Goal: Task Accomplishment & Management: Complete application form

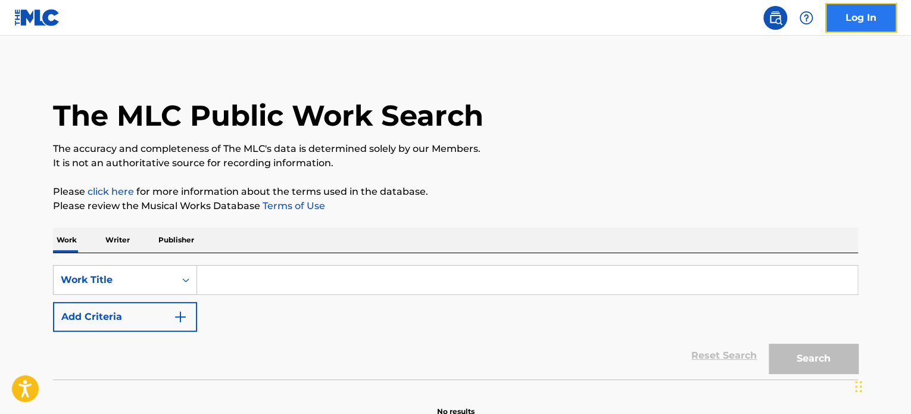
click at [838, 18] on link "Log In" at bounding box center [860, 18] width 71 height 30
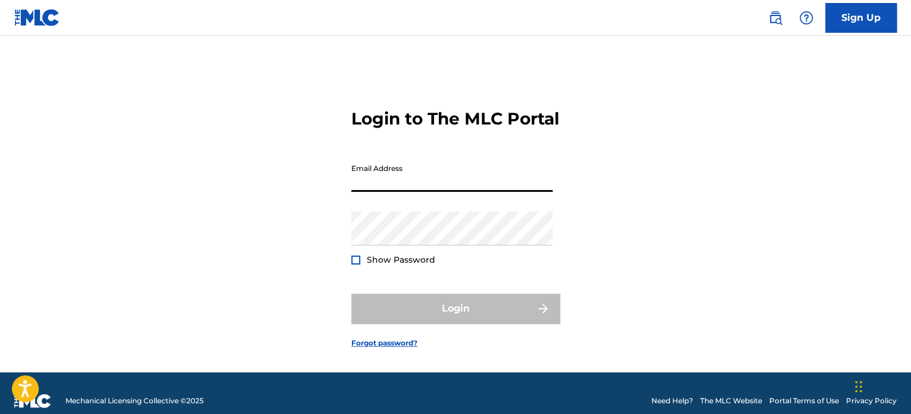
click at [401, 192] on input "Email Address" at bounding box center [451, 175] width 201 height 34
type input "[EMAIL_ADDRESS][DOMAIN_NAME]"
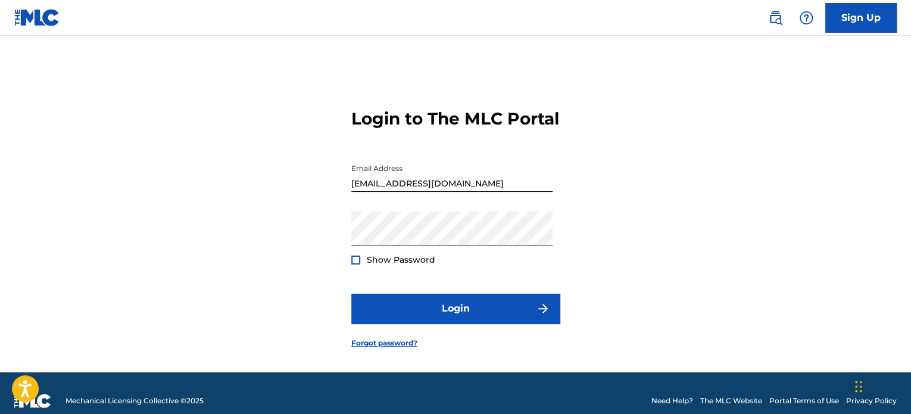
click at [353, 264] on div at bounding box center [355, 259] width 9 height 9
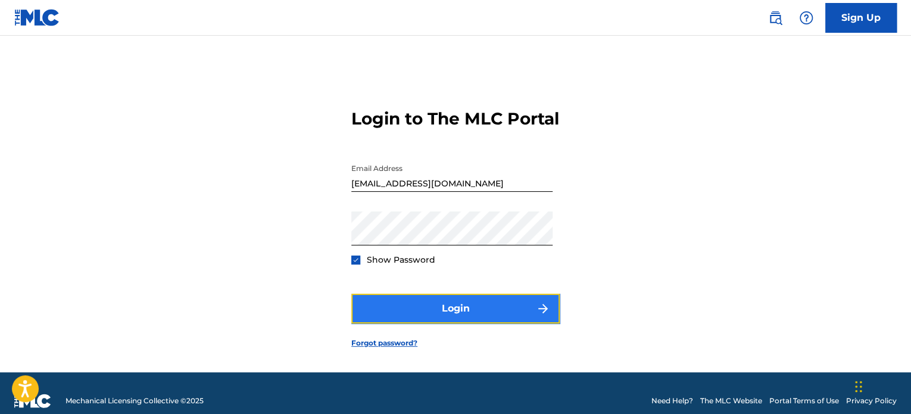
click at [402, 323] on button "Login" at bounding box center [455, 309] width 208 height 30
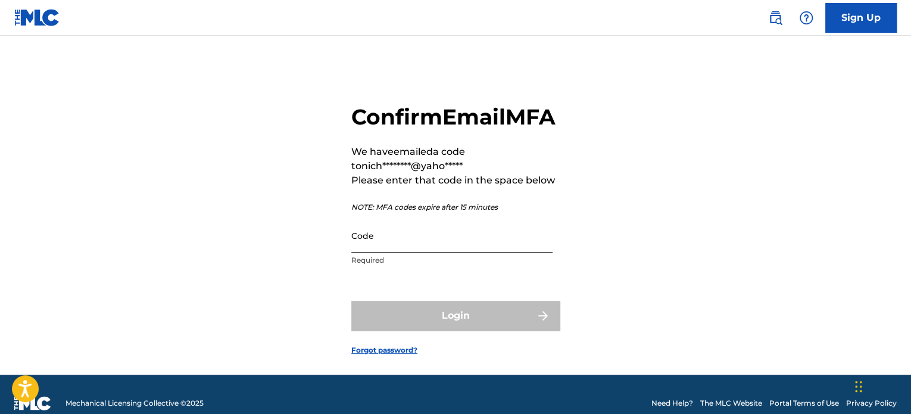
click at [386, 252] on input "Code" at bounding box center [451, 235] width 201 height 34
paste input "611892"
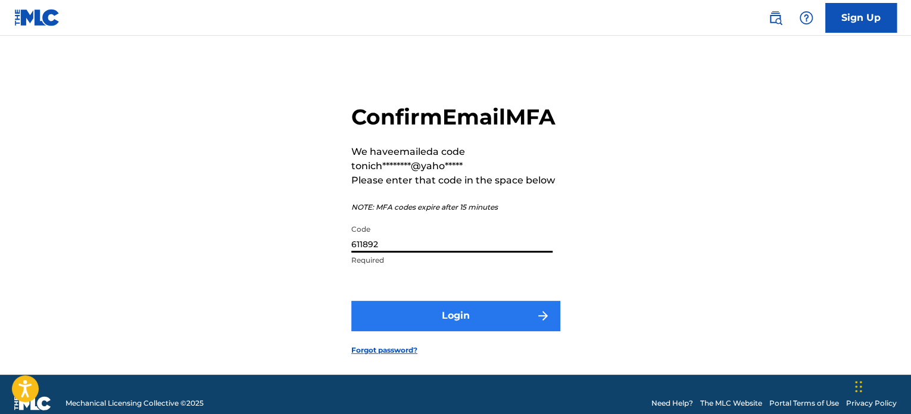
type input "611892"
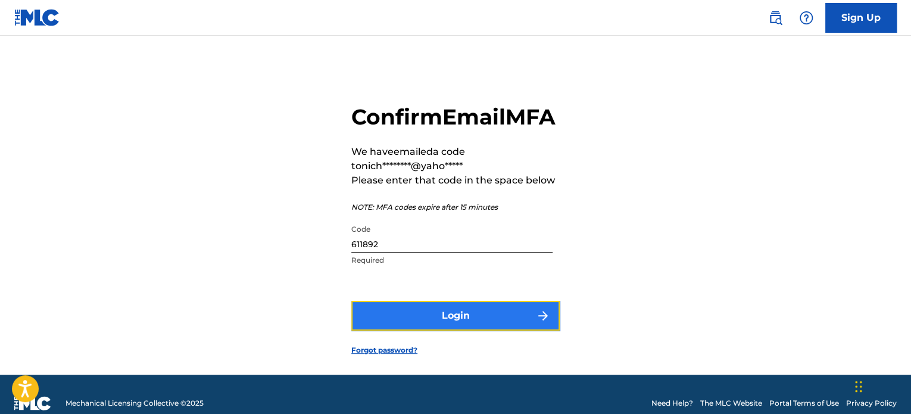
click at [438, 330] on button "Login" at bounding box center [455, 316] width 208 height 30
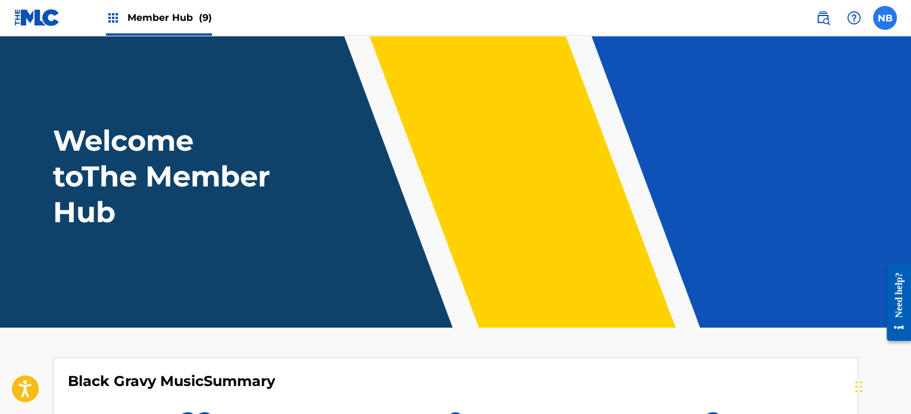
click at [886, 20] on label at bounding box center [885, 18] width 24 height 24
click at [885, 18] on input "NB [PERSON_NAME] [EMAIL_ADDRESS][DOMAIN_NAME] Notification Preferences Profile …" at bounding box center [885, 18] width 0 height 0
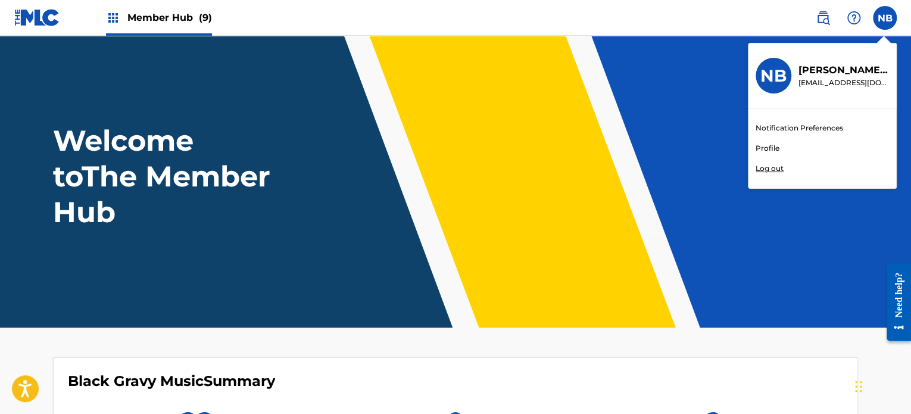
click at [886, 20] on div "NB NB Nichelle Bell nichann_1999@yahoo.com Notification Preferences Profile Log…" at bounding box center [885, 18] width 24 height 24
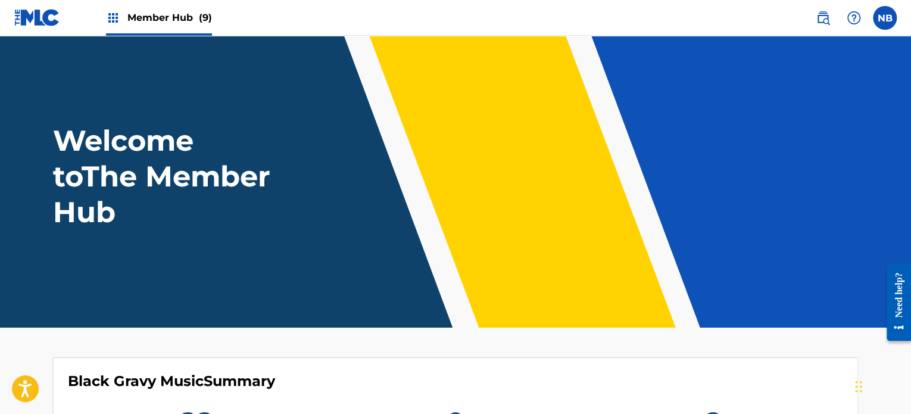
click at [111, 14] on img at bounding box center [113, 18] width 14 height 14
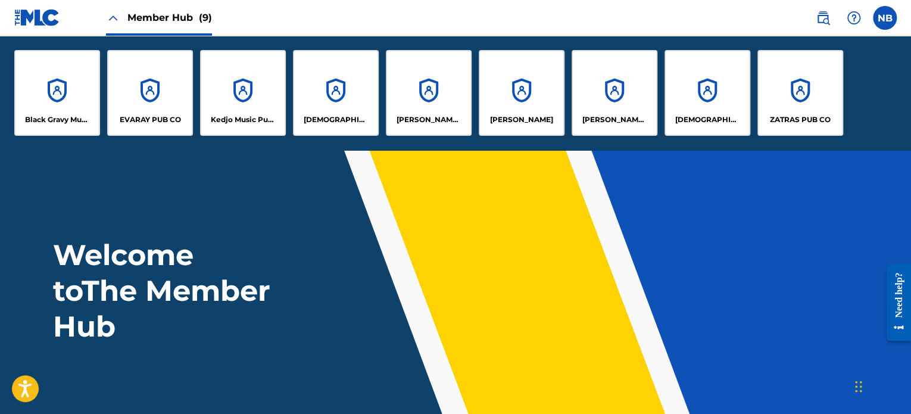
click at [112, 12] on img at bounding box center [113, 18] width 14 height 14
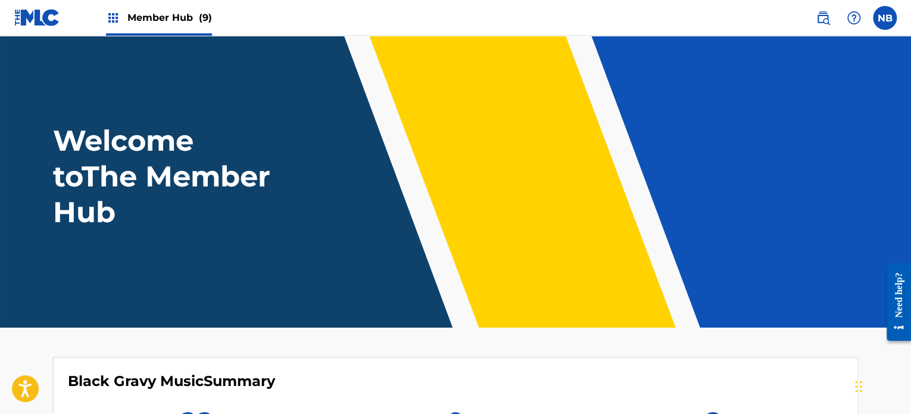
click at [40, 17] on img at bounding box center [37, 17] width 46 height 17
click at [883, 21] on label at bounding box center [885, 18] width 24 height 24
click at [885, 18] on input "NB [PERSON_NAME] [EMAIL_ADDRESS][DOMAIN_NAME] Notification Preferences Profile …" at bounding box center [885, 18] width 0 height 0
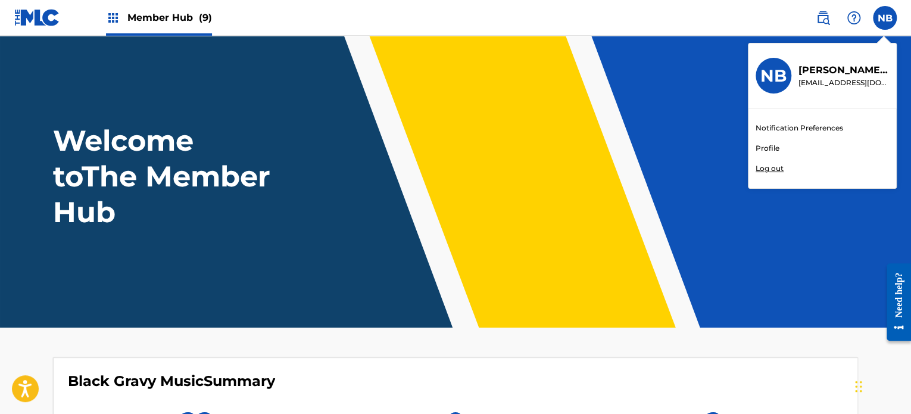
click at [764, 144] on link "Profile" at bounding box center [767, 148] width 24 height 11
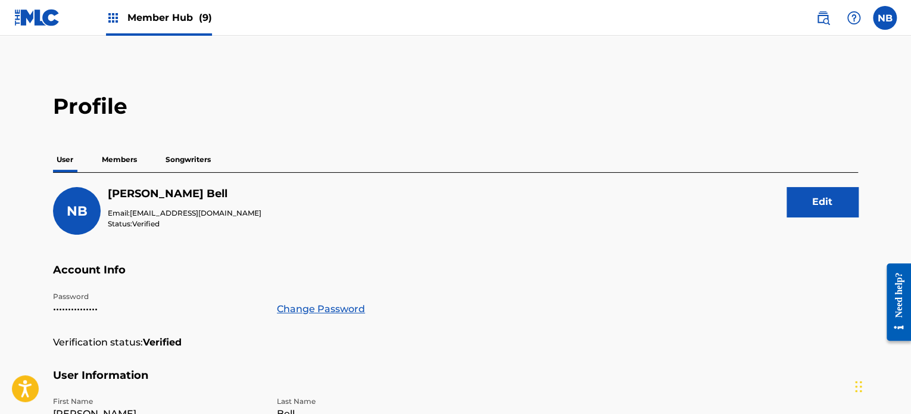
click at [113, 157] on p "Members" at bounding box center [119, 159] width 42 height 25
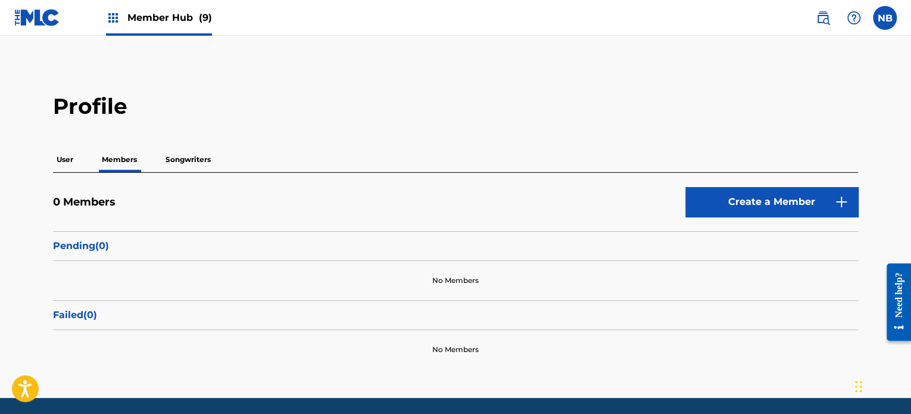
click at [198, 157] on p "Songwriters" at bounding box center [188, 159] width 52 height 25
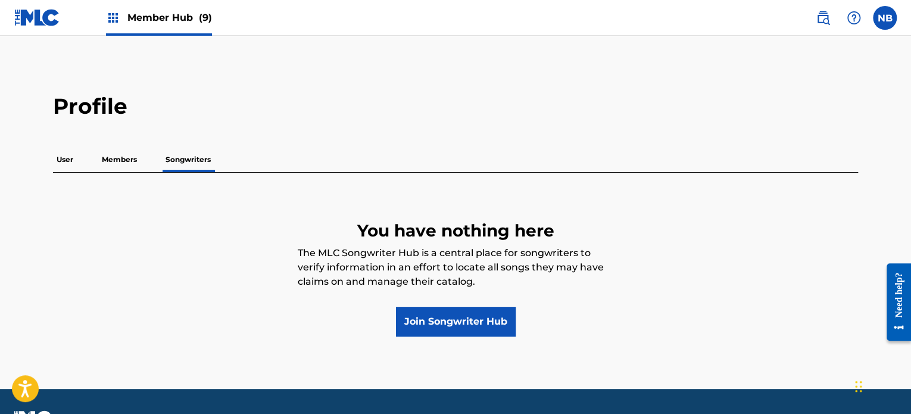
click at [104, 155] on p "Members" at bounding box center [119, 159] width 42 height 25
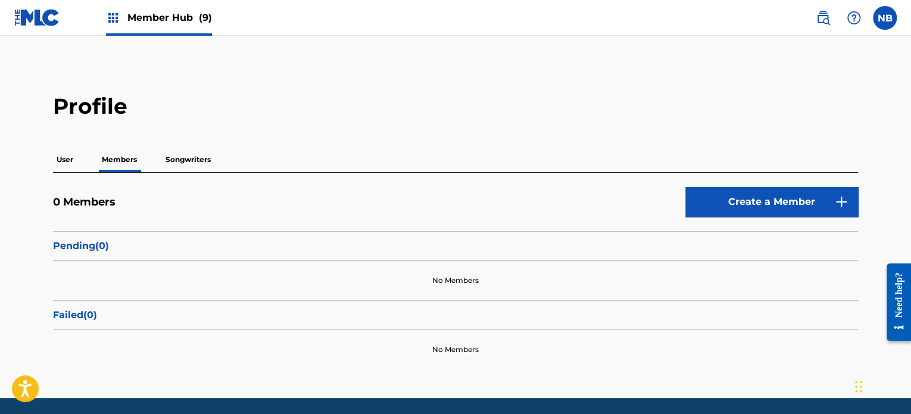
click at [62, 161] on p "User" at bounding box center [65, 159] width 24 height 25
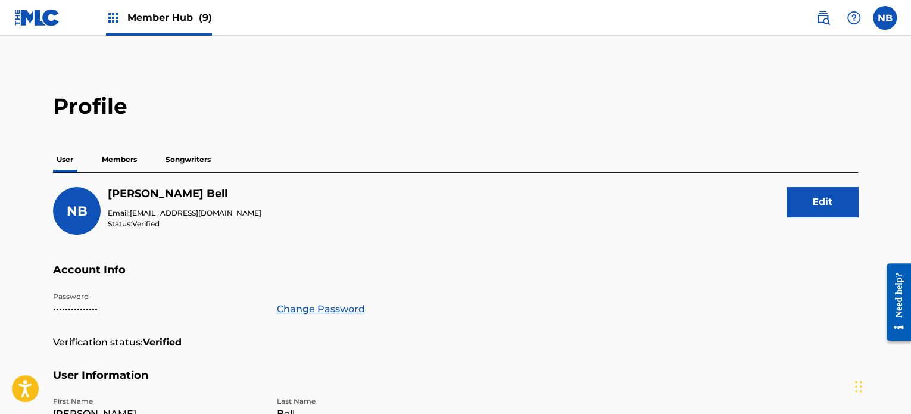
click at [124, 154] on p "Members" at bounding box center [119, 159] width 42 height 25
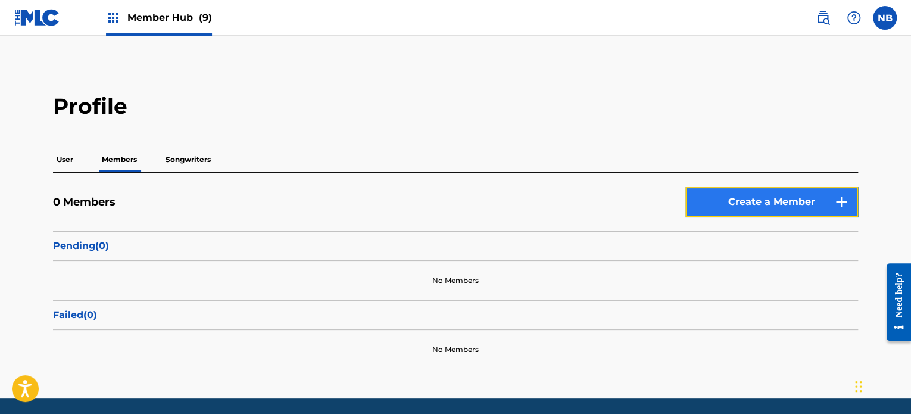
click at [720, 201] on link "Create a Member" at bounding box center [771, 202] width 173 height 30
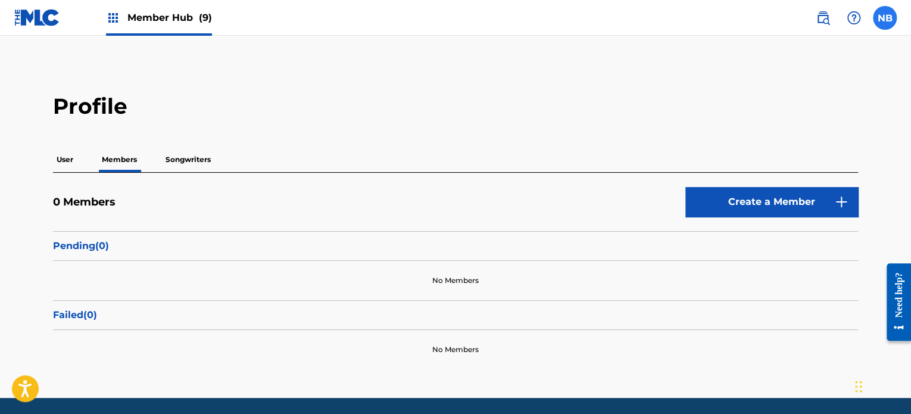
click at [881, 22] on label at bounding box center [885, 18] width 24 height 24
click at [885, 18] on input "NB [PERSON_NAME] [EMAIL_ADDRESS][DOMAIN_NAME] Notification Preferences Profile …" at bounding box center [885, 18] width 0 height 0
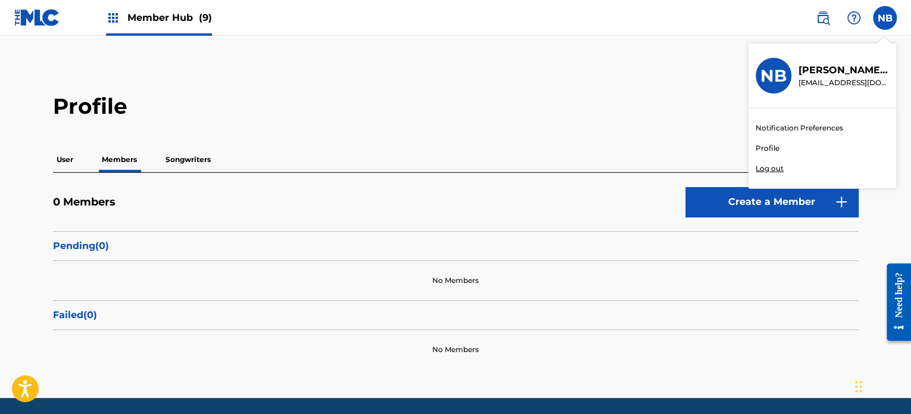
click at [767, 147] on link "Profile" at bounding box center [767, 148] width 24 height 11
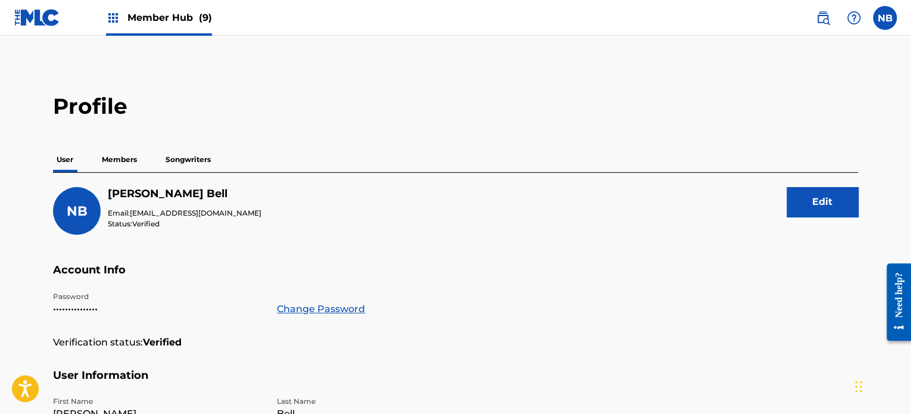
click at [121, 154] on p "Members" at bounding box center [119, 159] width 42 height 25
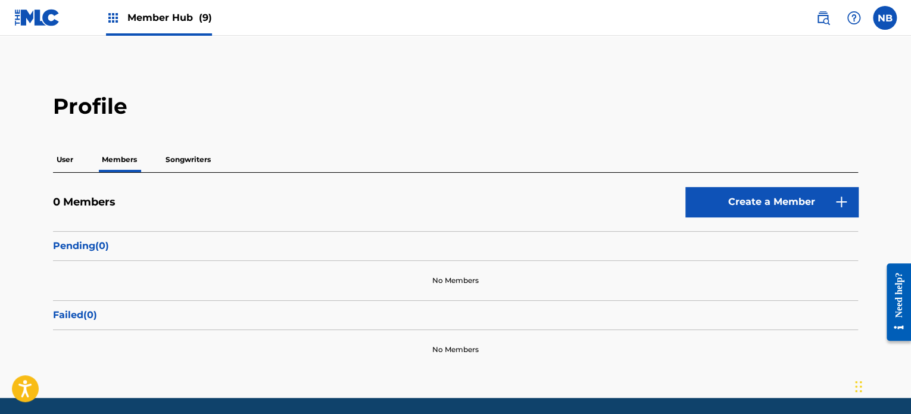
click at [174, 15] on span "Member Hub (9)" at bounding box center [169, 18] width 85 height 14
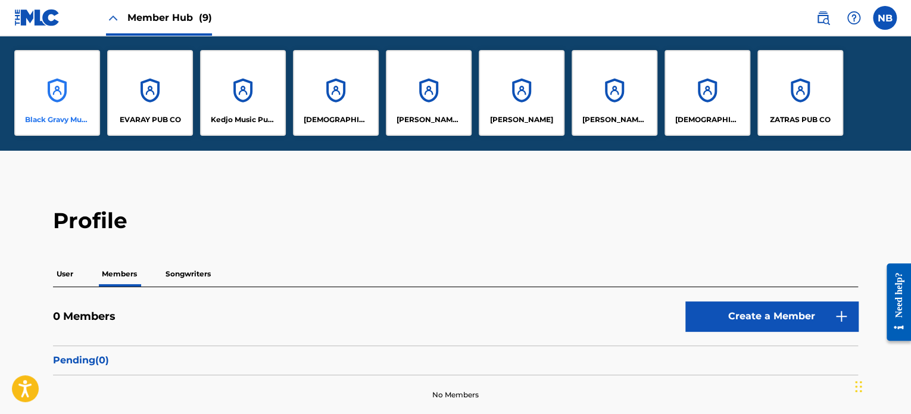
click at [77, 109] on div "Black Gravy Music" at bounding box center [57, 93] width 86 height 86
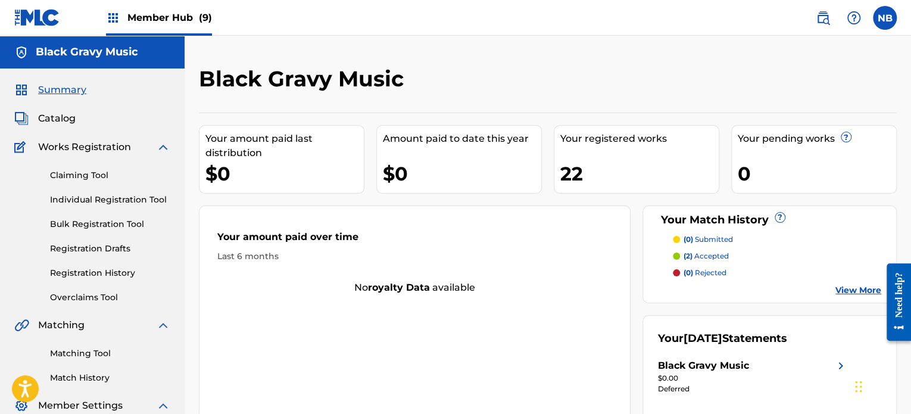
click at [179, 13] on span "Member Hub (9)" at bounding box center [169, 18] width 85 height 14
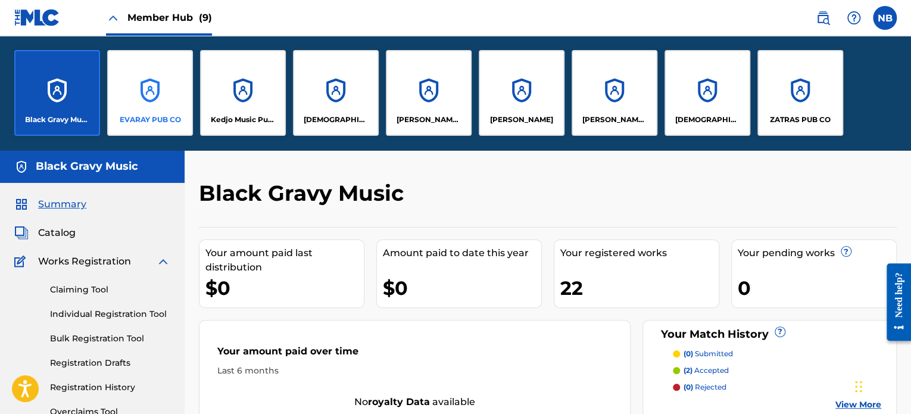
click at [168, 96] on div "EVARAY PUB CO" at bounding box center [150, 93] width 86 height 86
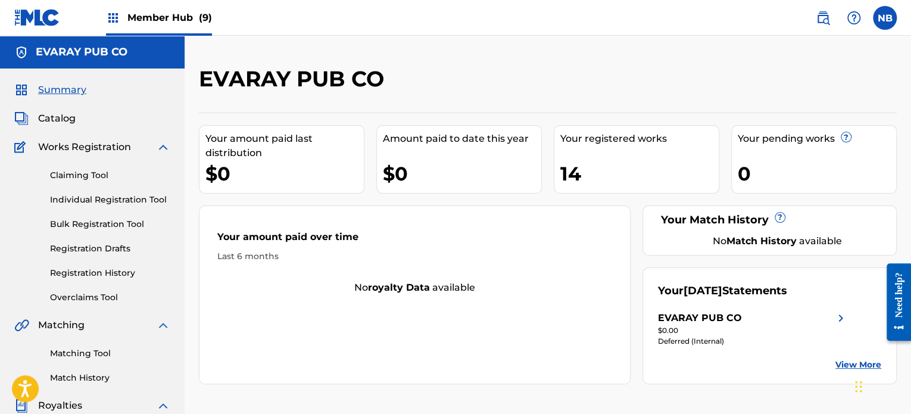
click at [170, 18] on span "Member Hub (9)" at bounding box center [169, 18] width 85 height 14
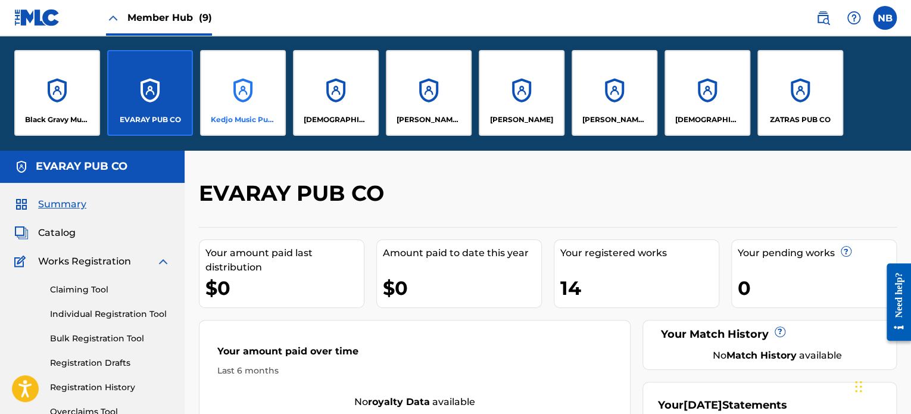
click at [243, 107] on div "Kedjo Music Publishing" at bounding box center [243, 93] width 86 height 86
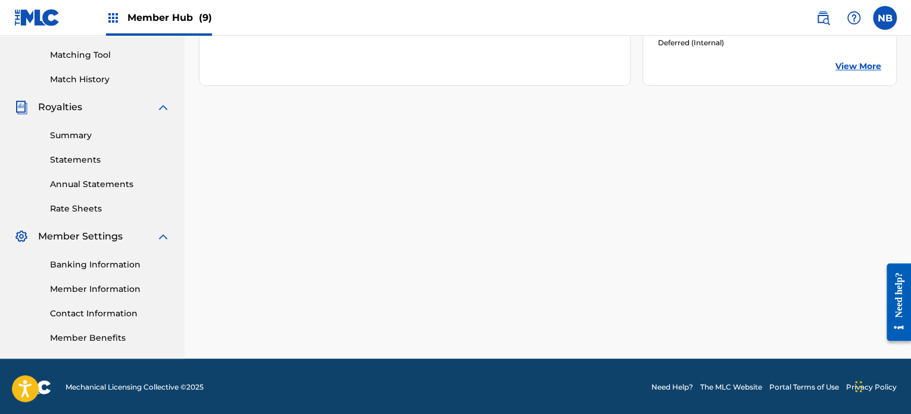
scroll to position [300, 0]
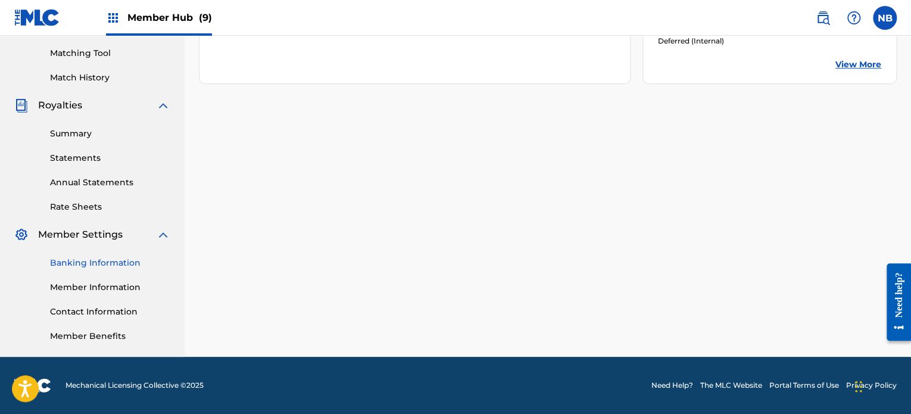
click at [114, 263] on link "Banking Information" at bounding box center [110, 263] width 120 height 13
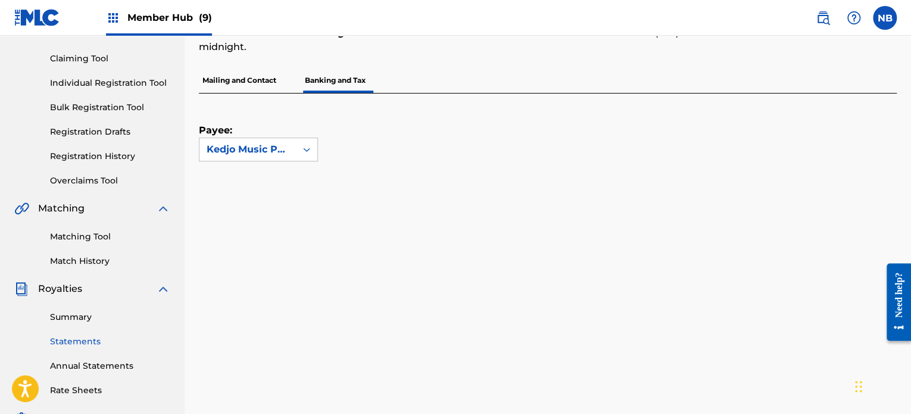
scroll to position [119, 0]
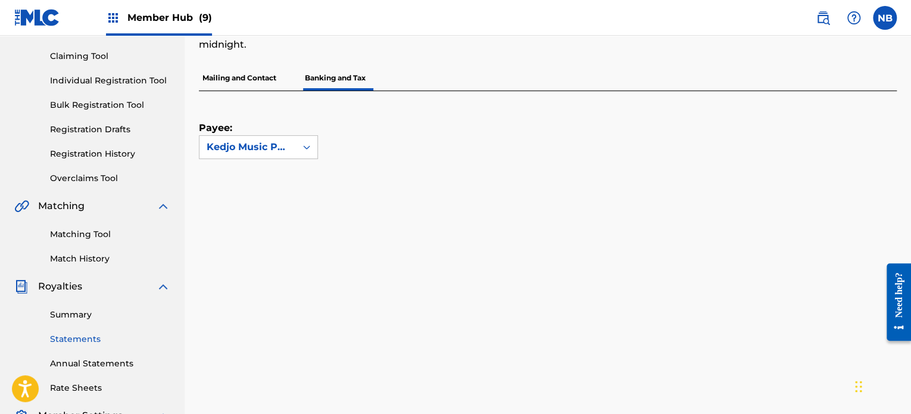
click at [85, 338] on link "Statements" at bounding box center [110, 339] width 120 height 13
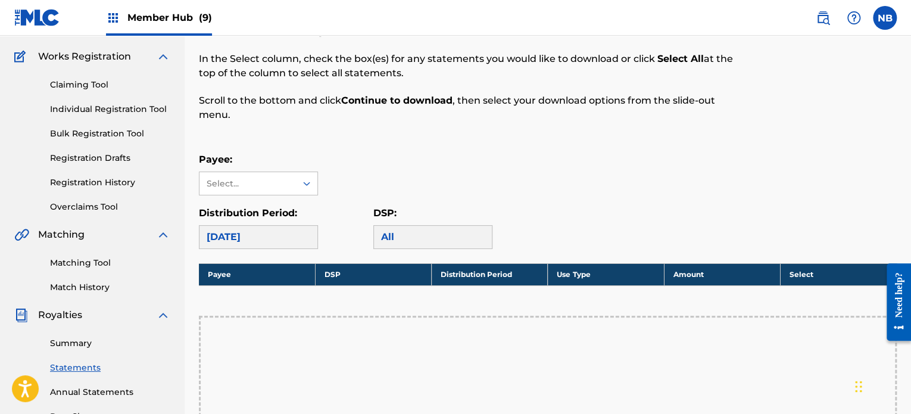
scroll to position [119, 0]
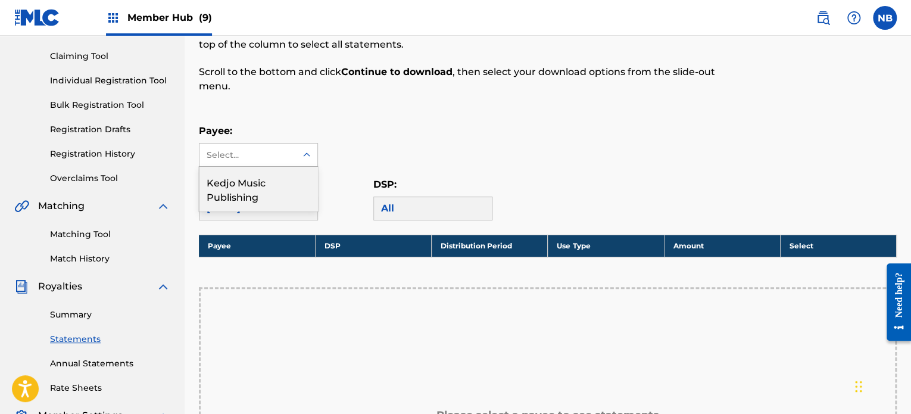
click at [307, 154] on icon at bounding box center [306, 154] width 7 height 4
click at [255, 185] on div "Kedjo Music Publishing" at bounding box center [258, 189] width 118 height 44
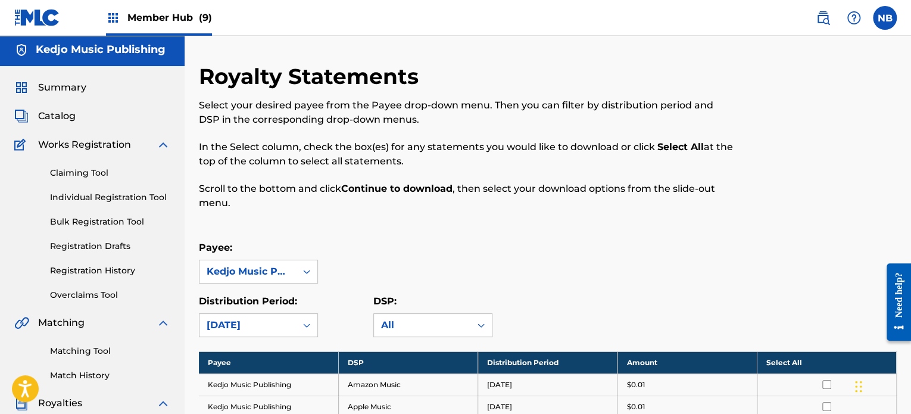
scroll to position [0, 0]
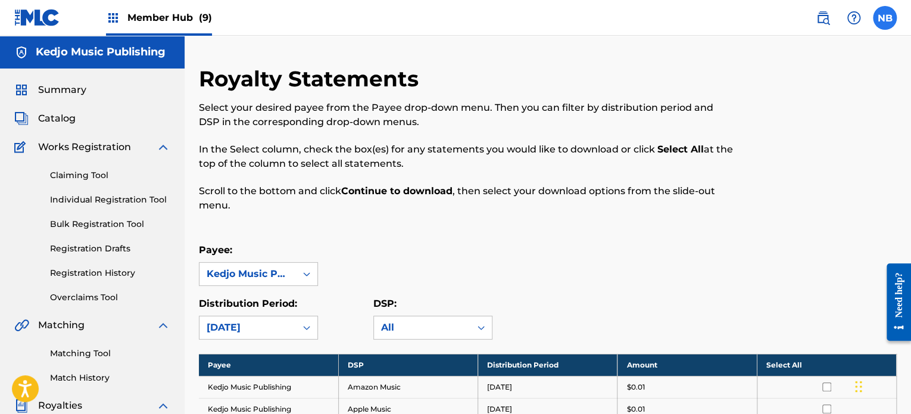
click at [881, 23] on label at bounding box center [885, 18] width 24 height 24
click at [885, 18] on input "NB [PERSON_NAME] [EMAIL_ADDRESS][DOMAIN_NAME] Notification Preferences Profile …" at bounding box center [885, 18] width 0 height 0
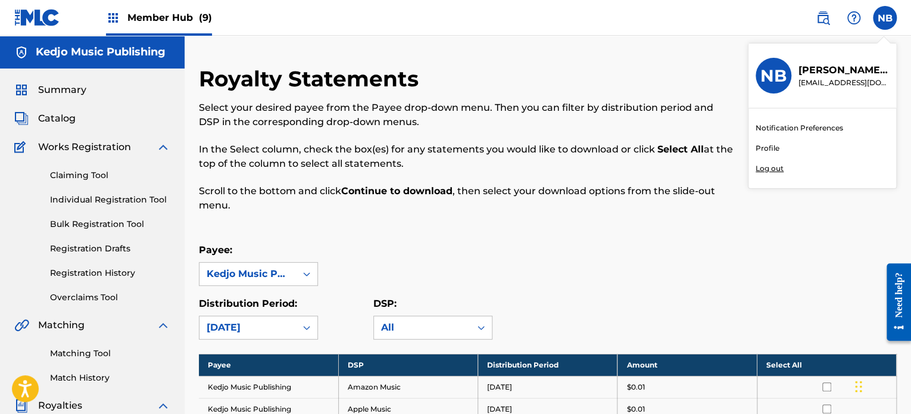
click at [170, 15] on span "Member Hub (9)" at bounding box center [169, 18] width 85 height 14
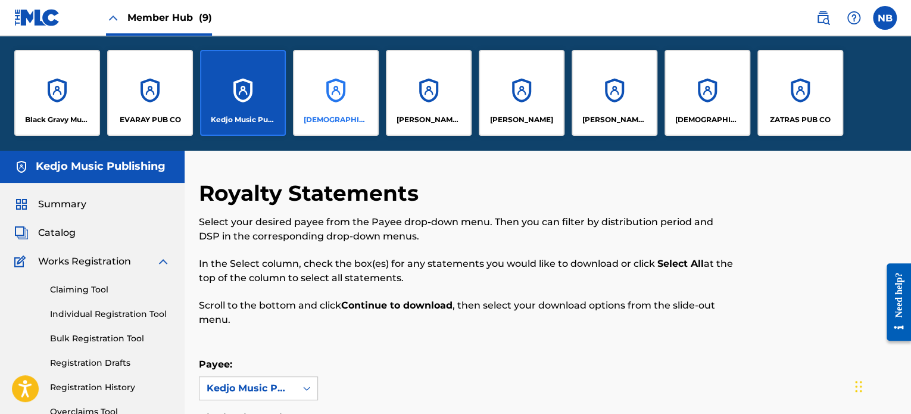
click at [334, 109] on div "[DEMOGRAPHIC_DATA] TEQUILA MUSIC PUBLISHING" at bounding box center [336, 93] width 86 height 86
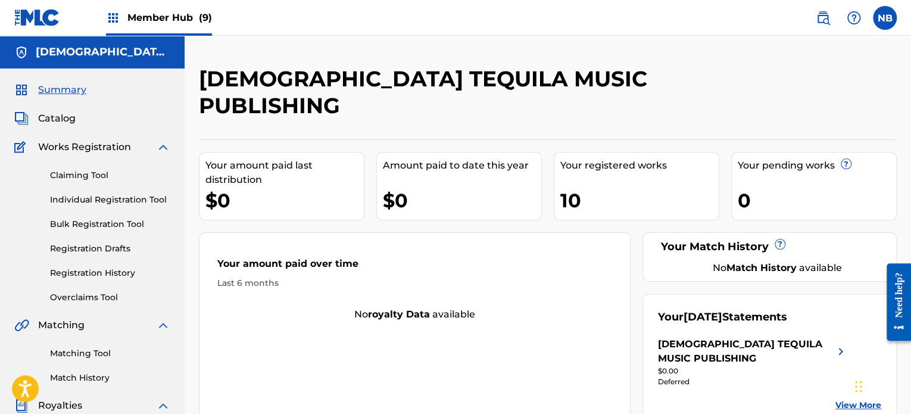
click at [783, 75] on div at bounding box center [816, 96] width 161 height 62
click at [42, 11] on img at bounding box center [37, 17] width 46 height 17
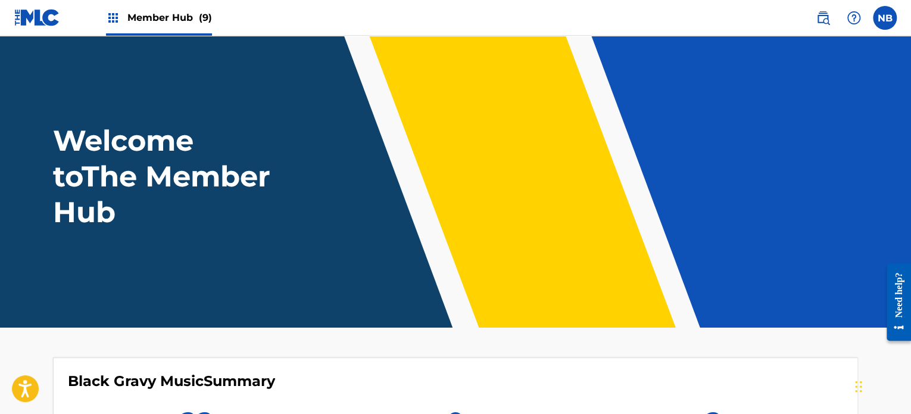
click at [54, 29] on link at bounding box center [37, 17] width 46 height 35
click at [876, 21] on label at bounding box center [885, 18] width 24 height 24
click at [885, 18] on input "NB [PERSON_NAME] [EMAIL_ADDRESS][DOMAIN_NAME] Notification Preferences Profile …" at bounding box center [885, 18] width 0 height 0
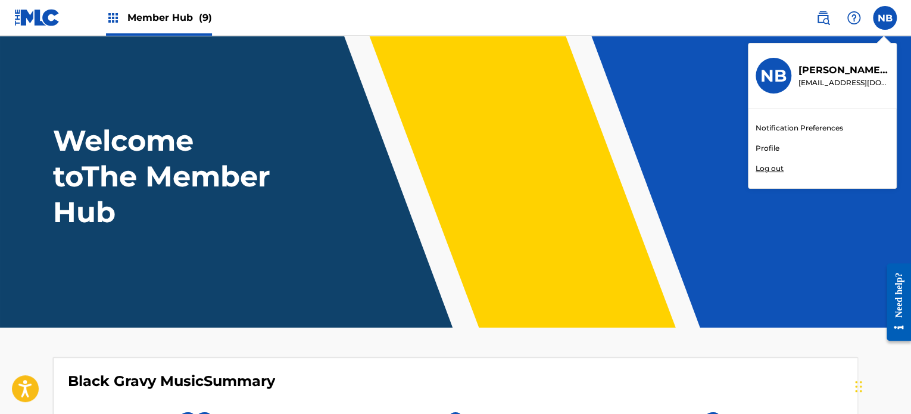
click at [876, 21] on div "NB NB Nichelle Bell nichann_1999@yahoo.com Notification Preferences Profile Log…" at bounding box center [885, 18] width 24 height 24
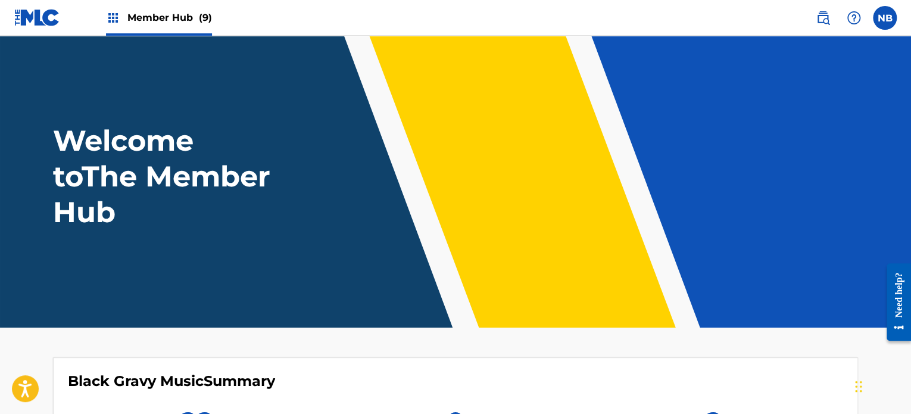
click at [176, 21] on span "Member Hub (9)" at bounding box center [169, 18] width 85 height 14
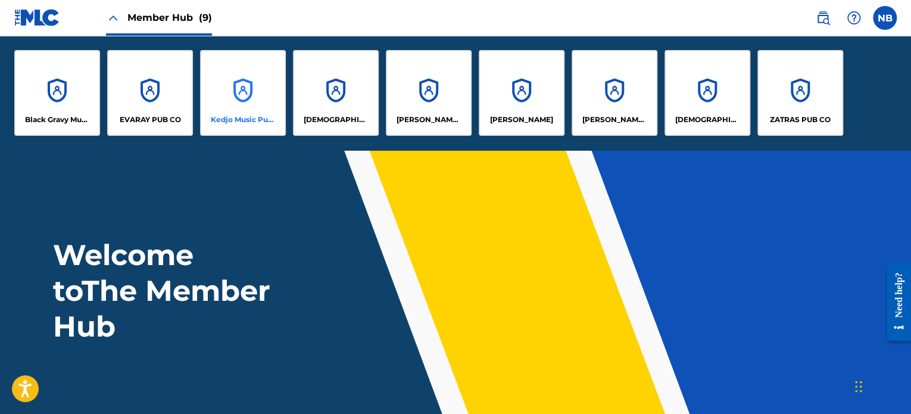
click at [251, 109] on div "Kedjo Music Publishing" at bounding box center [243, 93] width 86 height 86
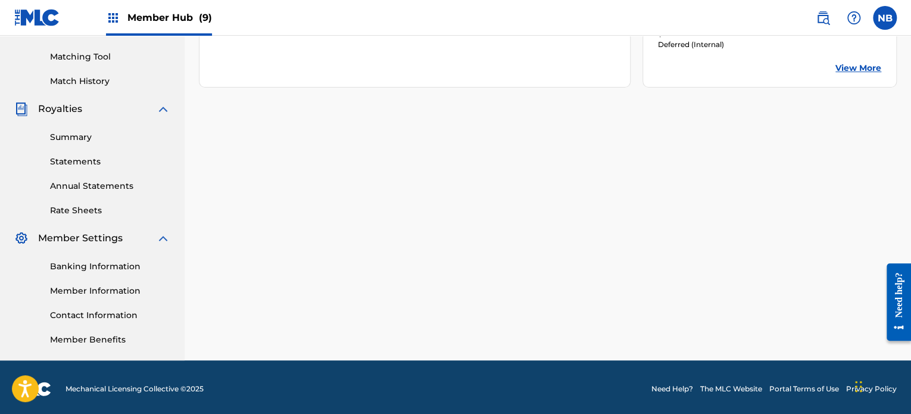
scroll to position [300, 0]
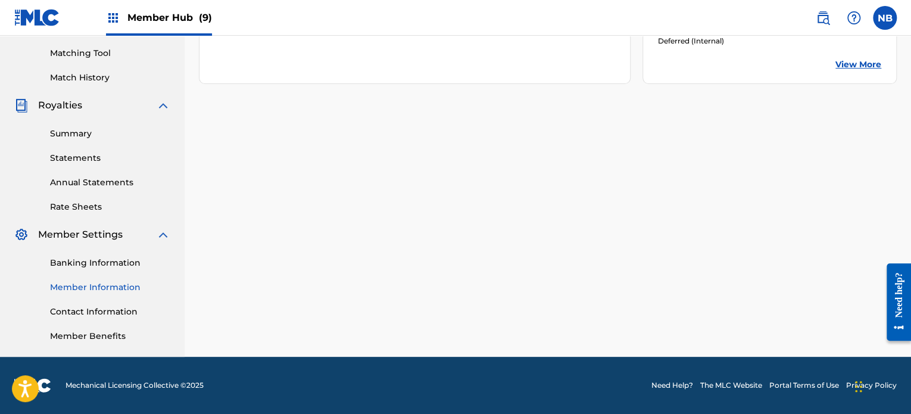
click at [115, 286] on link "Member Information" at bounding box center [110, 287] width 120 height 13
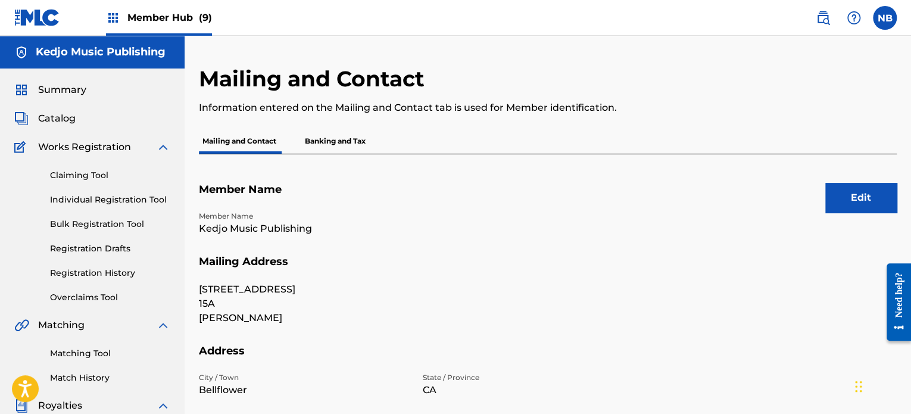
click at [185, 17] on span "Member Hub (9)" at bounding box center [169, 18] width 85 height 14
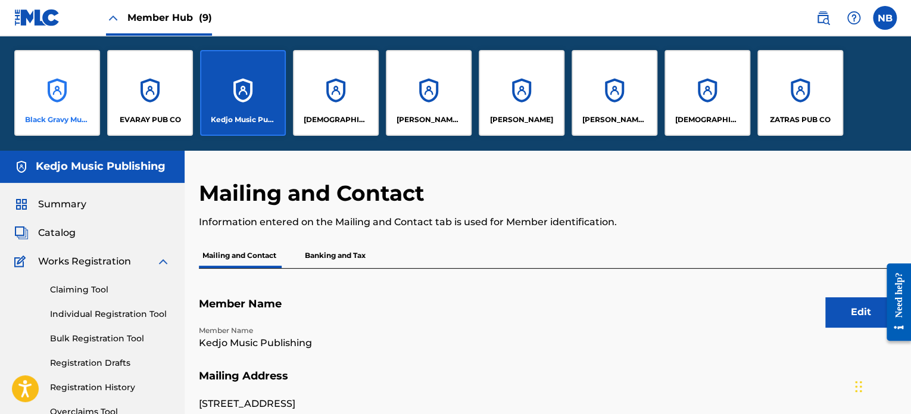
click at [69, 85] on div "Black Gravy Music" at bounding box center [57, 93] width 86 height 86
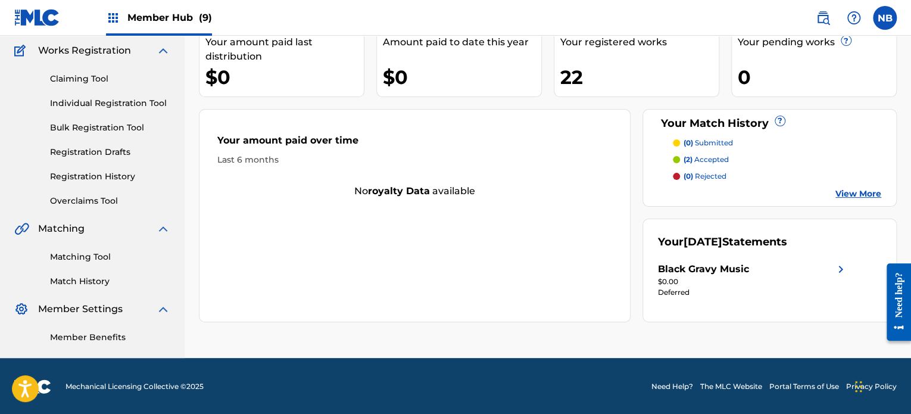
scroll to position [98, 0]
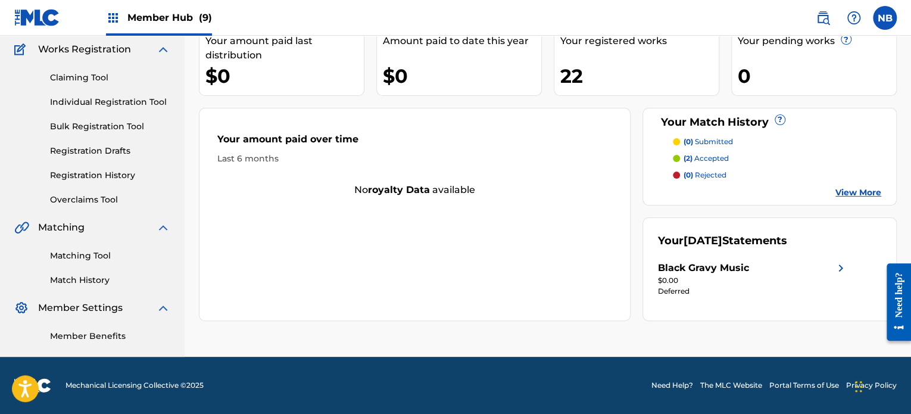
click at [838, 264] on img at bounding box center [840, 268] width 14 height 14
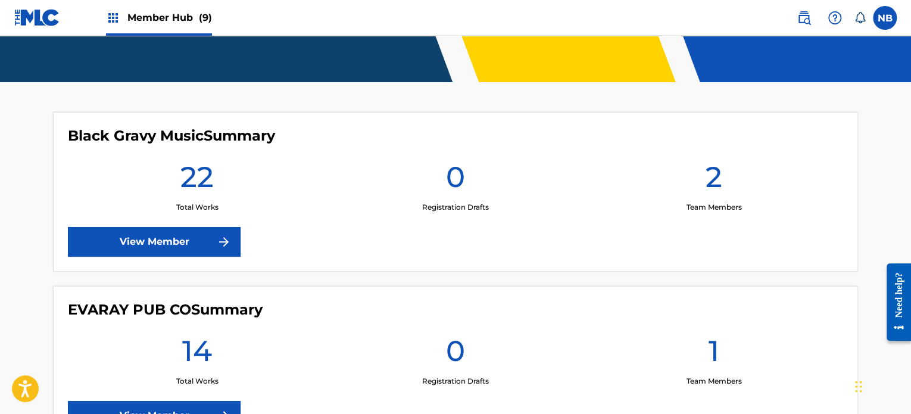
scroll to position [298, 0]
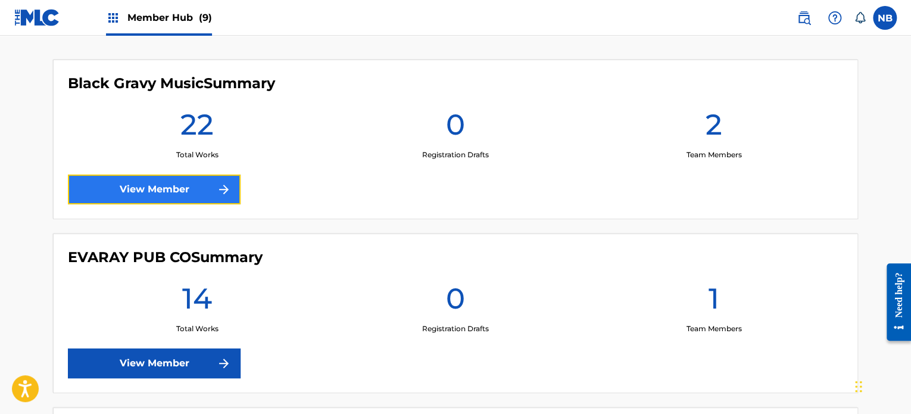
click at [176, 185] on link "View Member" at bounding box center [154, 189] width 173 height 30
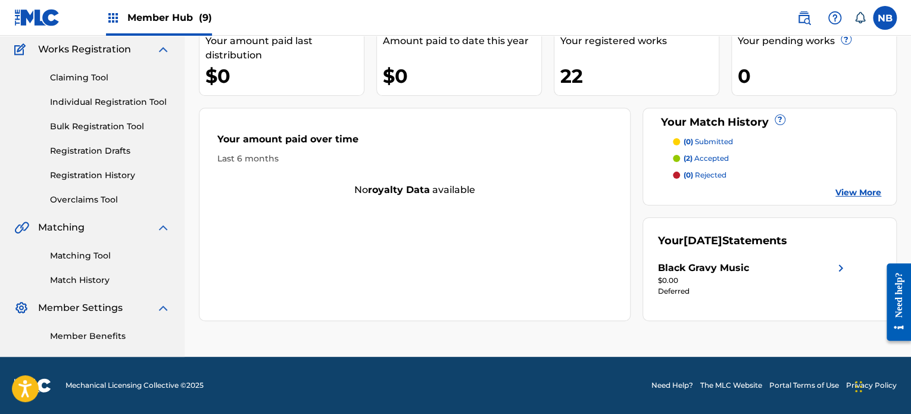
scroll to position [38, 0]
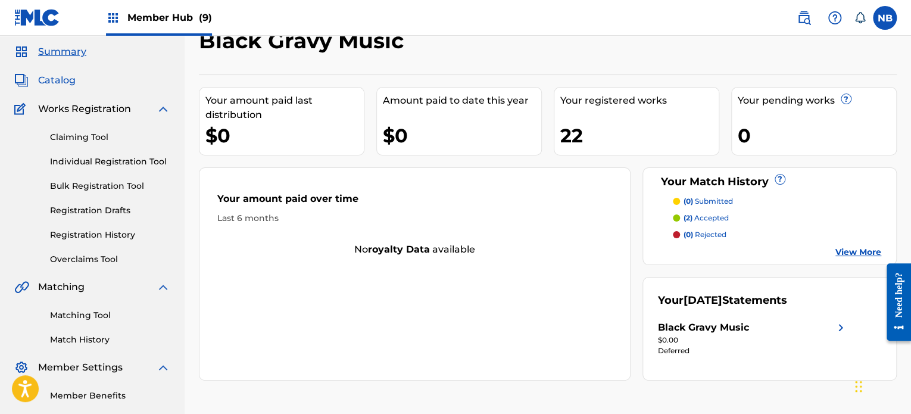
click at [60, 76] on span "Catalog" at bounding box center [57, 80] width 38 height 14
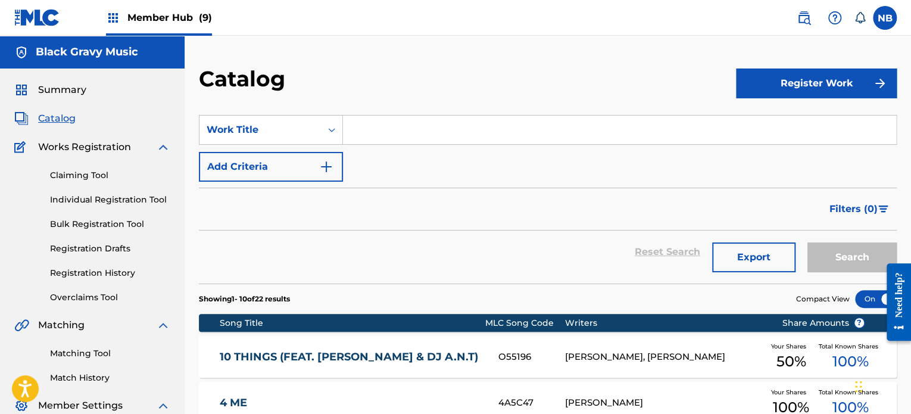
click at [154, 14] on span "Member Hub (9)" at bounding box center [169, 18] width 85 height 14
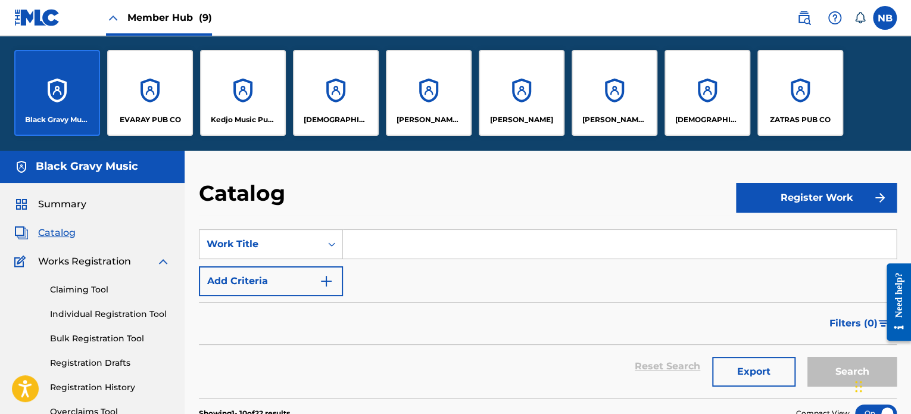
click at [40, 14] on img at bounding box center [37, 17] width 46 height 17
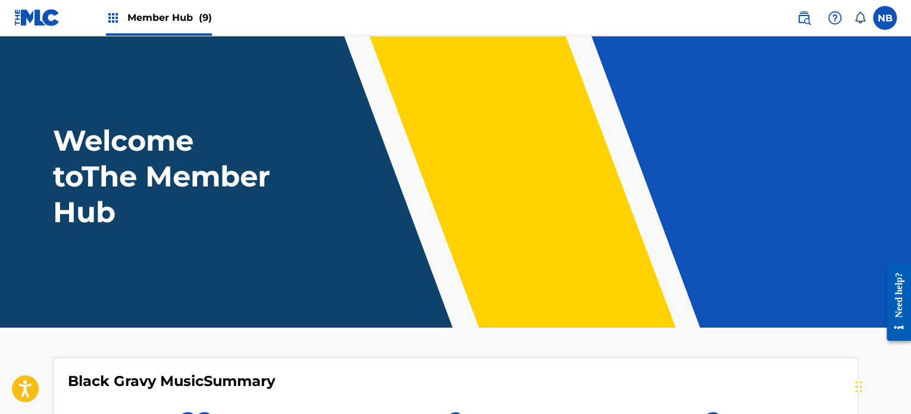
click at [148, 20] on span "Member Hub (9)" at bounding box center [169, 18] width 85 height 14
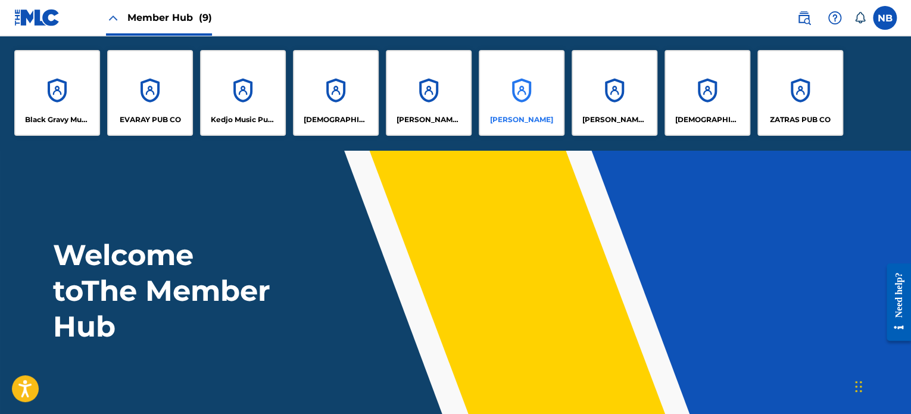
click at [541, 121] on p "[PERSON_NAME]" at bounding box center [521, 119] width 63 height 11
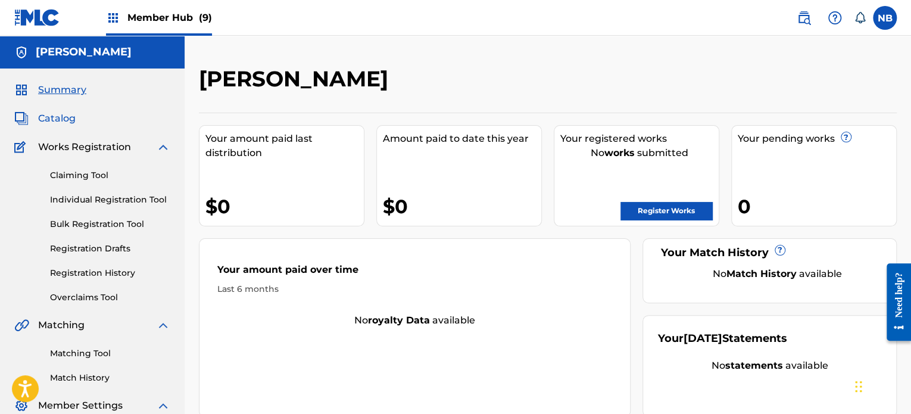
click at [57, 116] on span "Catalog" at bounding box center [57, 118] width 38 height 14
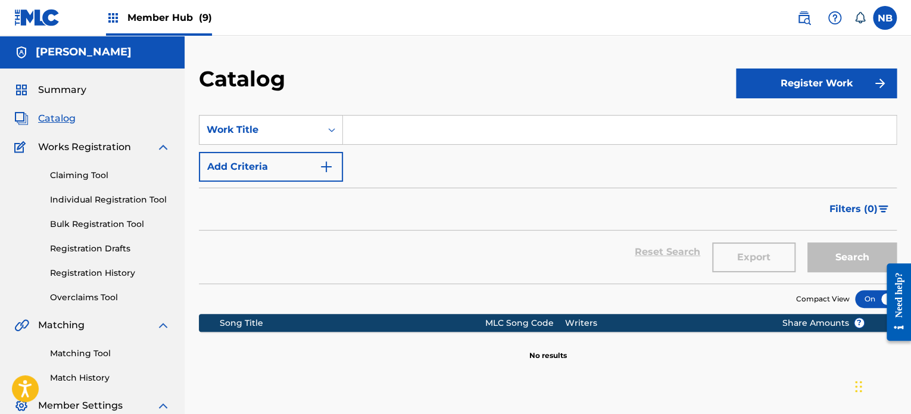
click at [132, 53] on h5 "[PERSON_NAME]" at bounding box center [84, 52] width 96 height 14
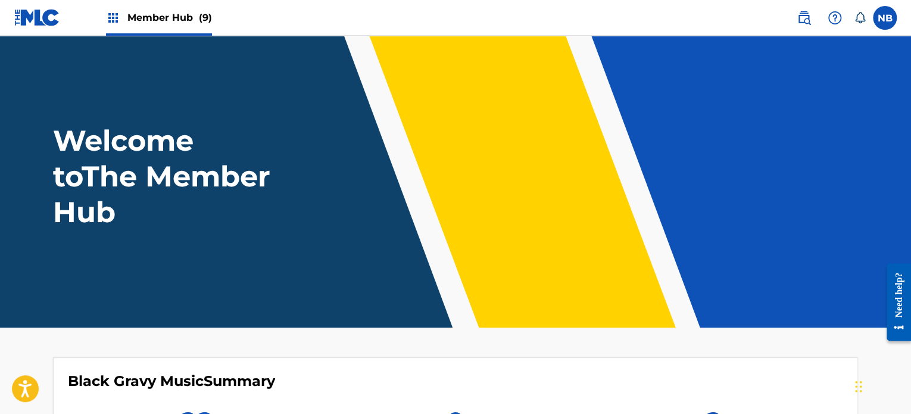
click at [152, 16] on span "Member Hub (9)" at bounding box center [169, 18] width 85 height 14
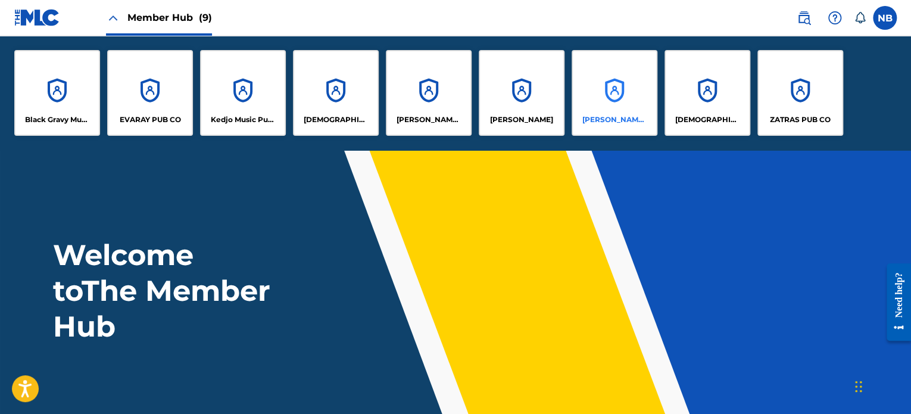
click at [611, 113] on div "[PERSON_NAME] Publishing" at bounding box center [615, 93] width 86 height 86
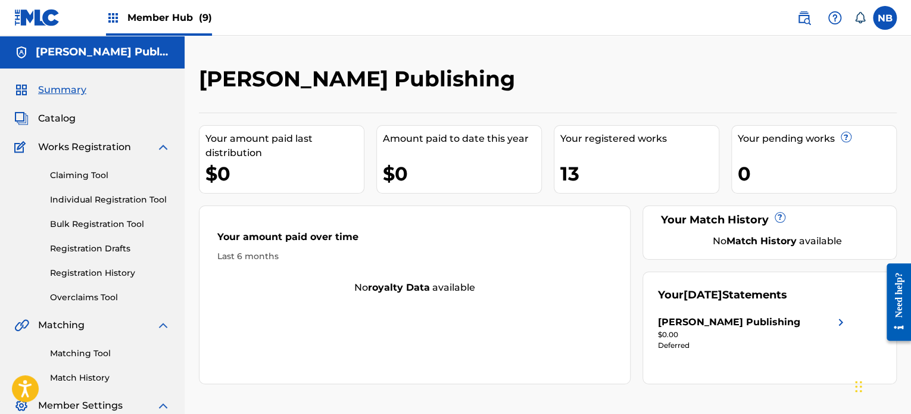
click at [833, 323] on img at bounding box center [840, 322] width 14 height 14
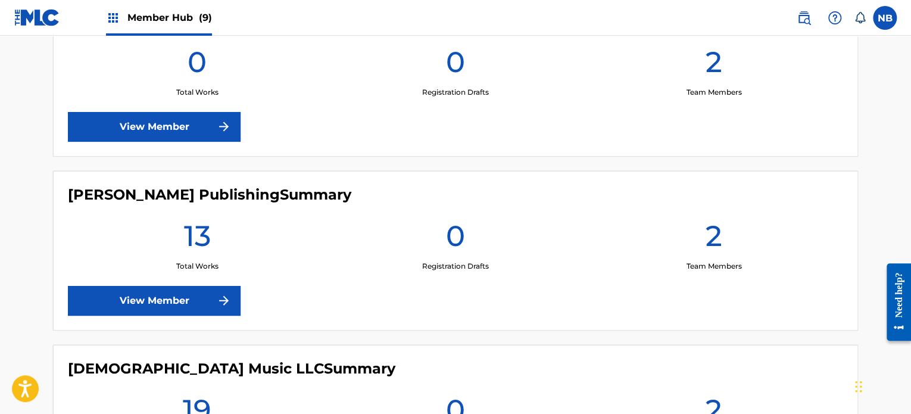
scroll to position [1250, 0]
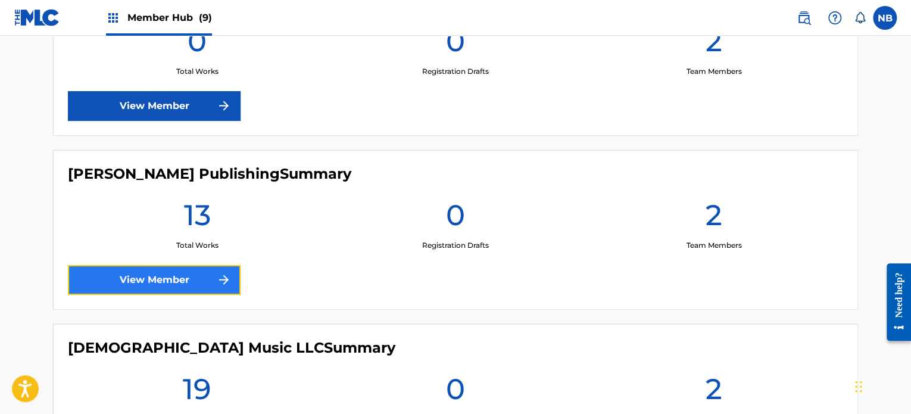
click at [162, 273] on link "View Member" at bounding box center [154, 280] width 173 height 30
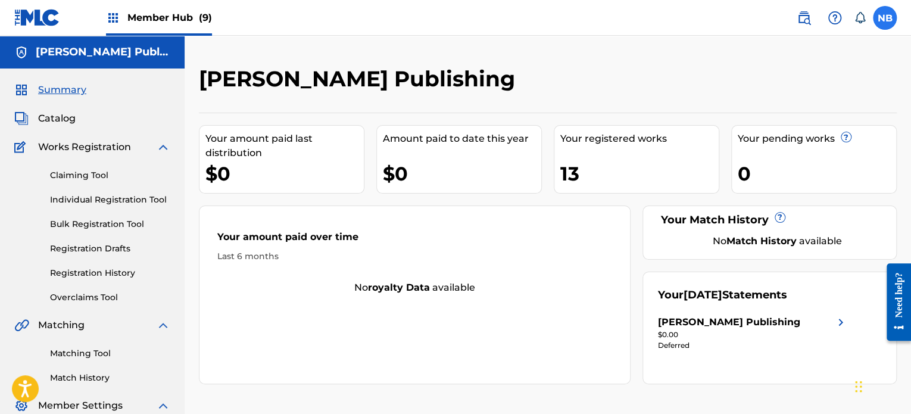
click at [885, 26] on label at bounding box center [885, 18] width 24 height 24
click at [885, 18] on input "NB [PERSON_NAME] [EMAIL_ADDRESS][DOMAIN_NAME] Notification Preferences Profile …" at bounding box center [885, 18] width 0 height 0
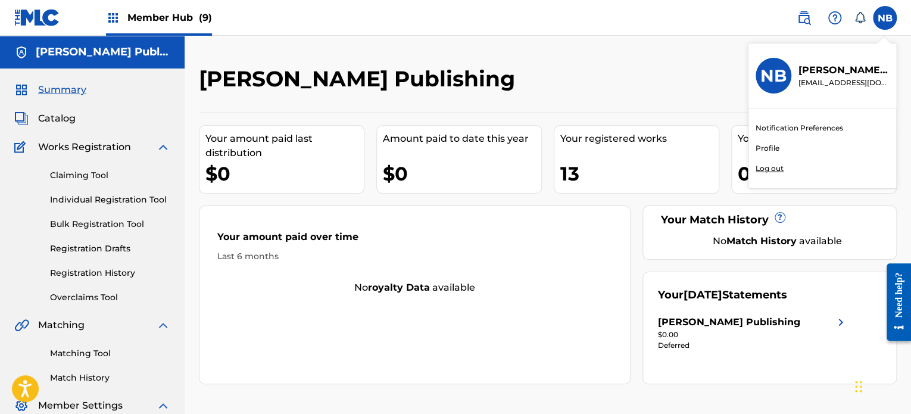
click at [776, 168] on p "Log out" at bounding box center [769, 168] width 28 height 11
click at [885, 18] on input "NB [PERSON_NAME] [EMAIL_ADDRESS][DOMAIN_NAME] Notification Preferences Profile …" at bounding box center [885, 18] width 0 height 0
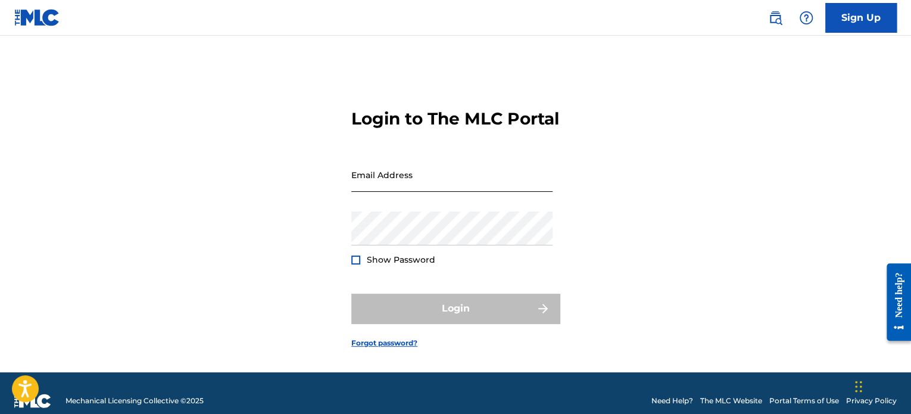
click at [404, 190] on input "Email Address" at bounding box center [451, 175] width 201 height 34
type input "[EMAIL_ADDRESS][DOMAIN_NAME]"
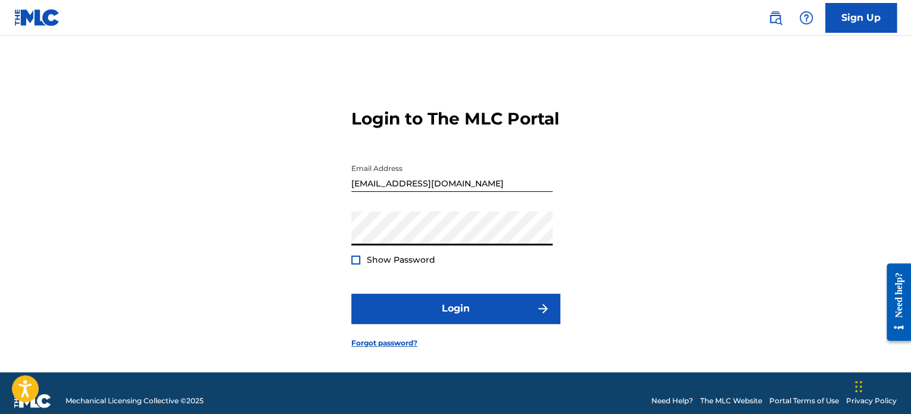
click at [353, 264] on div at bounding box center [355, 259] width 9 height 9
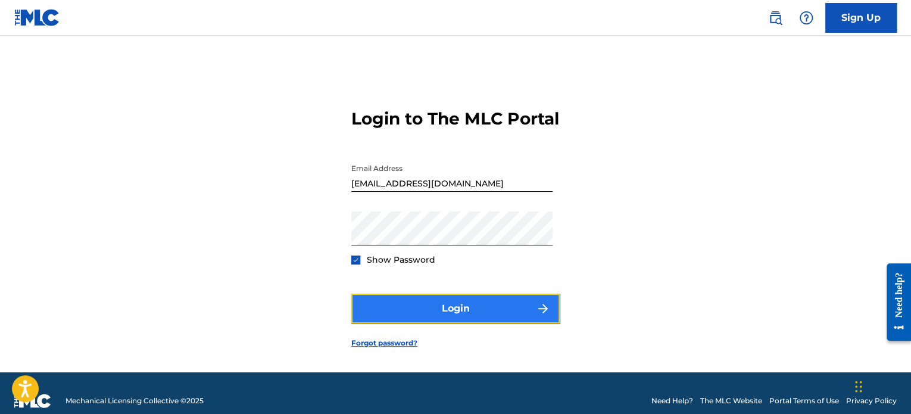
click at [432, 323] on button "Login" at bounding box center [455, 309] width 208 height 30
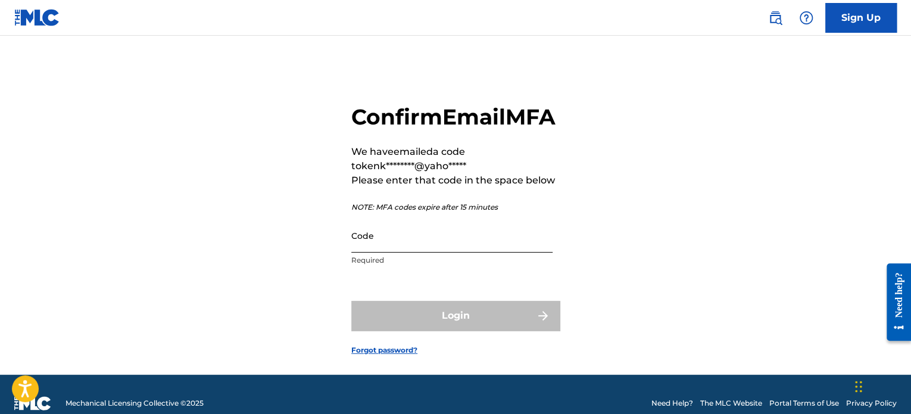
click at [400, 252] on input "Code" at bounding box center [451, 235] width 201 height 34
paste input "731339"
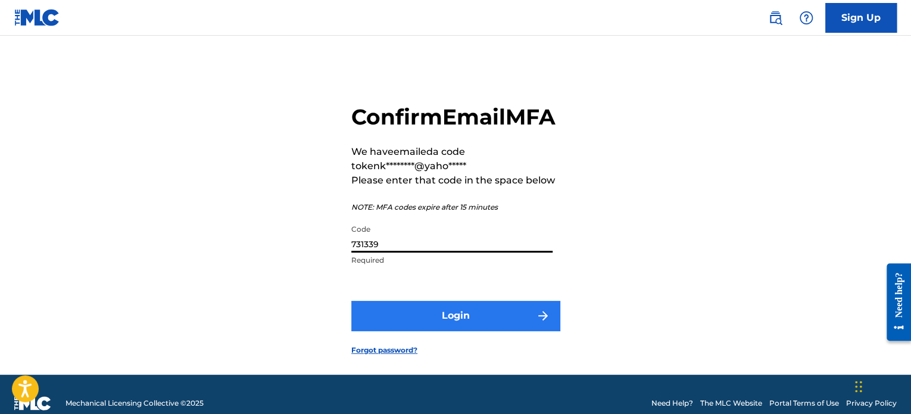
type input "731339"
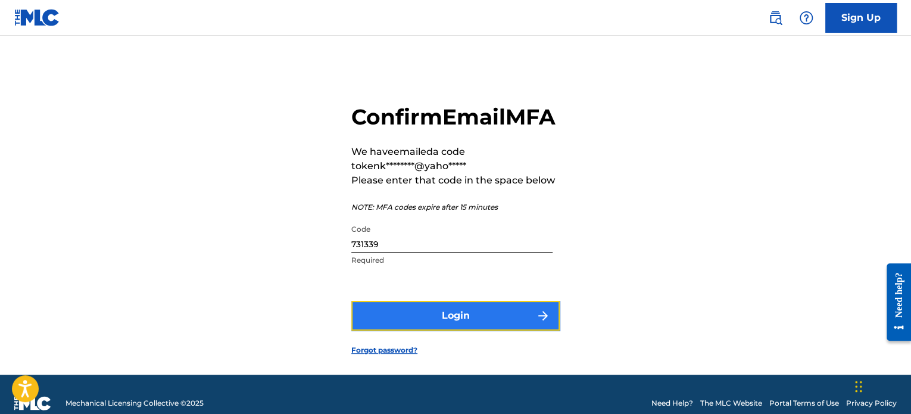
click at [446, 330] on button "Login" at bounding box center [455, 316] width 208 height 30
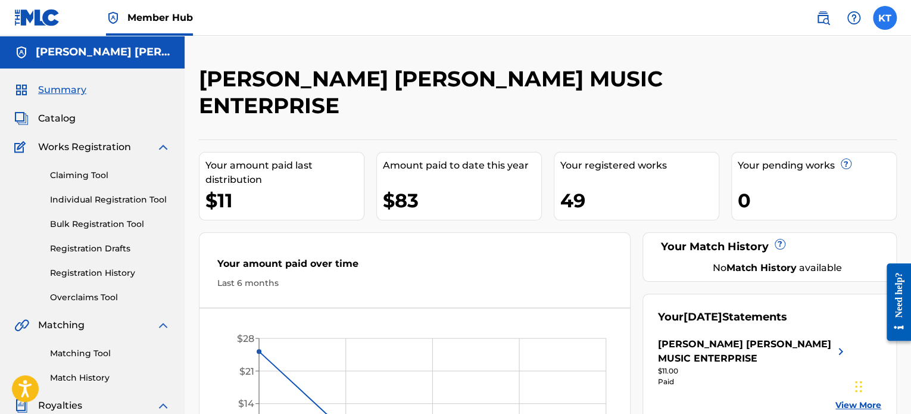
click at [883, 20] on label at bounding box center [885, 18] width 24 height 24
click at [885, 18] on input "KT [PERSON_NAME] [EMAIL_ADDRESS][DOMAIN_NAME] Notification Preferences Profile …" at bounding box center [885, 18] width 0 height 0
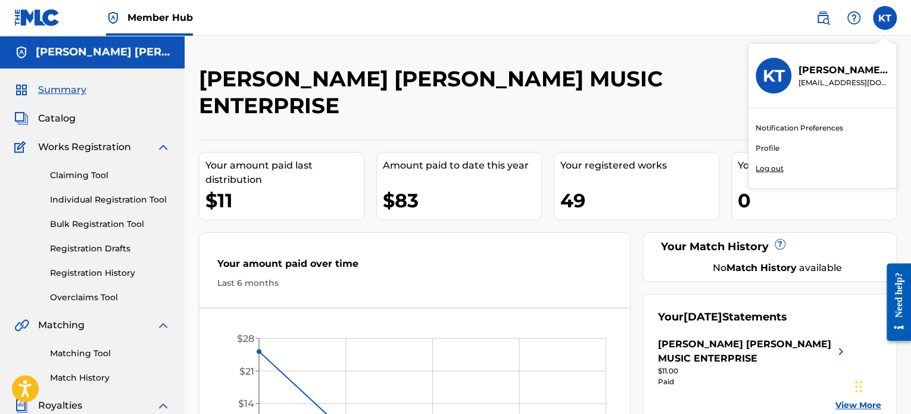
click at [775, 147] on link "Profile" at bounding box center [767, 148] width 24 height 11
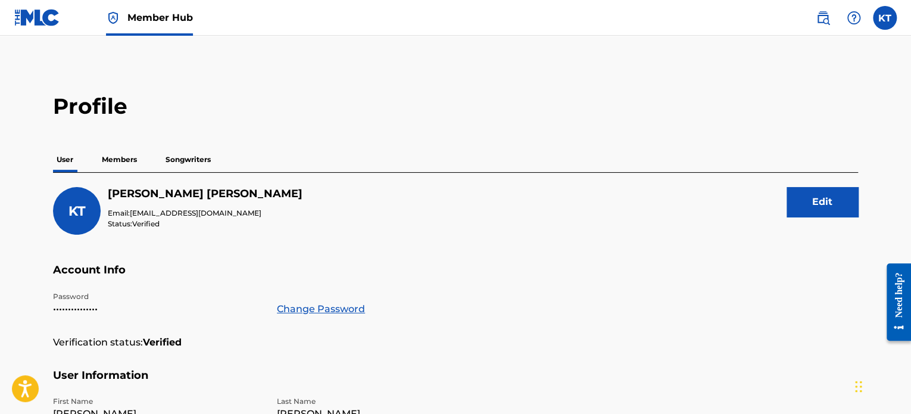
click at [114, 160] on p "Members" at bounding box center [119, 159] width 42 height 25
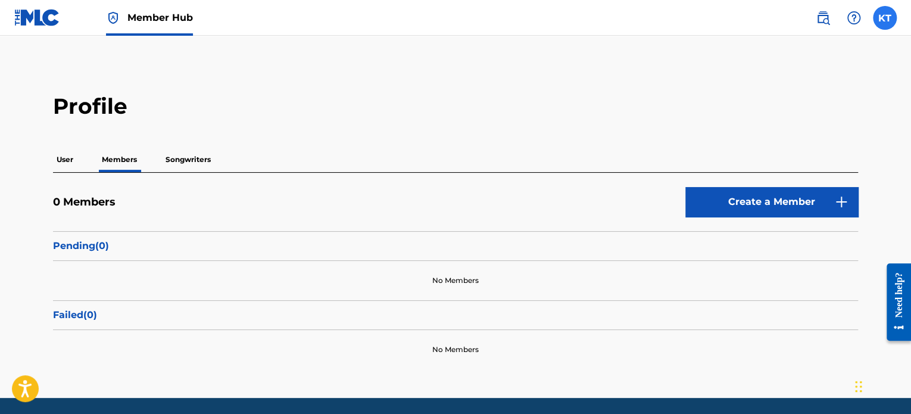
click at [884, 24] on label at bounding box center [885, 18] width 24 height 24
click at [885, 18] on input "KT [PERSON_NAME] [EMAIL_ADDRESS][DOMAIN_NAME] Notification Preferences Profile …" at bounding box center [885, 18] width 0 height 0
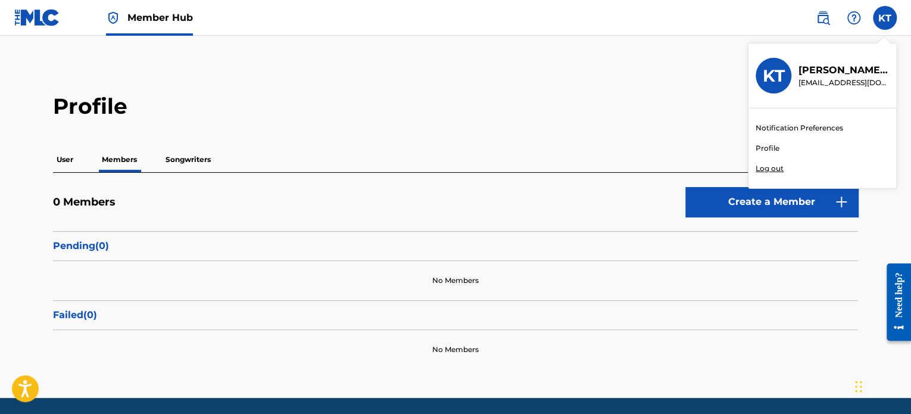
click at [60, 156] on p "User" at bounding box center [65, 159] width 24 height 25
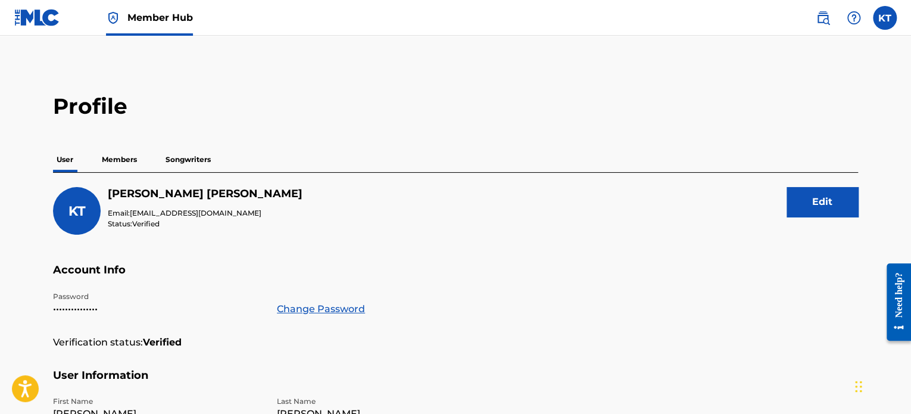
click at [130, 157] on p "Members" at bounding box center [119, 159] width 42 height 25
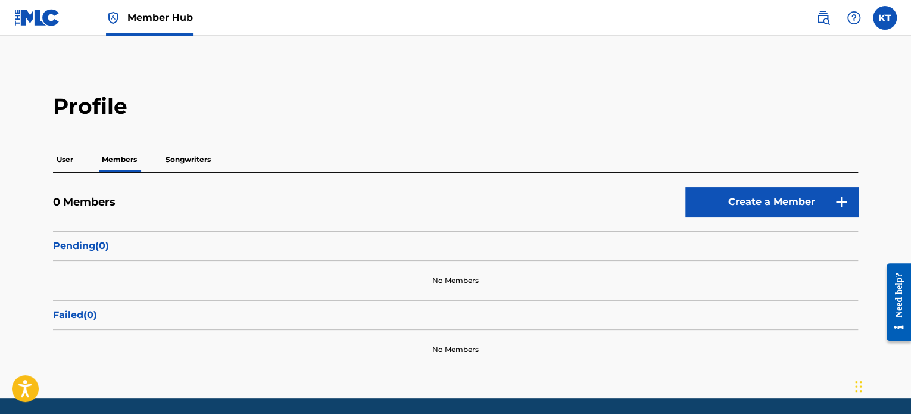
click at [195, 160] on p "Songwriters" at bounding box center [188, 159] width 52 height 25
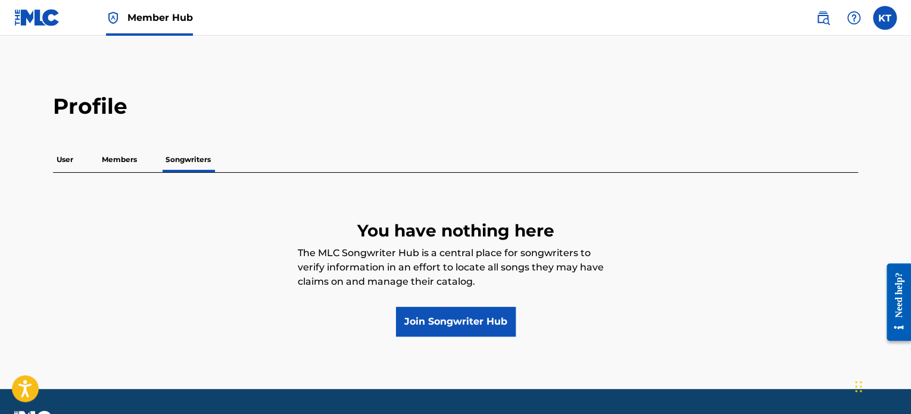
click at [116, 153] on p "Members" at bounding box center [119, 159] width 42 height 25
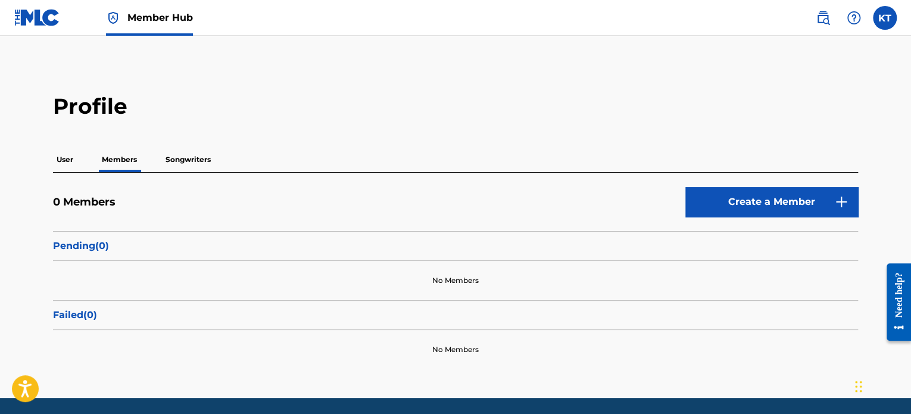
click at [67, 158] on p "User" at bounding box center [65, 159] width 24 height 25
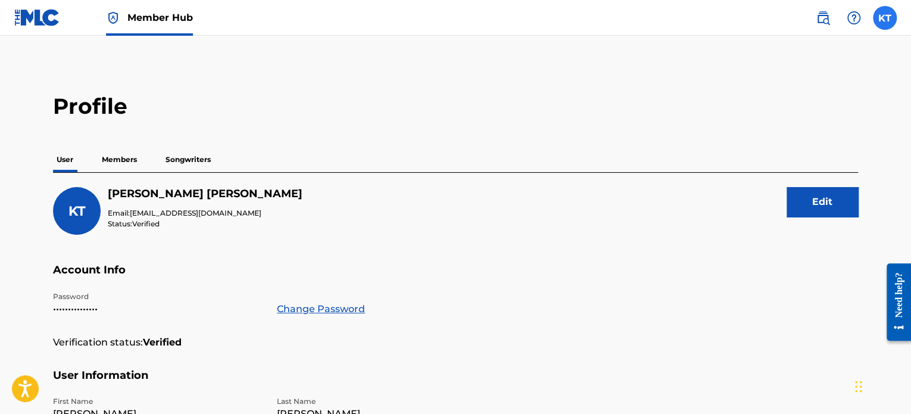
click at [886, 14] on label at bounding box center [885, 18] width 24 height 24
click at [885, 18] on input "KT [PERSON_NAME] [EMAIL_ADDRESS][DOMAIN_NAME] Notification Preferences Profile …" at bounding box center [885, 18] width 0 height 0
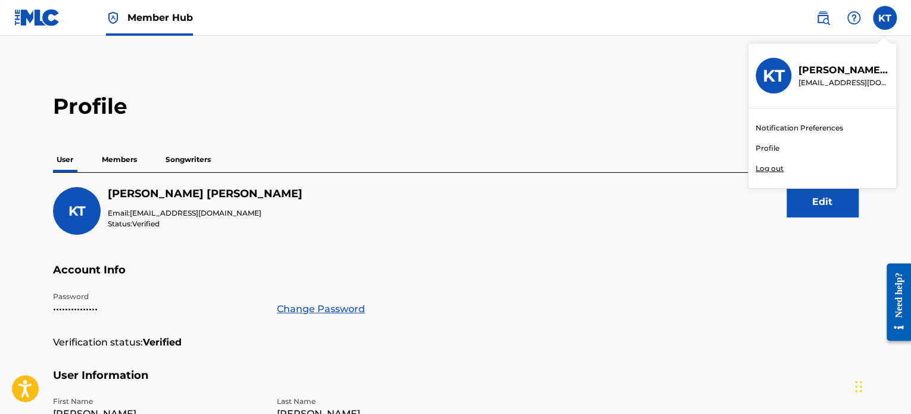
click at [774, 148] on link "Profile" at bounding box center [767, 148] width 24 height 11
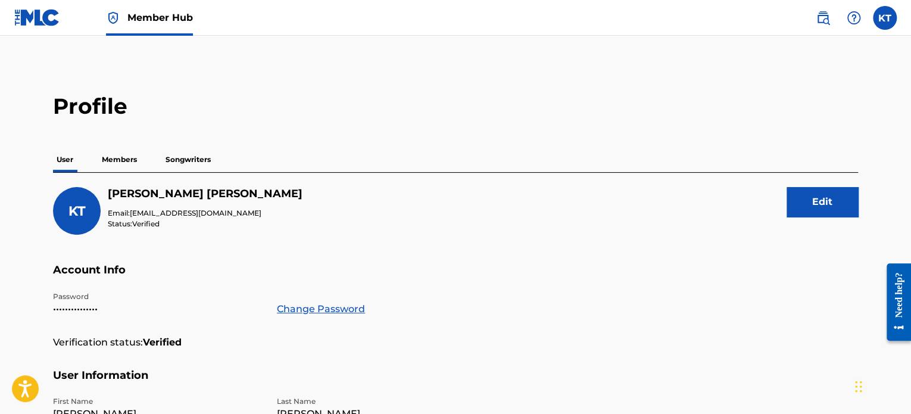
click at [159, 17] on span "Member Hub" at bounding box center [159, 18] width 65 height 14
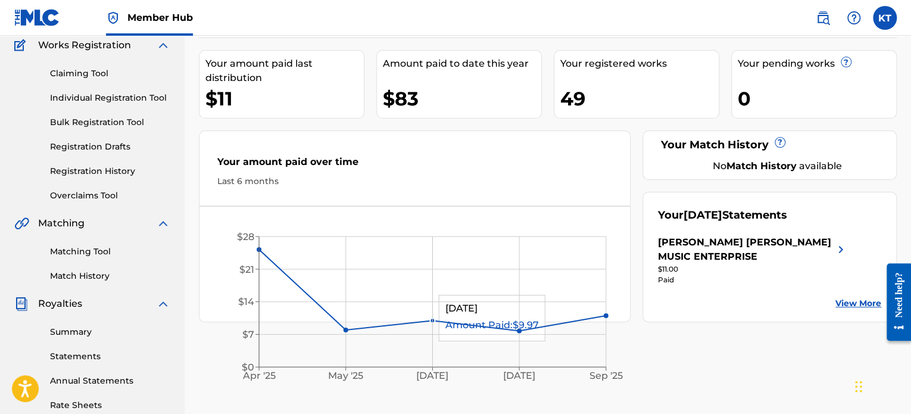
scroll to position [60, 0]
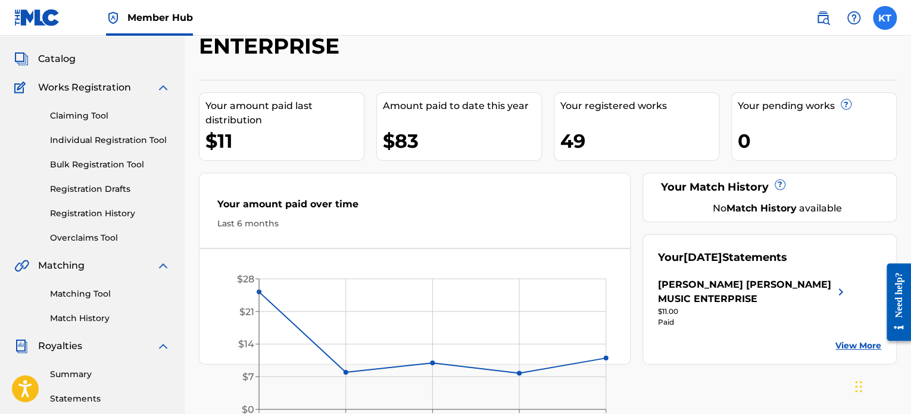
click at [879, 18] on label at bounding box center [885, 18] width 24 height 24
click at [885, 18] on input "KT [PERSON_NAME] [EMAIL_ADDRESS][DOMAIN_NAME] Notification Preferences Profile …" at bounding box center [885, 18] width 0 height 0
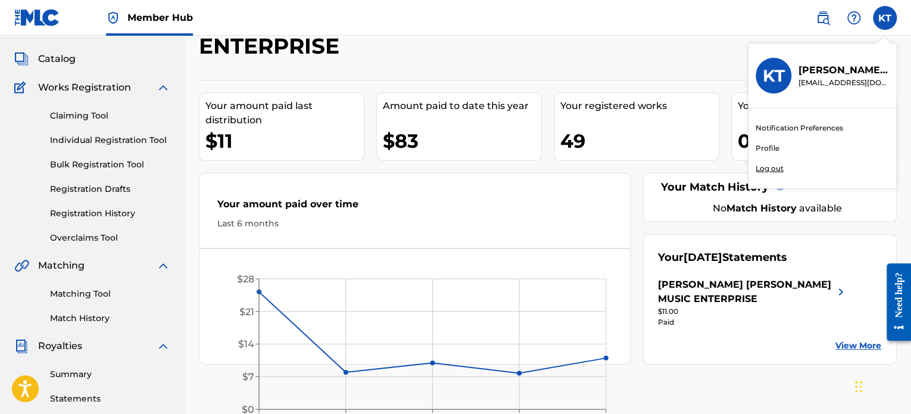
click at [765, 167] on p "Log out" at bounding box center [769, 168] width 28 height 11
click at [885, 18] on input "KT [PERSON_NAME] [EMAIL_ADDRESS][DOMAIN_NAME] Notification Preferences Profile …" at bounding box center [885, 18] width 0 height 0
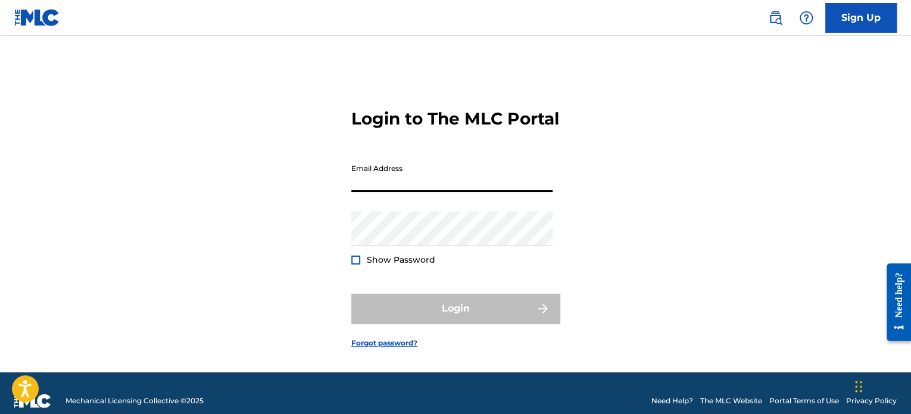
click at [466, 189] on input "Email Address" at bounding box center [451, 175] width 201 height 34
type input "[EMAIL_ADDRESS][DOMAIN_NAME]"
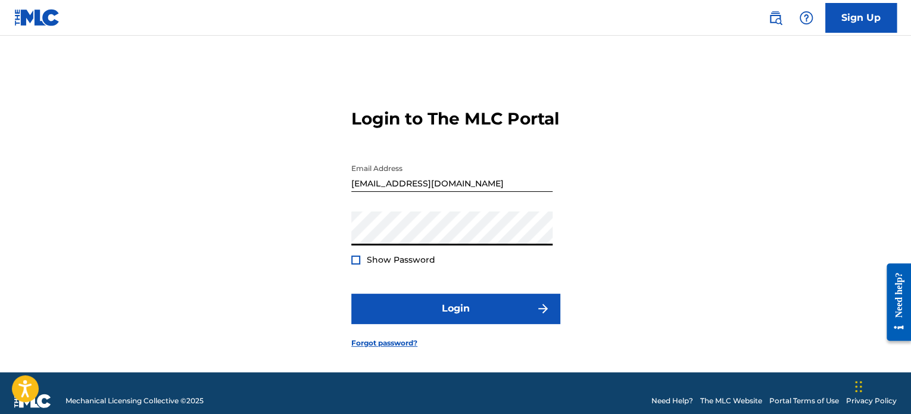
click at [352, 264] on div at bounding box center [355, 259] width 9 height 9
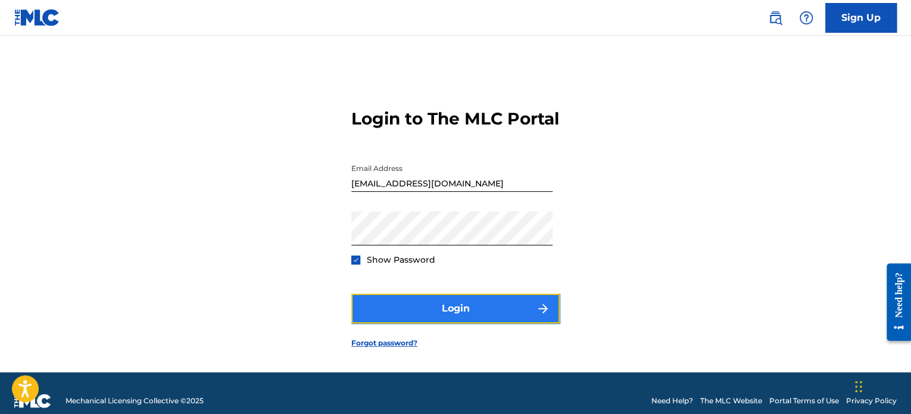
click at [444, 323] on button "Login" at bounding box center [455, 309] width 208 height 30
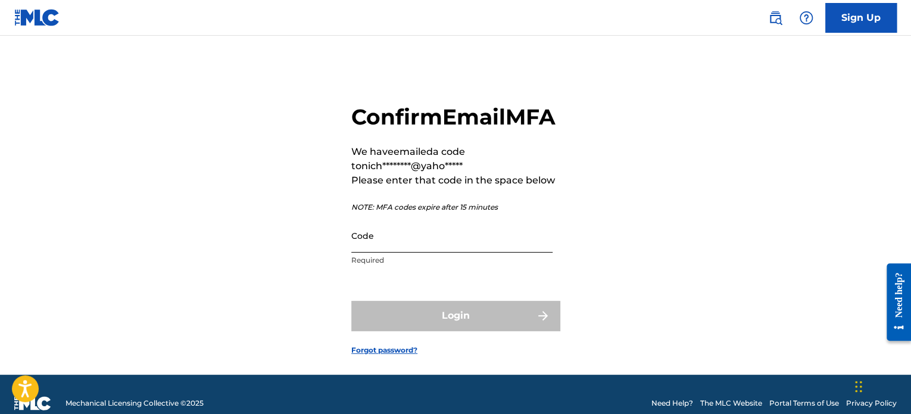
click at [410, 252] on input "Code" at bounding box center [451, 235] width 201 height 34
paste input "247351"
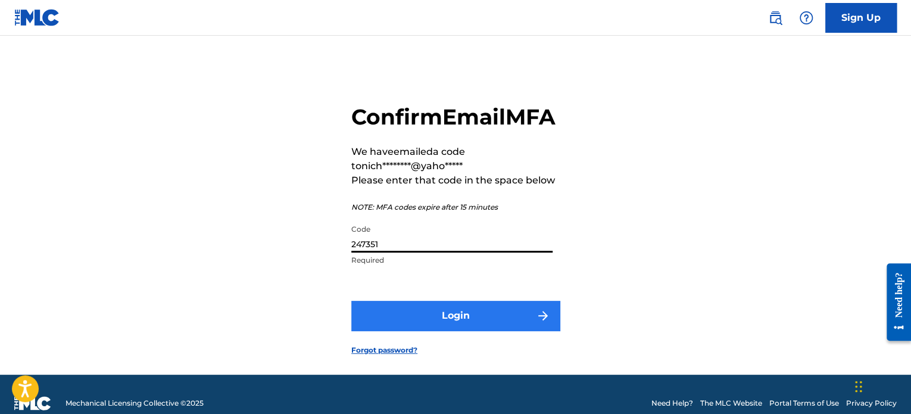
type input "247351"
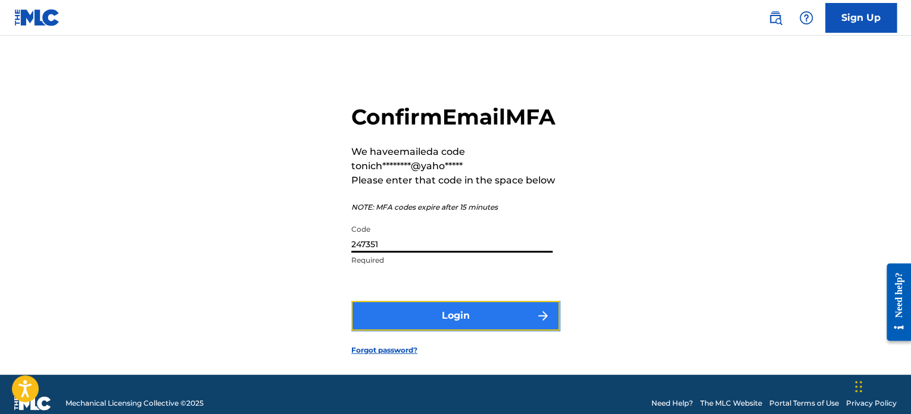
click at [440, 330] on button "Login" at bounding box center [455, 316] width 208 height 30
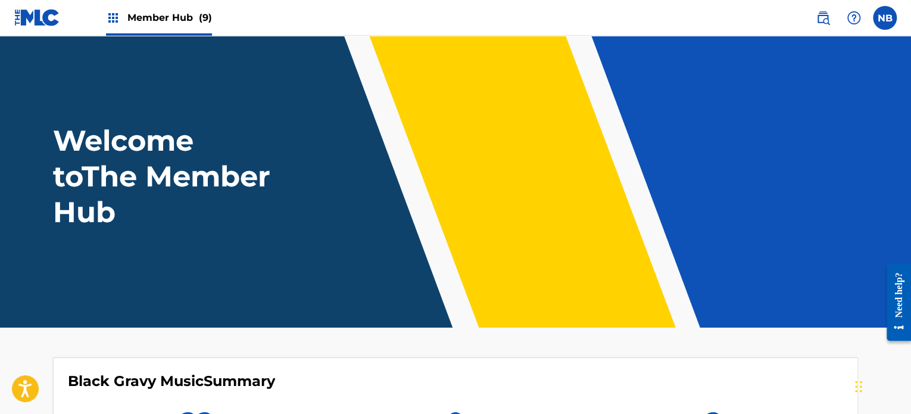
click at [157, 16] on span "Member Hub (9)" at bounding box center [169, 18] width 85 height 14
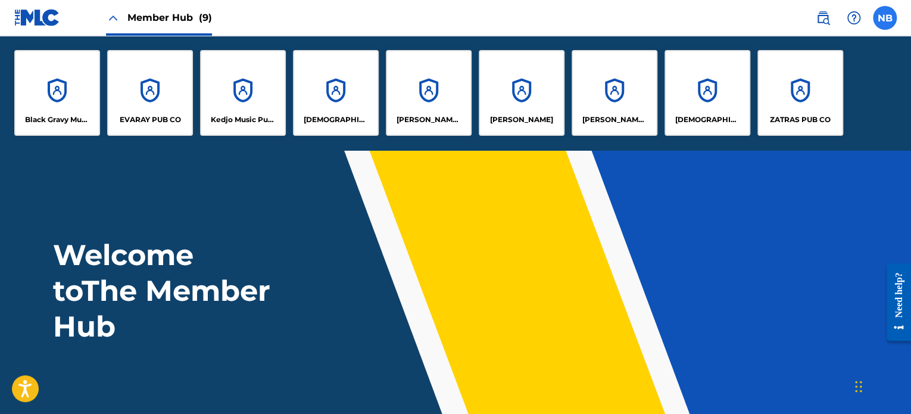
click at [881, 26] on label at bounding box center [885, 18] width 24 height 24
click at [885, 18] on input "NB [PERSON_NAME] [EMAIL_ADDRESS][DOMAIN_NAME] Notification Preferences Profile …" at bounding box center [885, 18] width 0 height 0
click at [711, 286] on div "Welcome to The Member Hub" at bounding box center [455, 290] width 833 height 107
click at [882, 24] on label at bounding box center [885, 18] width 24 height 24
click at [885, 18] on input "NB [PERSON_NAME] [EMAIL_ADDRESS][DOMAIN_NAME] Notification Preferences Profile …" at bounding box center [885, 18] width 0 height 0
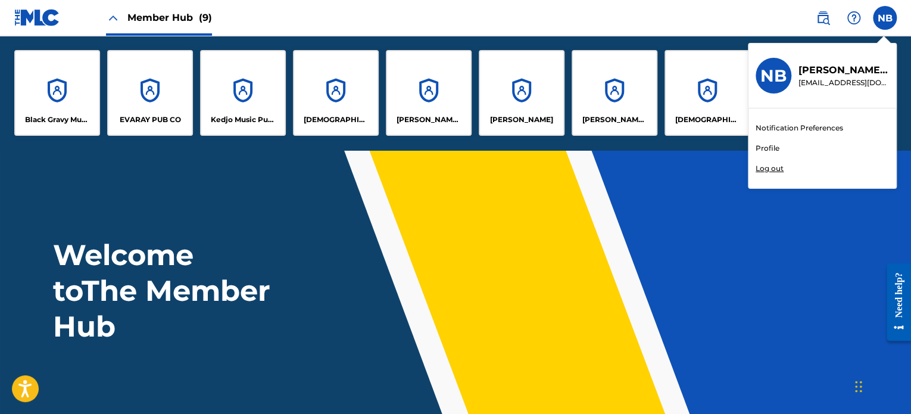
click at [768, 149] on link "Profile" at bounding box center [767, 148] width 24 height 11
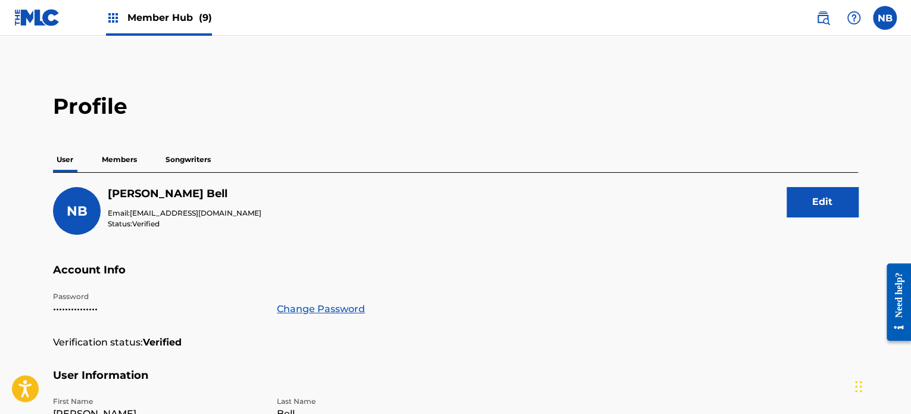
click at [121, 157] on p "Members" at bounding box center [119, 159] width 42 height 25
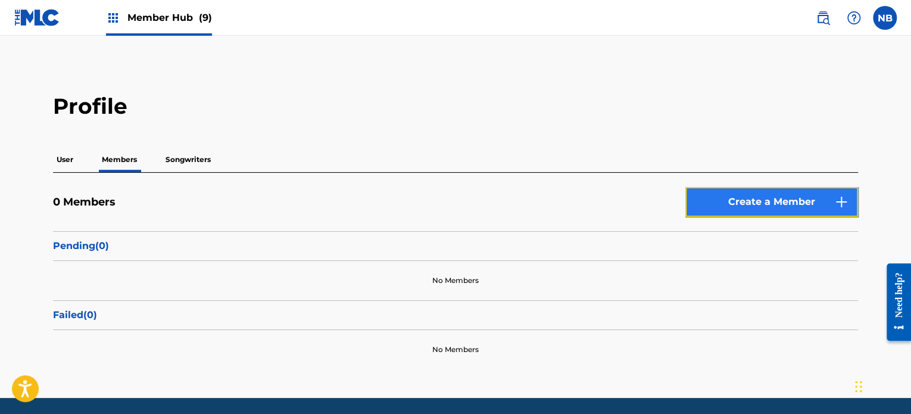
click at [736, 204] on link "Create a Member" at bounding box center [771, 202] width 173 height 30
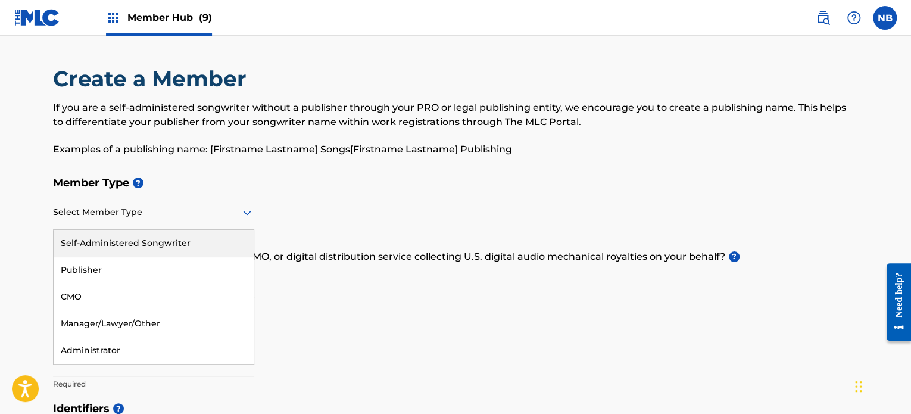
click at [216, 216] on div at bounding box center [153, 212] width 201 height 15
click at [248, 209] on icon at bounding box center [247, 212] width 14 height 14
click at [245, 207] on icon at bounding box center [247, 212] width 14 height 14
click at [881, 20] on label at bounding box center [885, 18] width 24 height 24
click at [885, 18] on input "NB [PERSON_NAME] [EMAIL_ADDRESS][DOMAIN_NAME] Notification Preferences Profile …" at bounding box center [885, 18] width 0 height 0
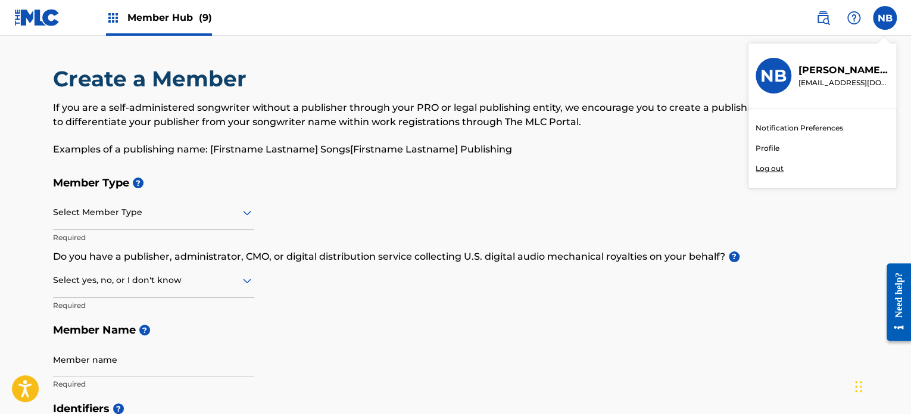
click at [778, 145] on link "Profile" at bounding box center [767, 148] width 24 height 11
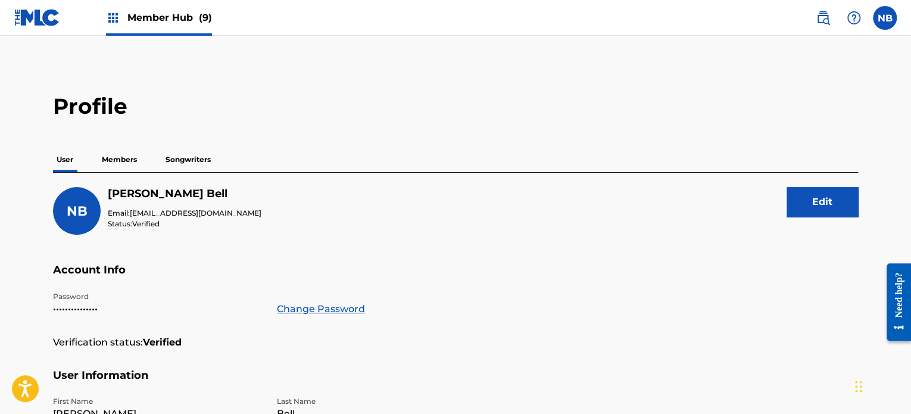
click at [129, 160] on p "Members" at bounding box center [119, 159] width 42 height 25
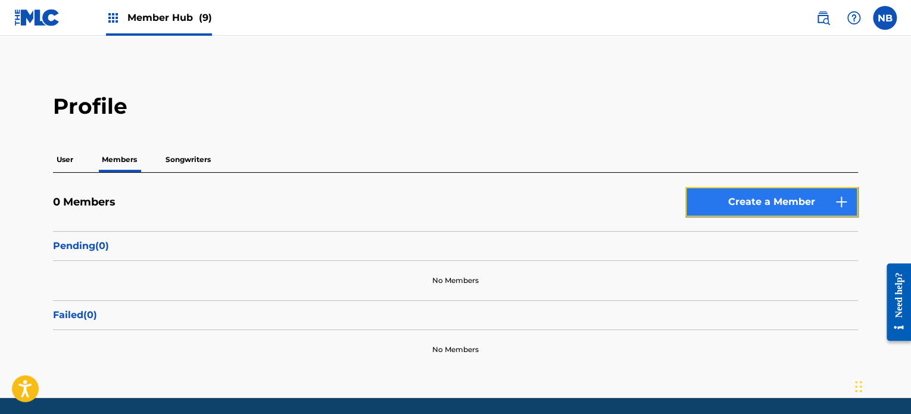
click at [795, 202] on link "Create a Member" at bounding box center [771, 202] width 173 height 30
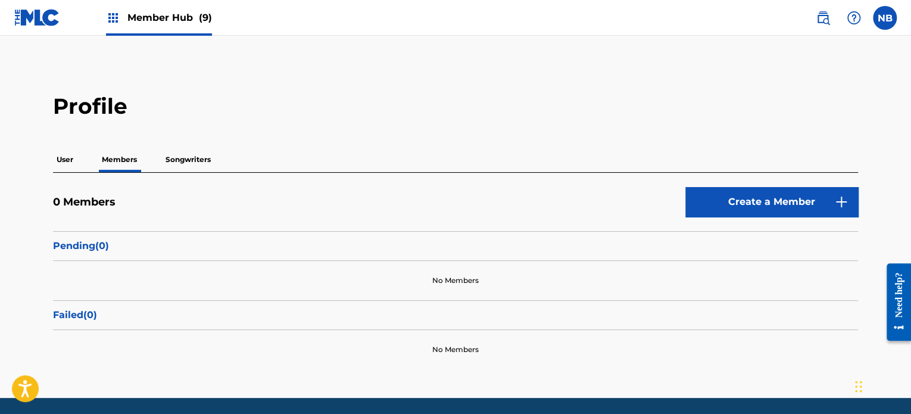
click at [179, 161] on p "Songwriters" at bounding box center [188, 159] width 52 height 25
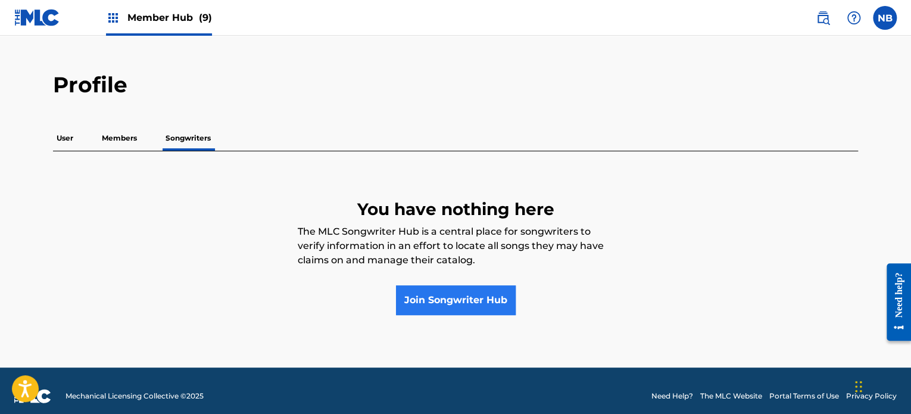
scroll to position [32, 0]
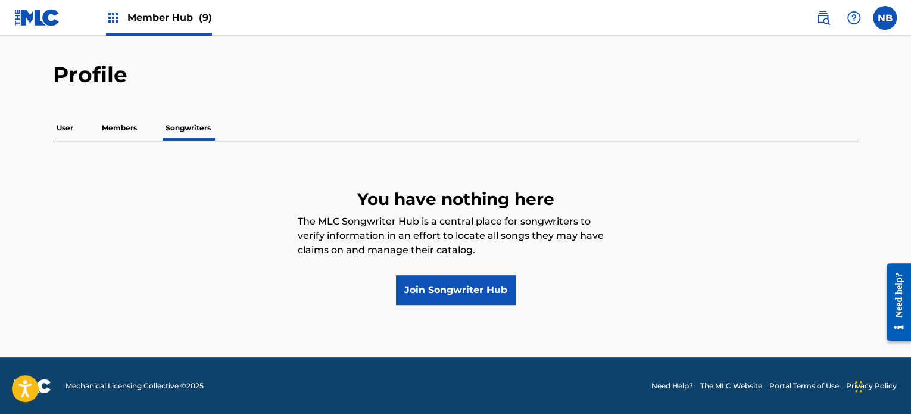
click at [124, 131] on p "Members" at bounding box center [119, 127] width 42 height 25
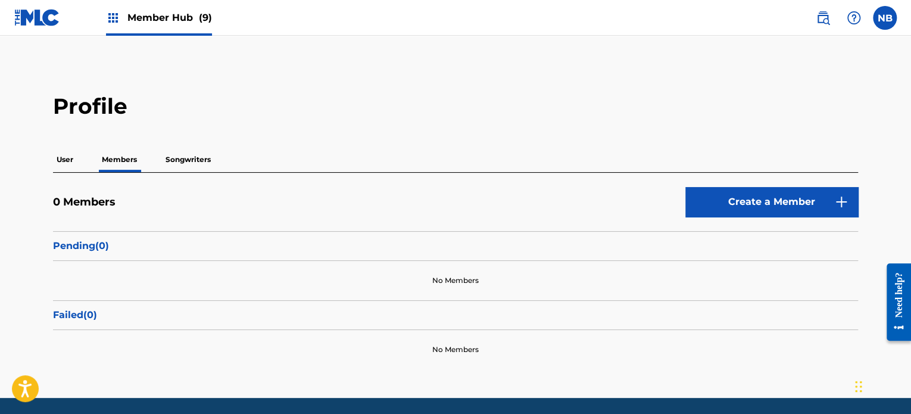
click at [195, 159] on p "Songwriters" at bounding box center [188, 159] width 52 height 25
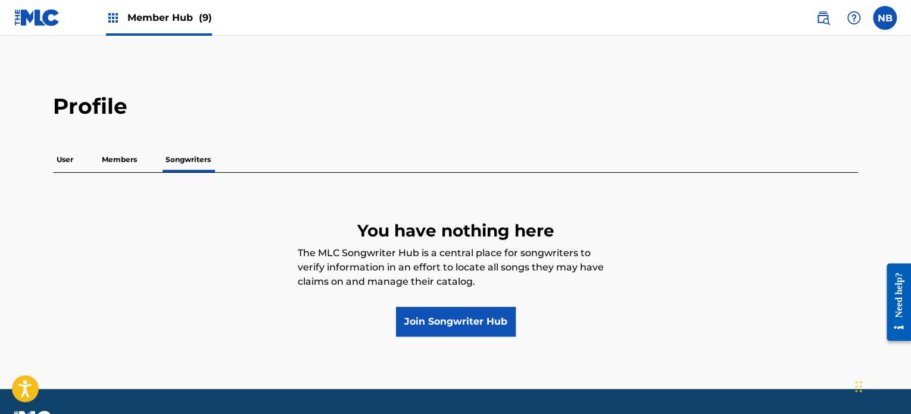
scroll to position [32, 0]
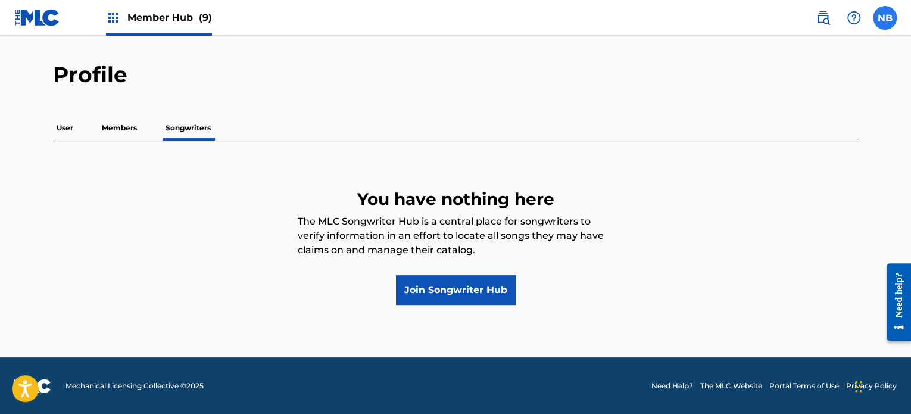
click at [886, 19] on label at bounding box center [885, 18] width 24 height 24
click at [885, 18] on input "NB [PERSON_NAME] [EMAIL_ADDRESS][DOMAIN_NAME] Notification Preferences Profile …" at bounding box center [885, 18] width 0 height 0
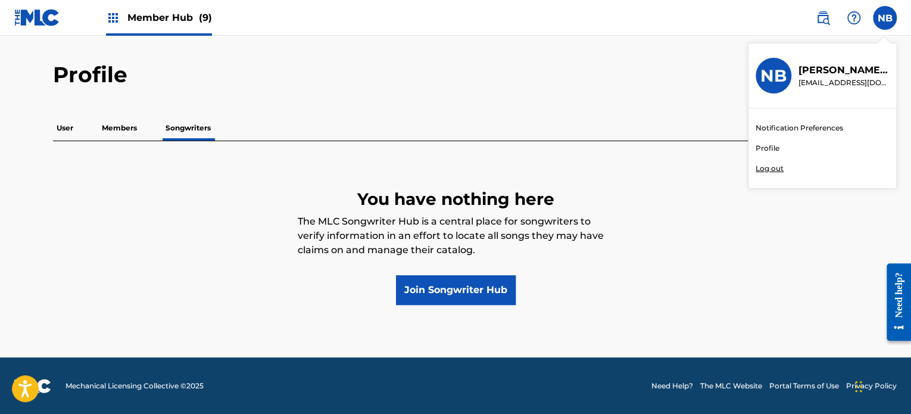
click at [775, 168] on p "Log out" at bounding box center [769, 168] width 28 height 11
click at [885, 18] on input "NB [PERSON_NAME] [EMAIL_ADDRESS][DOMAIN_NAME] Notification Preferences Profile …" at bounding box center [885, 18] width 0 height 0
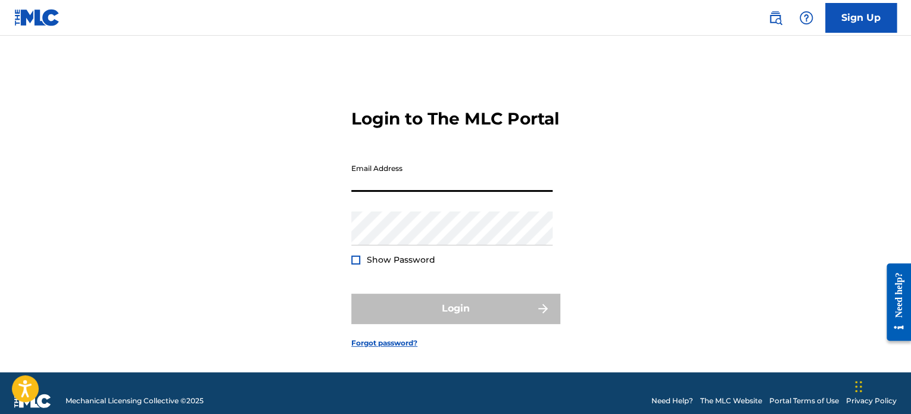
click at [445, 192] on input "Email Address" at bounding box center [451, 175] width 201 height 34
type input "[EMAIL_ADDRESS][DOMAIN_NAME]"
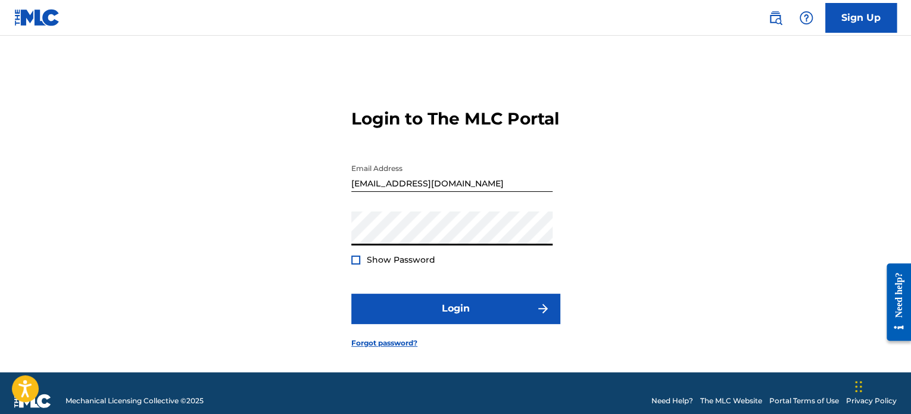
click at [354, 266] on div "Show Password" at bounding box center [393, 260] width 84 height 12
click at [359, 264] on div at bounding box center [355, 259] width 9 height 9
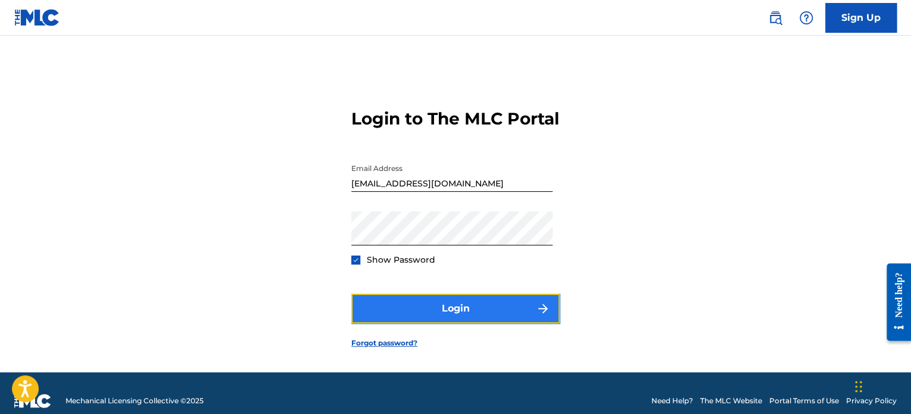
click at [457, 323] on button "Login" at bounding box center [455, 309] width 208 height 30
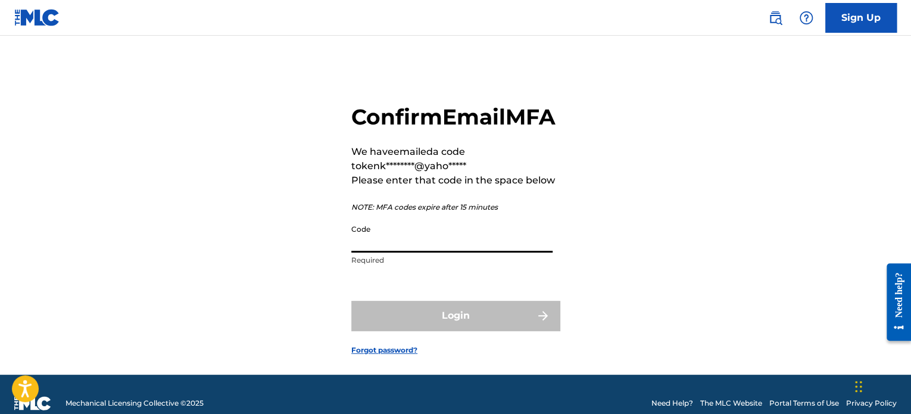
click at [430, 252] on input "Code" at bounding box center [451, 235] width 201 height 34
paste input "726488"
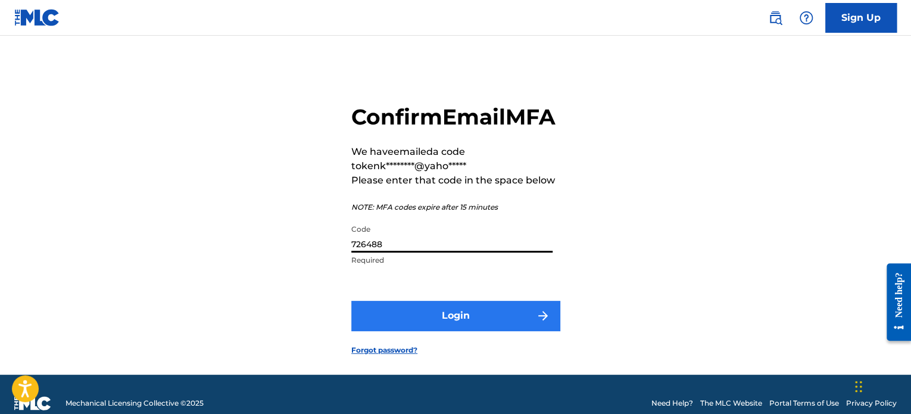
type input "726488"
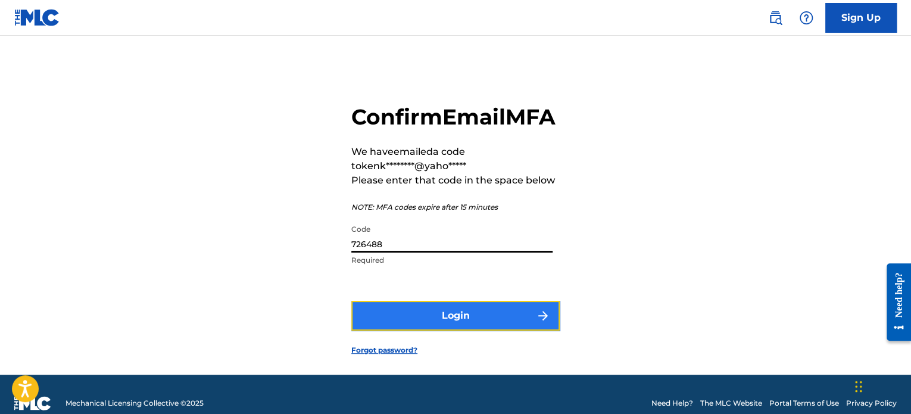
click at [444, 330] on button "Login" at bounding box center [455, 316] width 208 height 30
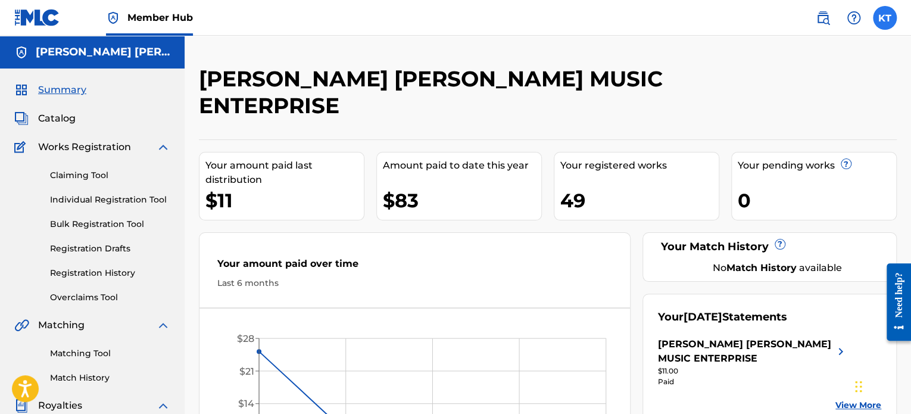
click at [886, 14] on label at bounding box center [885, 18] width 24 height 24
click at [885, 18] on input "KT [PERSON_NAME] [EMAIL_ADDRESS][DOMAIN_NAME] Notification Preferences Profile …" at bounding box center [885, 18] width 0 height 0
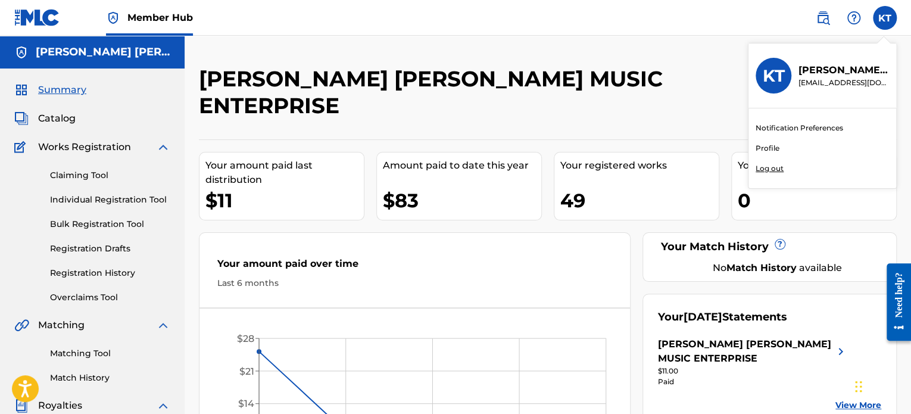
click at [770, 148] on link "Profile" at bounding box center [767, 148] width 24 height 11
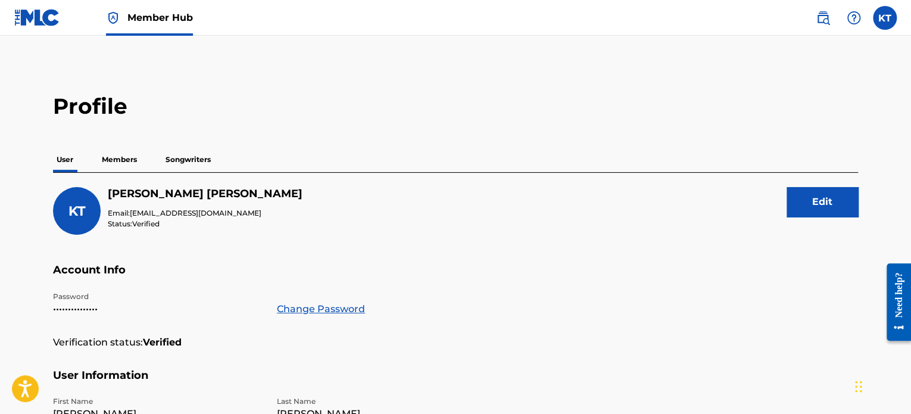
click at [197, 153] on p "Songwriters" at bounding box center [188, 159] width 52 height 25
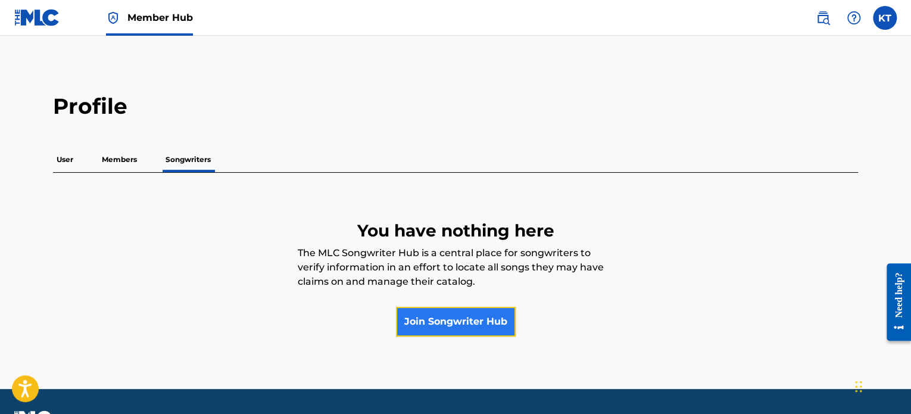
click at [448, 321] on link "Join Songwriter Hub" at bounding box center [456, 322] width 120 height 30
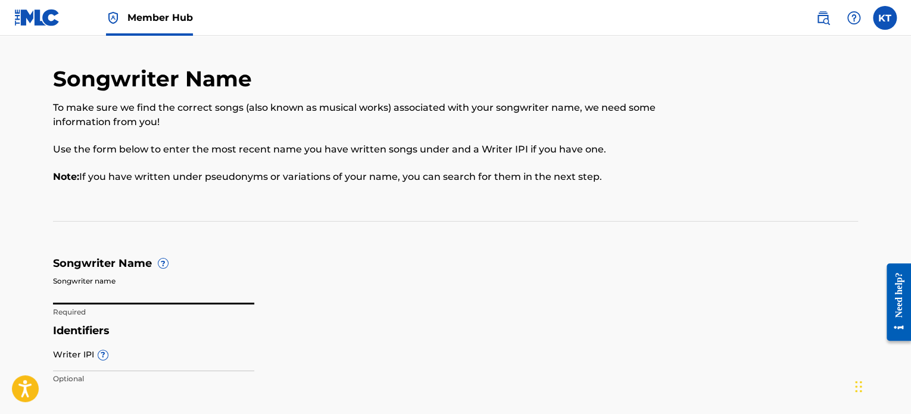
click at [159, 293] on input "Songwriter name" at bounding box center [153, 287] width 201 height 34
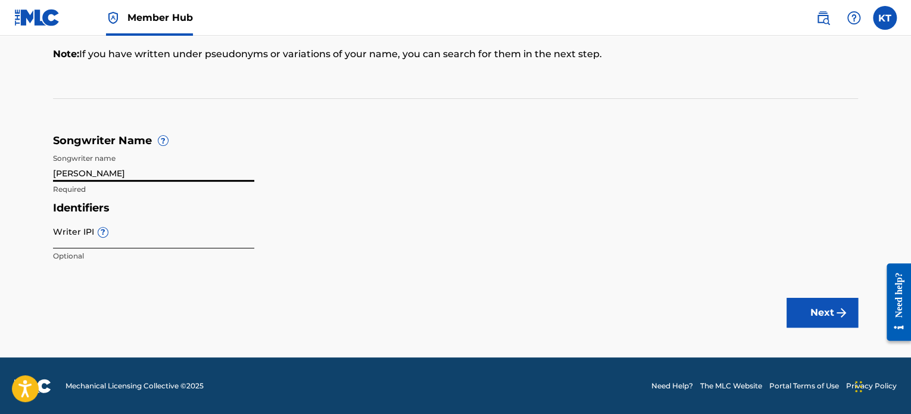
type input "[PERSON_NAME]"
click at [154, 239] on input "Writer IPI ?" at bounding box center [153, 231] width 201 height 34
paste input "00451313297"
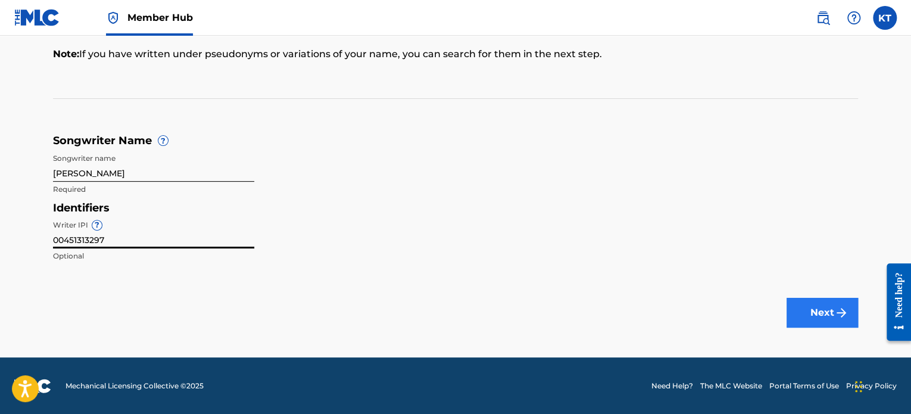
type input "00451313297"
click at [806, 316] on button "Next" at bounding box center [821, 313] width 71 height 30
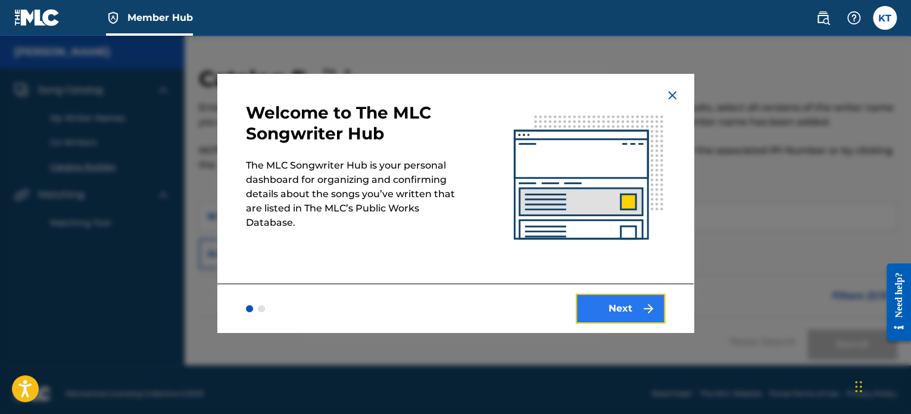
click at [618, 311] on button "Next" at bounding box center [620, 309] width 89 height 30
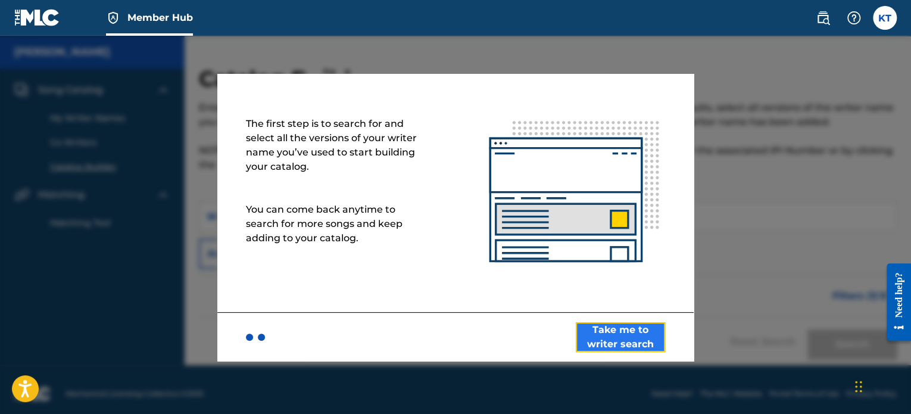
click at [618, 333] on button "Take me to writer search" at bounding box center [620, 337] width 89 height 30
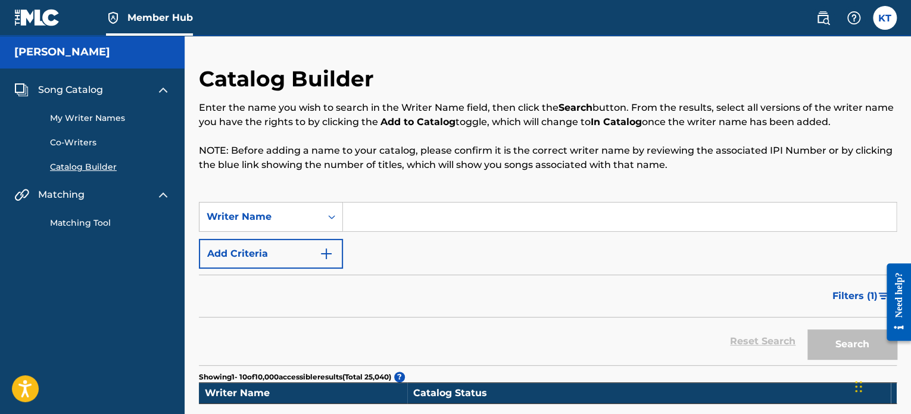
click at [373, 216] on input "Search Form" at bounding box center [619, 216] width 553 height 29
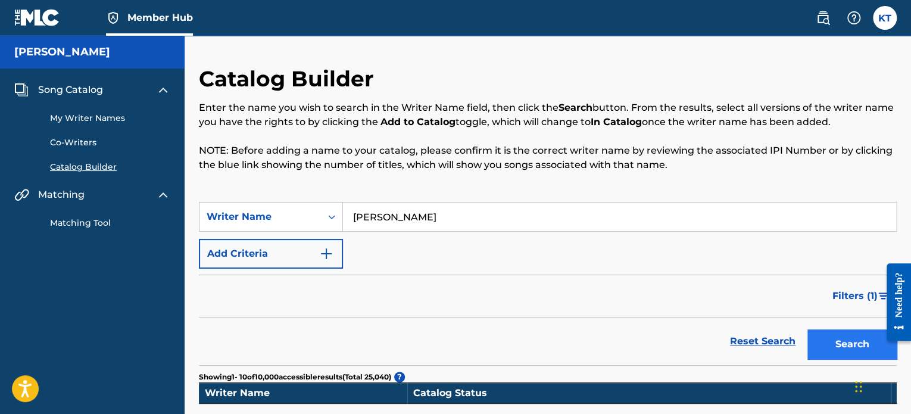
type input "[PERSON_NAME]"
click at [850, 347] on button "Search" at bounding box center [851, 344] width 89 height 30
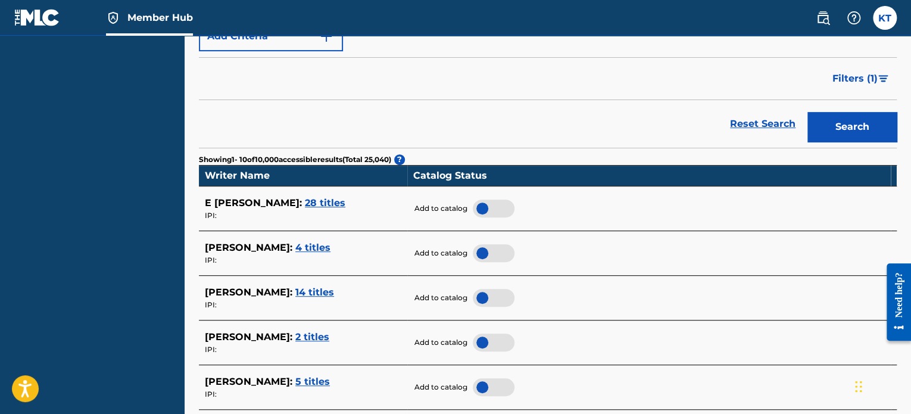
scroll to position [238, 0]
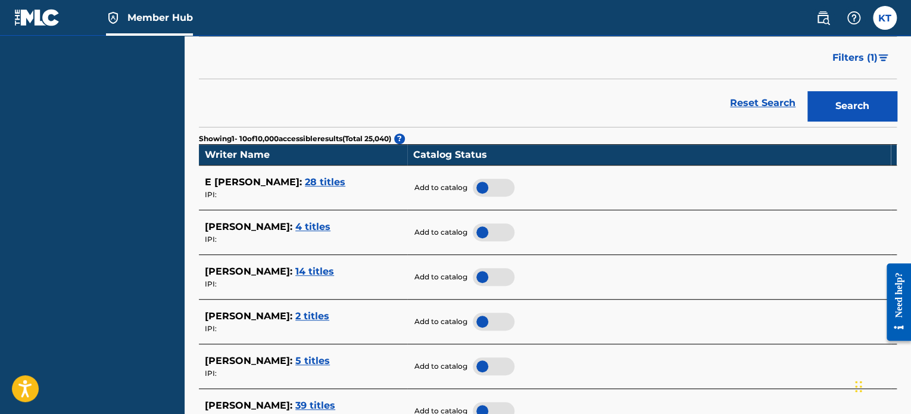
click at [305, 182] on span "28 titles" at bounding box center [325, 181] width 40 height 11
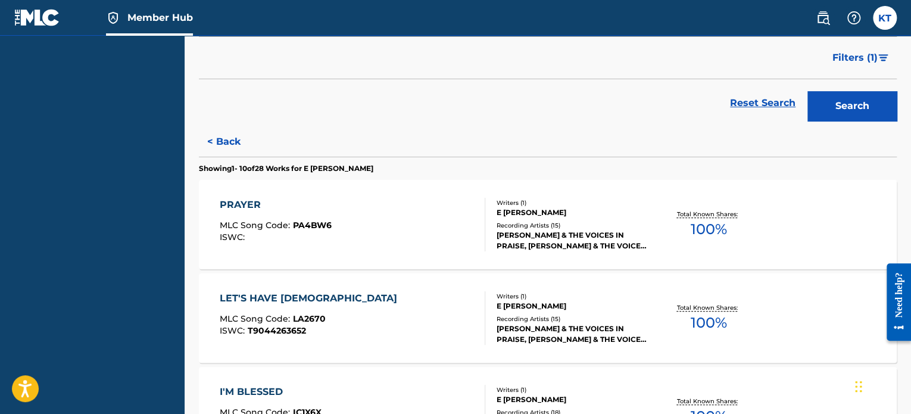
scroll to position [298, 0]
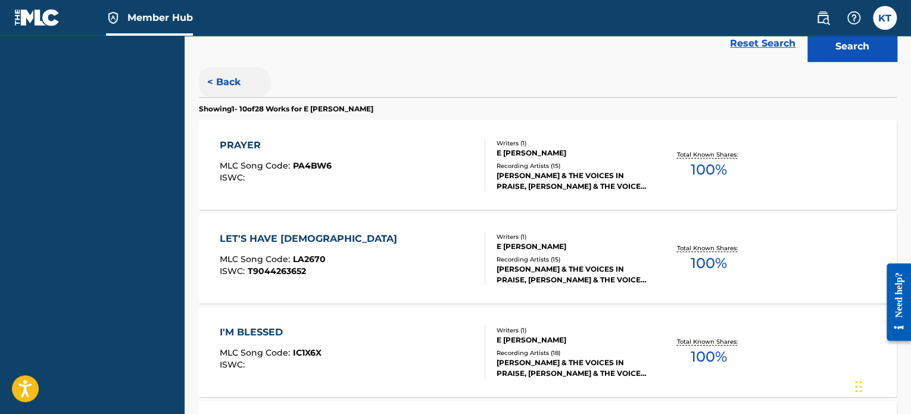
click at [218, 88] on button "< Back" at bounding box center [234, 82] width 71 height 30
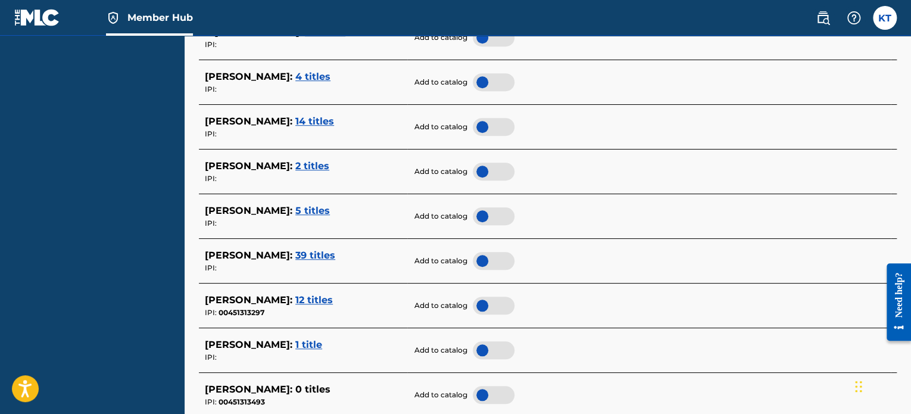
scroll to position [417, 0]
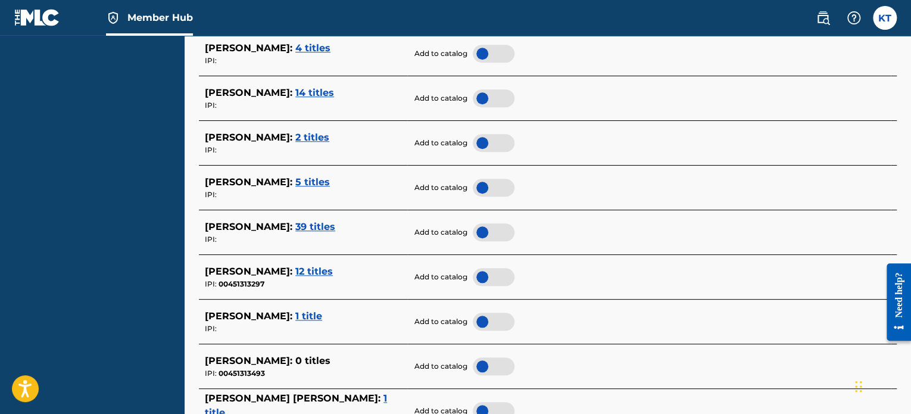
click at [336, 216] on td "[PERSON_NAME] : 39 titles IPI:" at bounding box center [303, 232] width 208 height 45
click at [326, 221] on span "39 titles" at bounding box center [315, 226] width 40 height 11
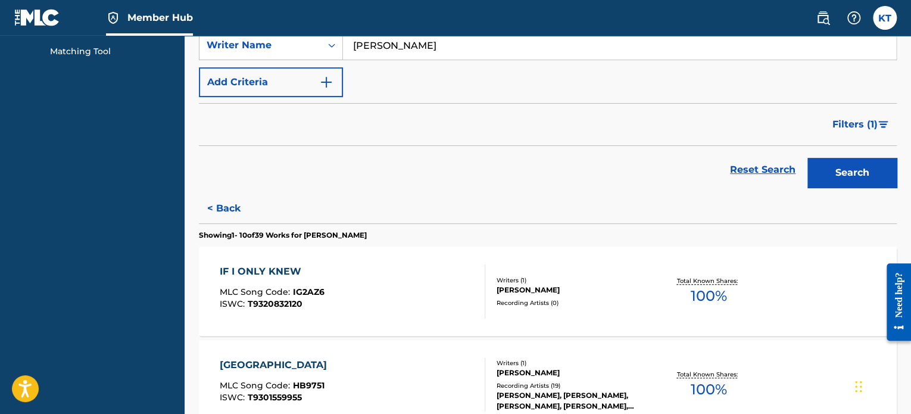
scroll to position [119, 0]
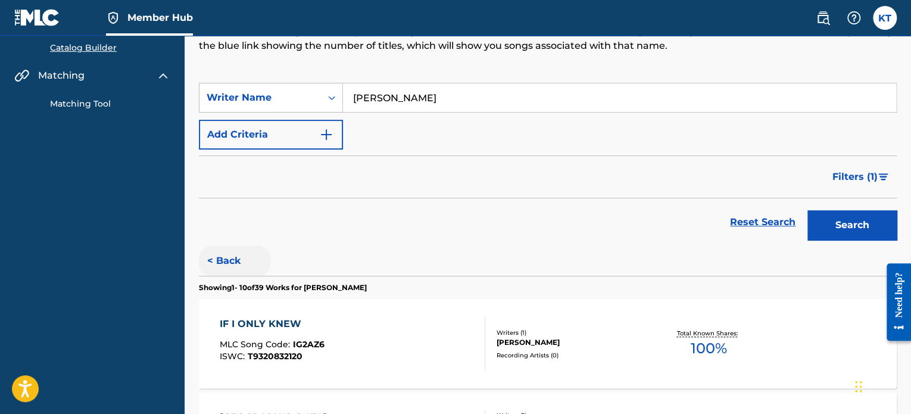
click at [227, 257] on button "< Back" at bounding box center [234, 261] width 71 height 30
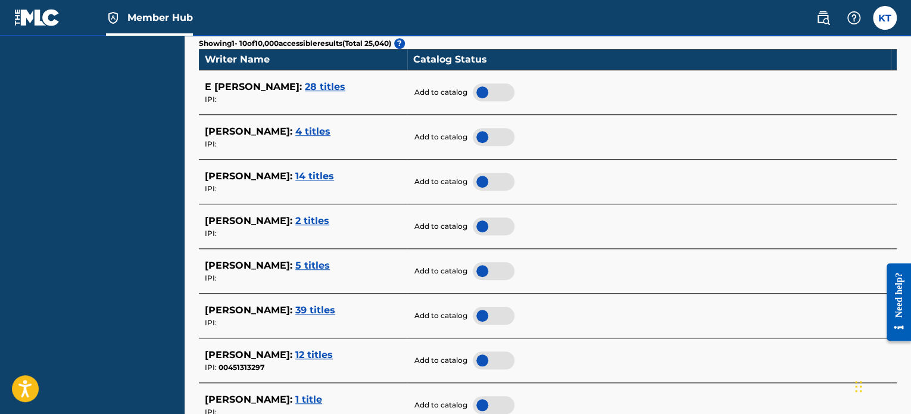
scroll to position [357, 0]
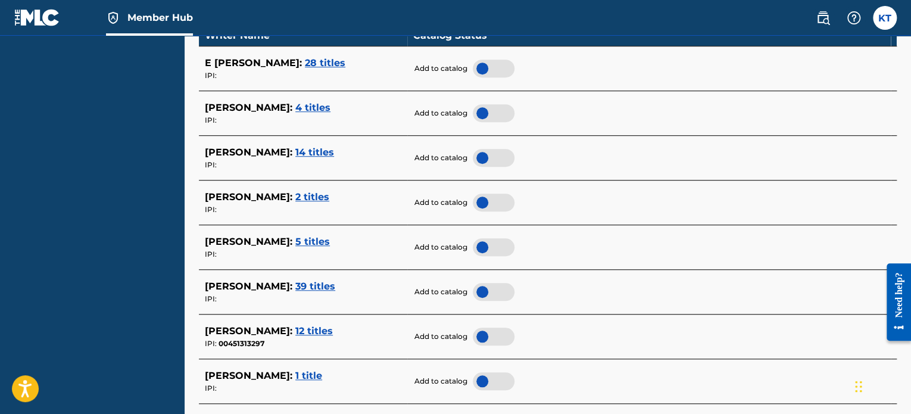
click at [489, 292] on div at bounding box center [494, 292] width 42 height 18
click at [331, 326] on span "12 titles" at bounding box center [314, 330] width 38 height 11
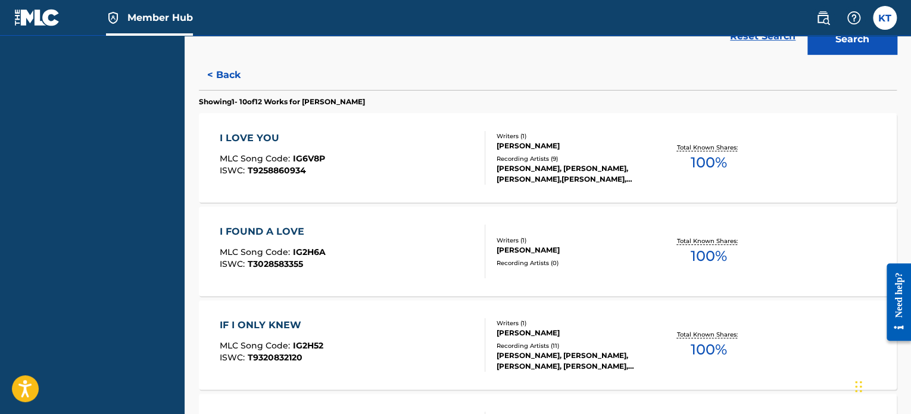
scroll to position [298, 0]
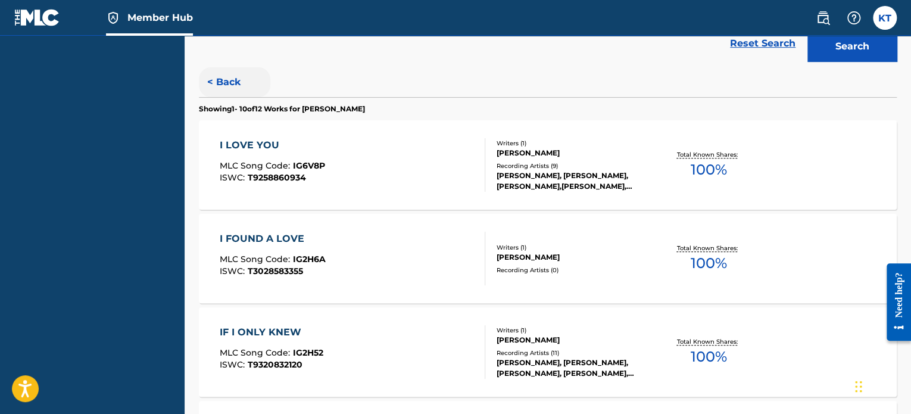
click at [214, 86] on button "< Back" at bounding box center [234, 82] width 71 height 30
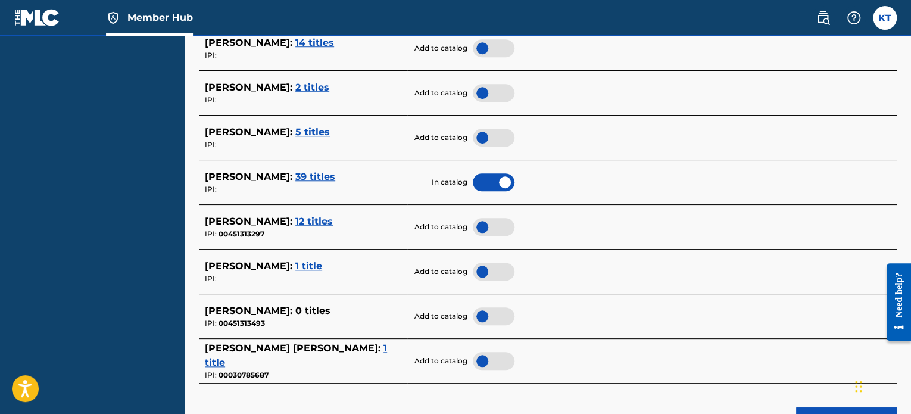
scroll to position [476, 0]
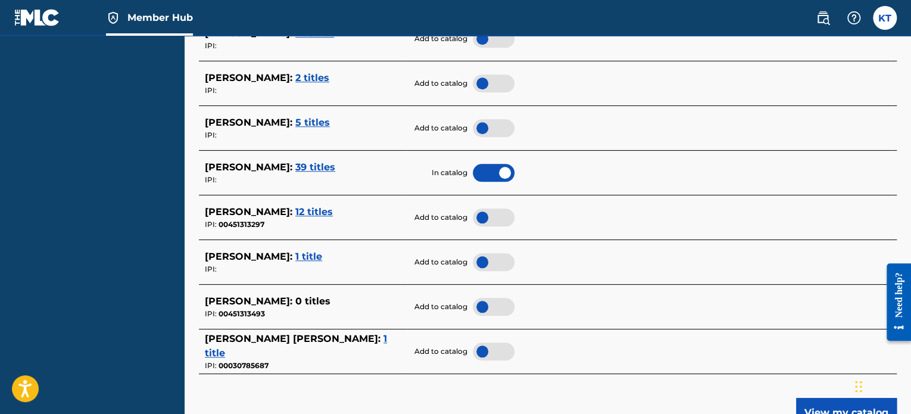
click at [495, 215] on div at bounding box center [494, 217] width 42 height 18
click at [295, 255] on span "1 title" at bounding box center [308, 256] width 27 height 11
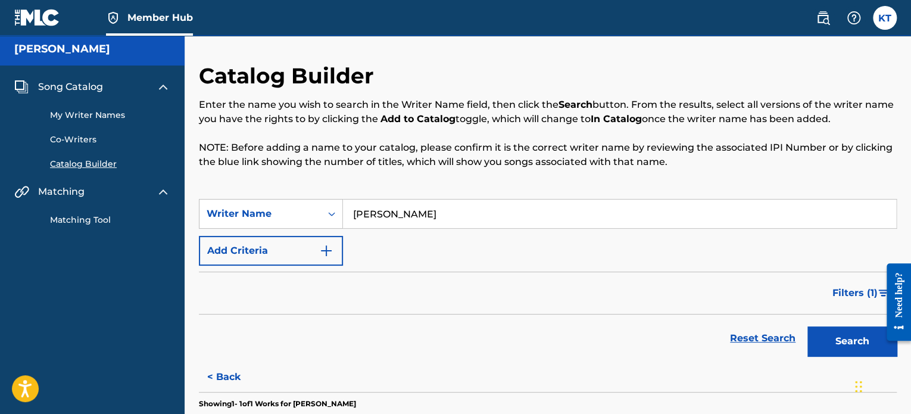
scroll to position [0, 0]
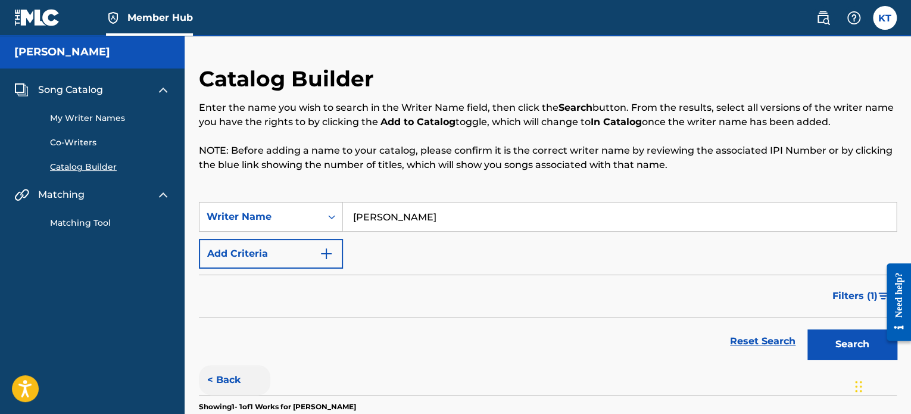
click at [219, 375] on button "< Back" at bounding box center [234, 380] width 71 height 30
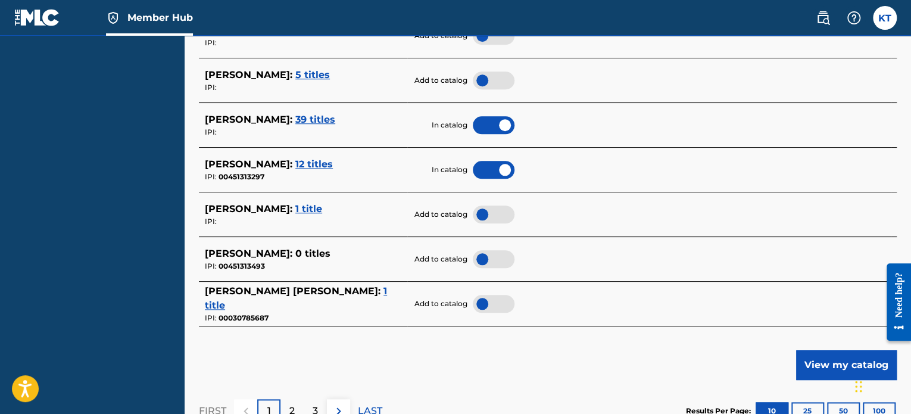
scroll to position [595, 0]
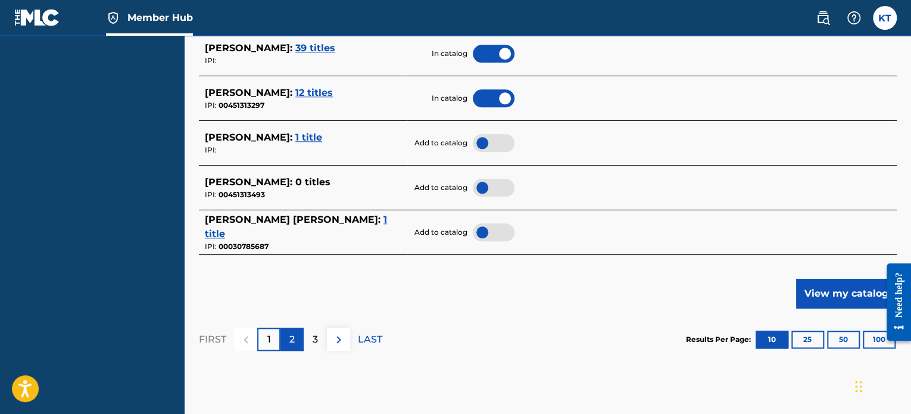
click at [296, 339] on div "2" at bounding box center [291, 338] width 23 height 23
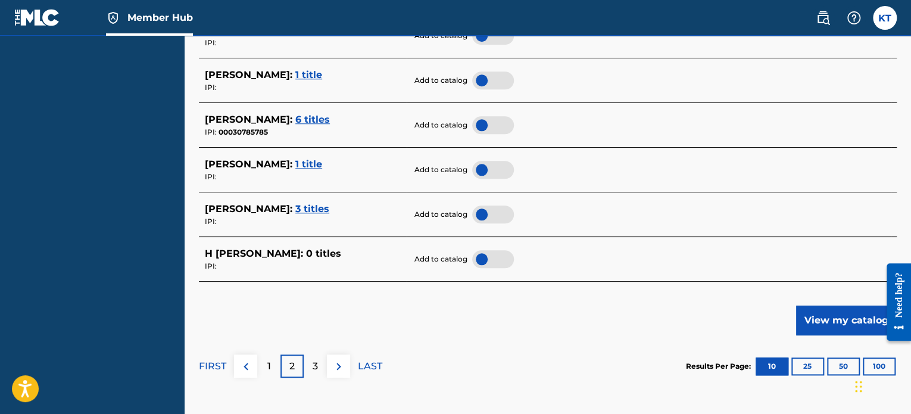
scroll to position [667, 0]
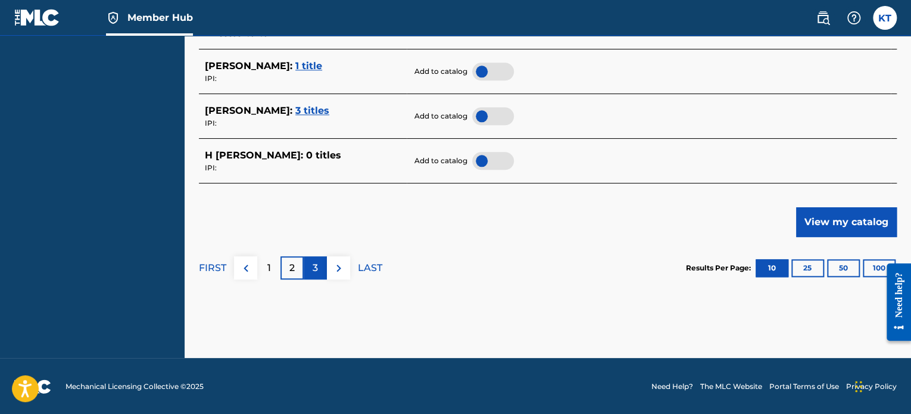
click at [316, 271] on p "3" at bounding box center [315, 268] width 5 height 14
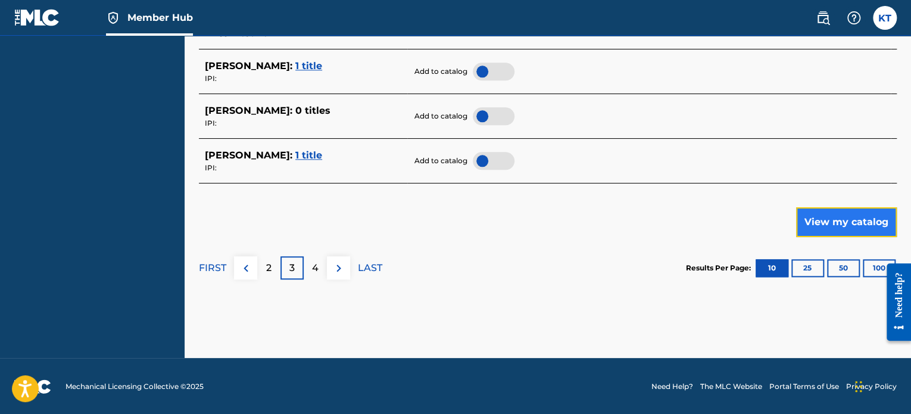
click at [868, 220] on button "View my catalog" at bounding box center [846, 222] width 101 height 30
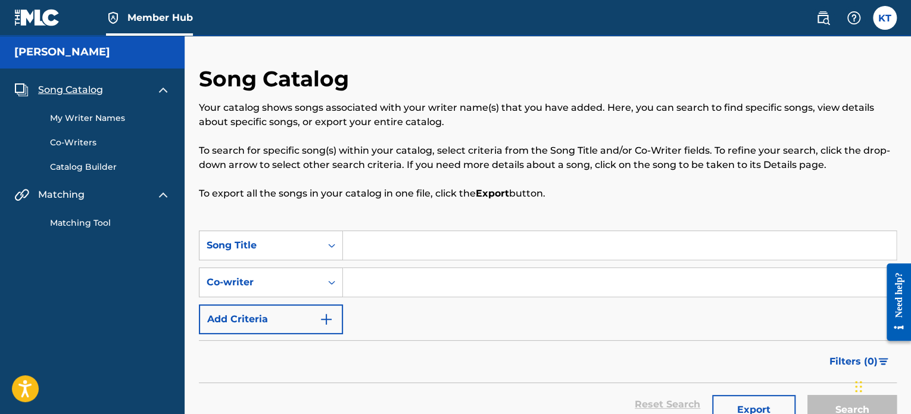
click at [77, 118] on link "My Writer Names" at bounding box center [110, 118] width 120 height 13
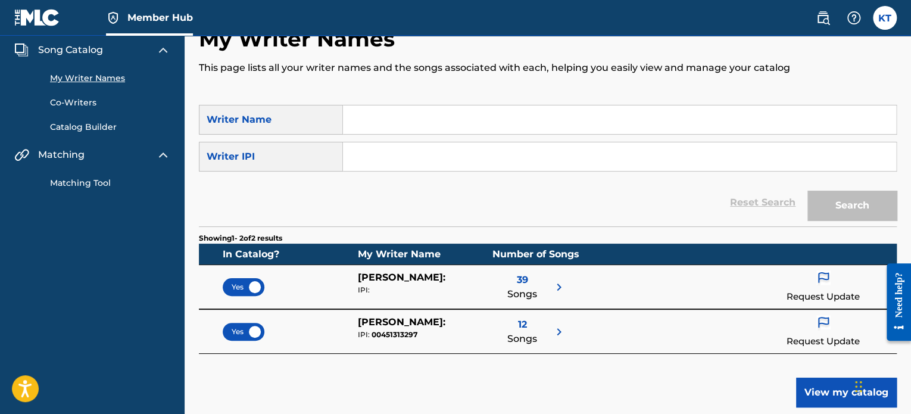
scroll to position [119, 0]
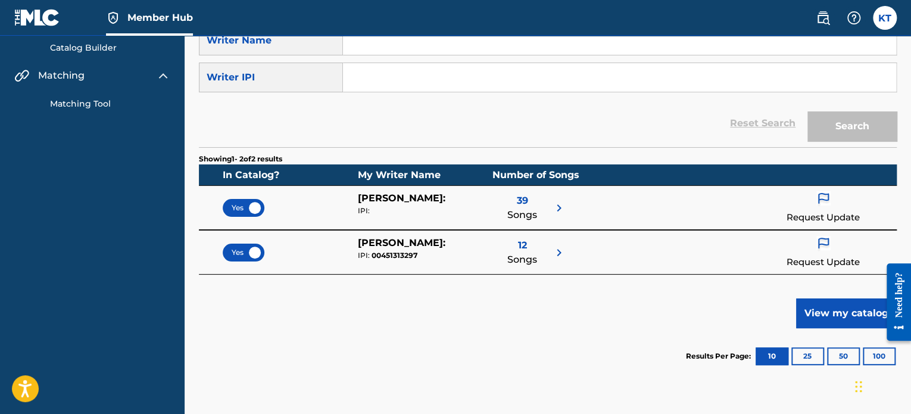
click at [841, 213] on p "Request Update" at bounding box center [822, 218] width 73 height 14
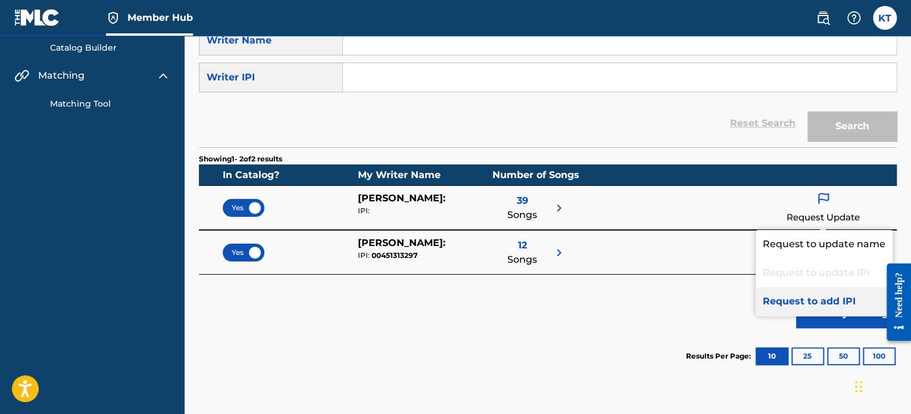
click at [794, 304] on p "Request to add IPI" at bounding box center [823, 301] width 137 height 29
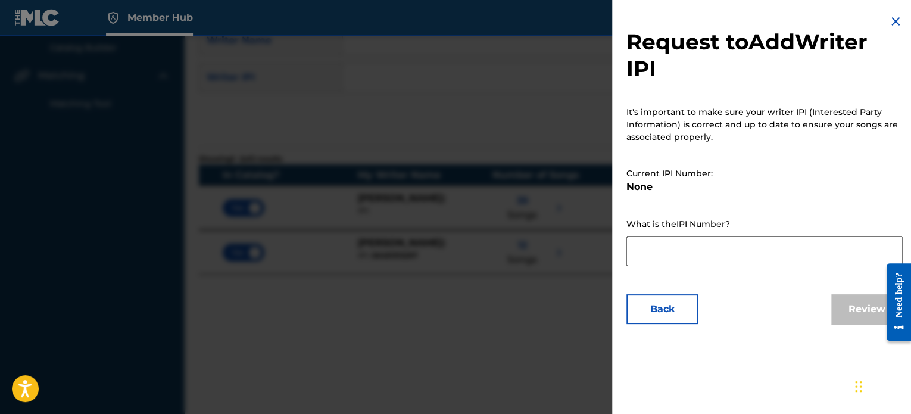
click at [716, 255] on textarea at bounding box center [764, 251] width 276 height 30
paste textarea "00451313297"
type textarea "00451313297"
click at [858, 308] on button "Review" at bounding box center [866, 309] width 71 height 30
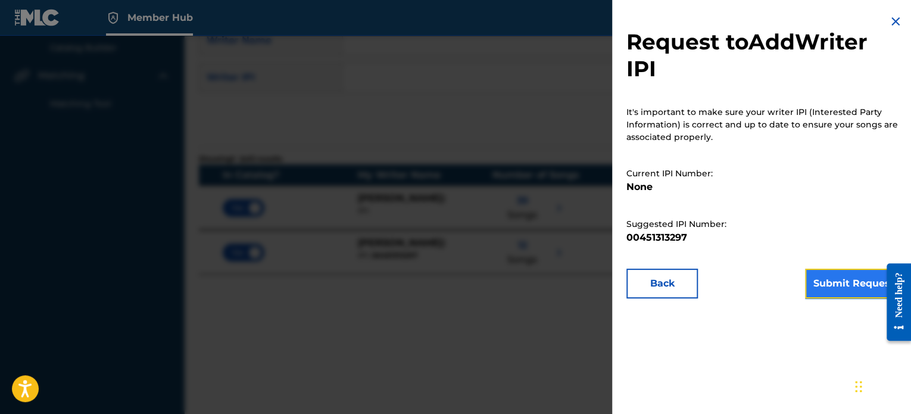
click at [826, 284] on button "Submit Request" at bounding box center [854, 284] width 98 height 30
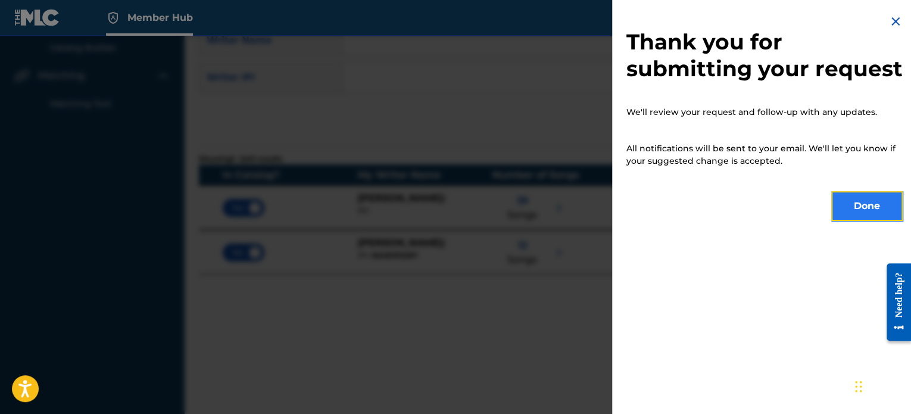
click at [848, 221] on button "Done" at bounding box center [866, 206] width 71 height 30
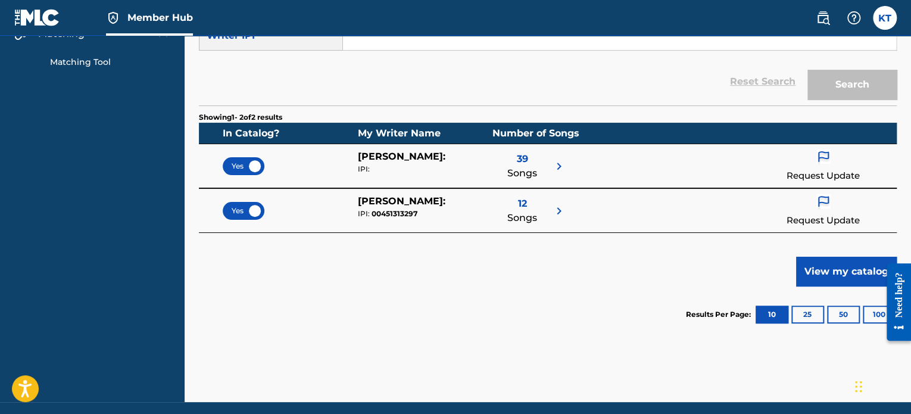
scroll to position [179, 0]
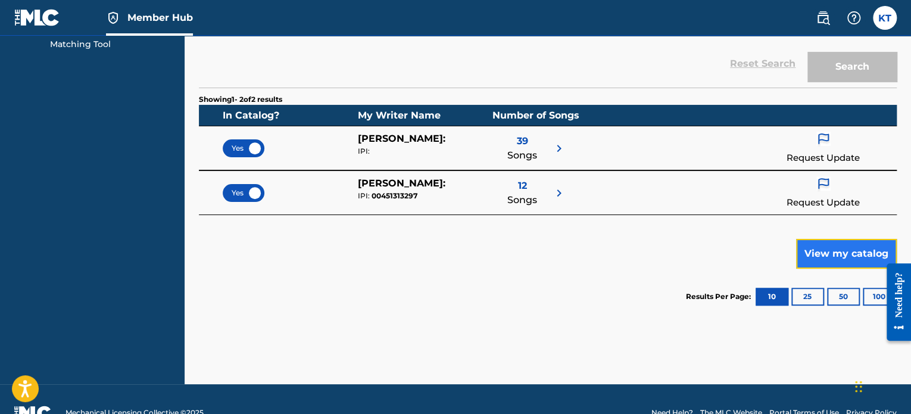
click at [820, 252] on button "View my catalog" at bounding box center [846, 254] width 101 height 30
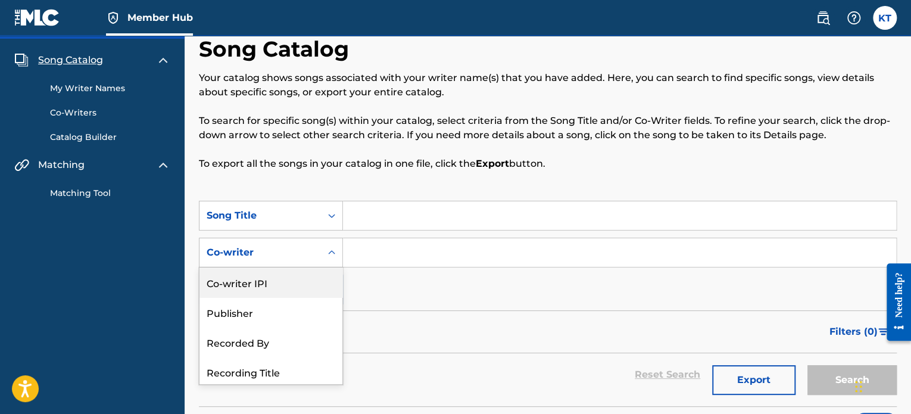
click at [330, 267] on div "5 results available. Use Up and Down to choose options, press Enter to select t…" at bounding box center [271, 253] width 144 height 30
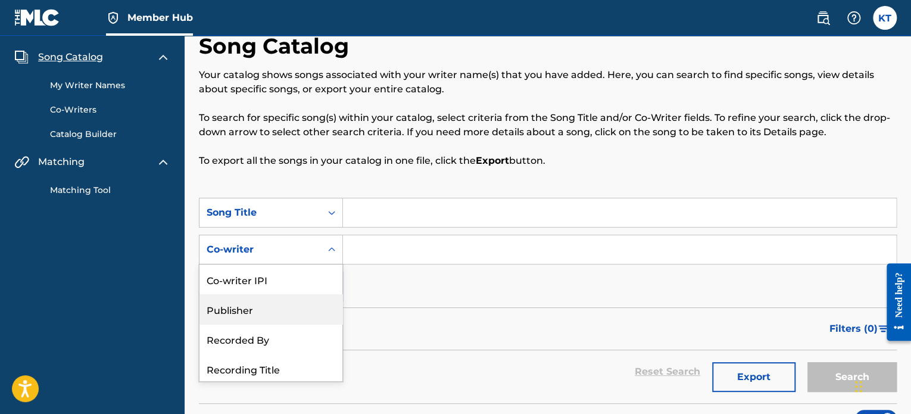
click at [280, 304] on div "Publisher" at bounding box center [270, 309] width 143 height 30
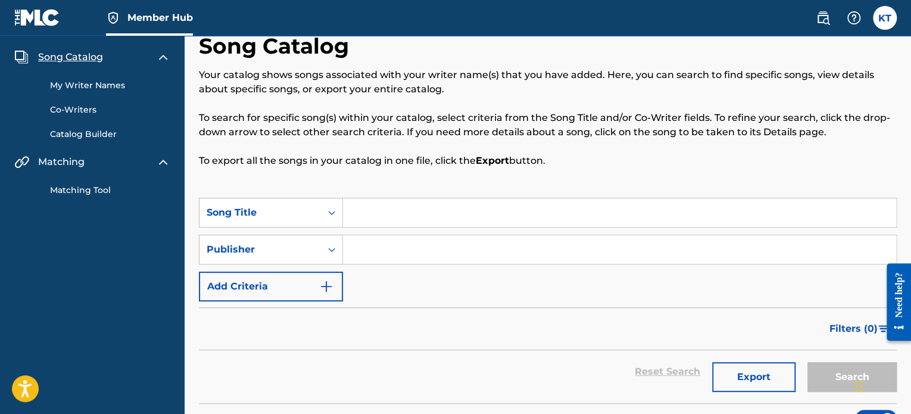
click at [376, 245] on input "Search Form" at bounding box center [619, 249] width 553 height 29
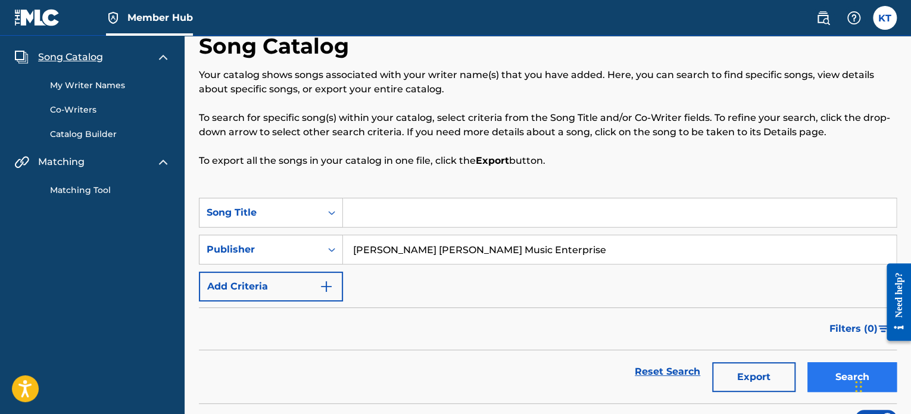
type input "[PERSON_NAME] [PERSON_NAME] Music Enterprise"
click at [820, 376] on button "Search" at bounding box center [851, 377] width 89 height 30
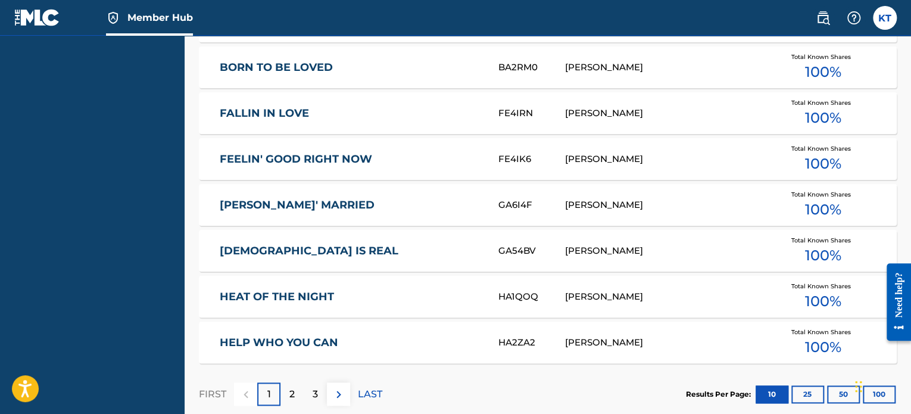
scroll to position [647, 0]
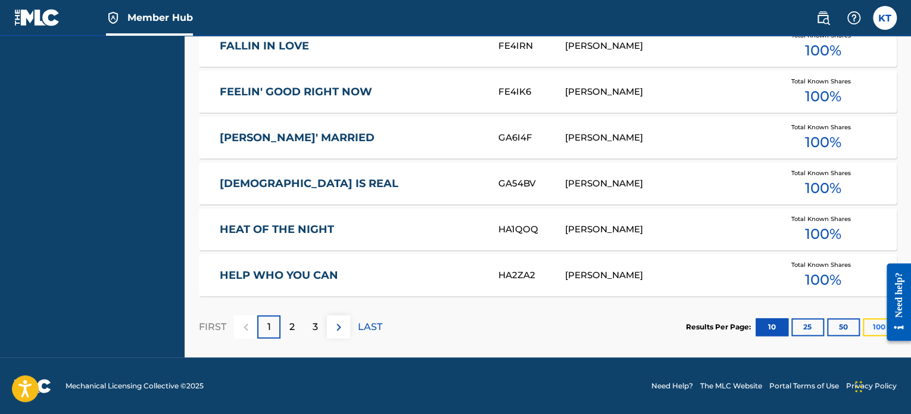
click at [872, 328] on button "100" at bounding box center [879, 327] width 33 height 18
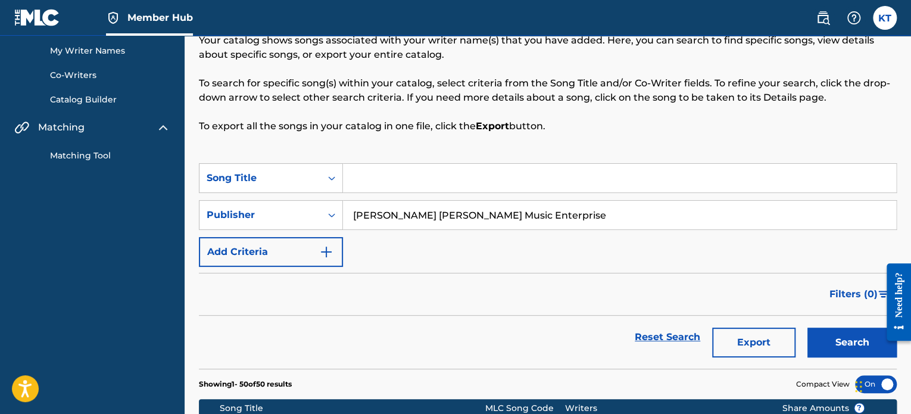
scroll to position [119, 0]
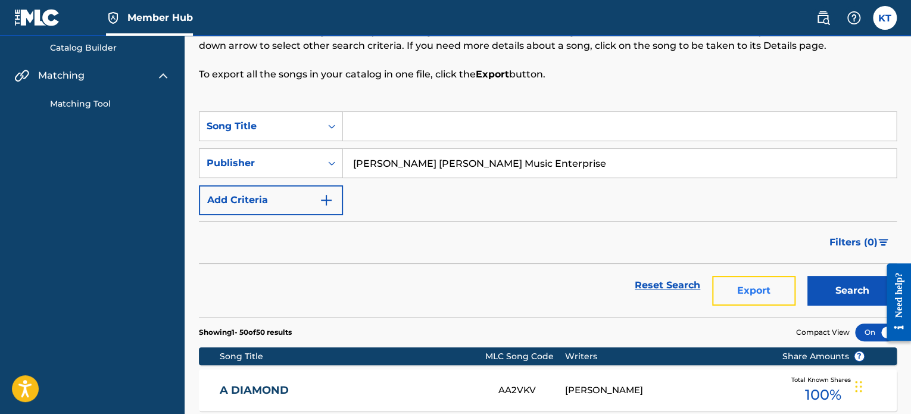
click at [744, 295] on button "Export" at bounding box center [753, 291] width 83 height 30
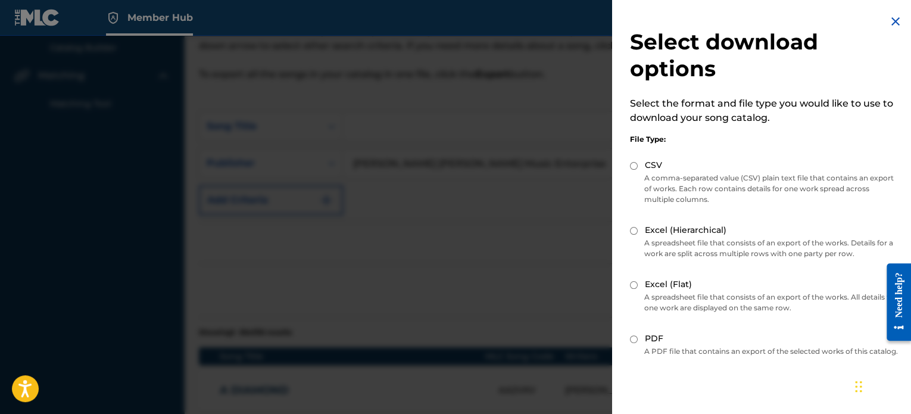
scroll to position [60, 0]
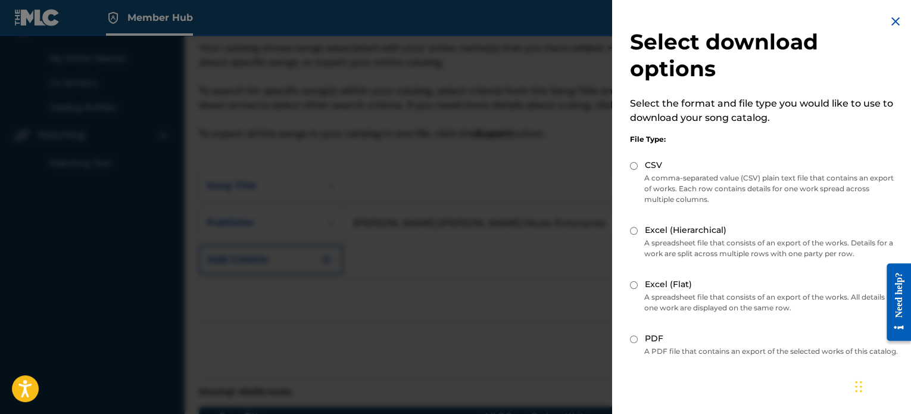
click at [631, 336] on input "PDF" at bounding box center [634, 339] width 8 height 8
radio input "true"
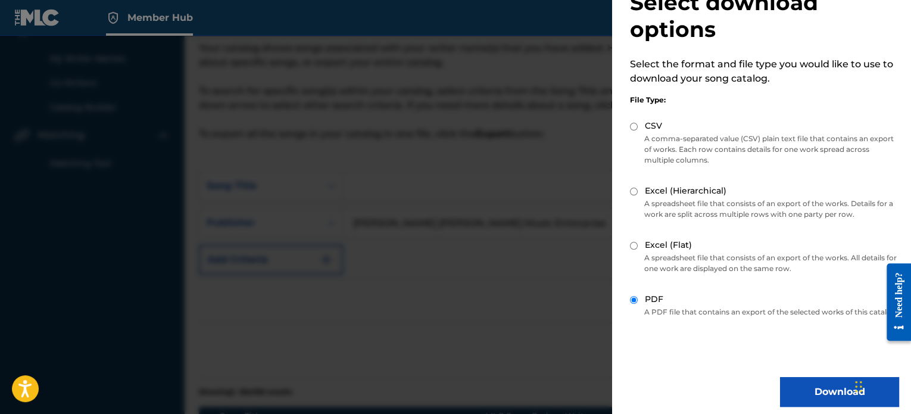
scroll to position [57, 0]
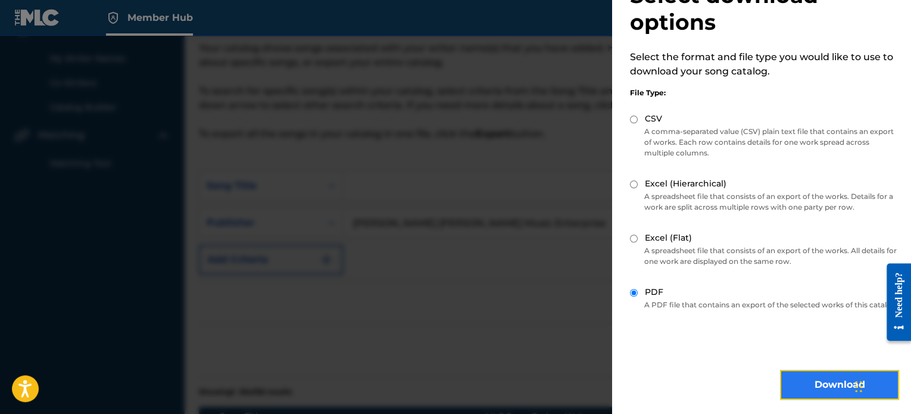
click at [806, 384] on button "Download" at bounding box center [839, 385] width 119 height 30
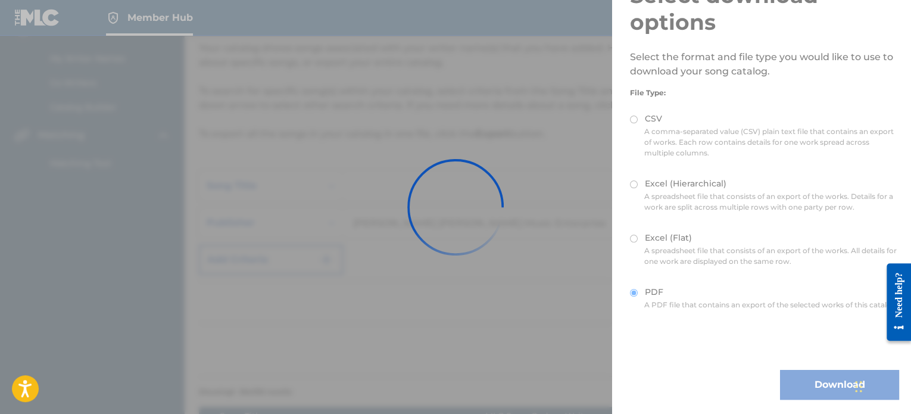
scroll to position [0, 0]
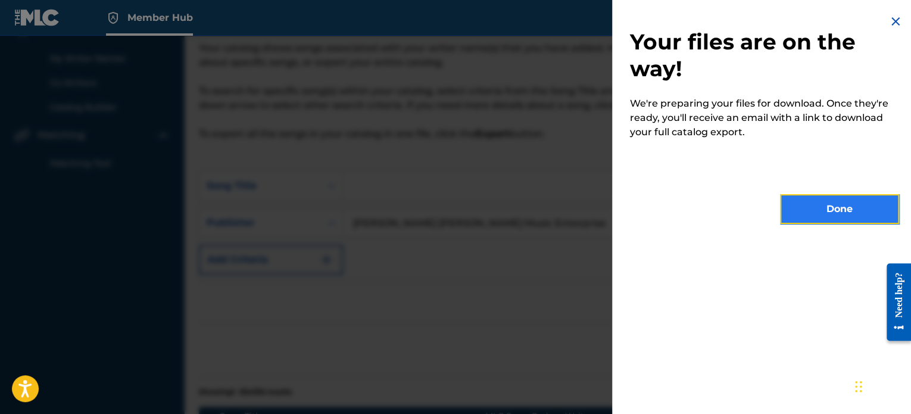
click at [816, 208] on button "Done" at bounding box center [839, 209] width 119 height 30
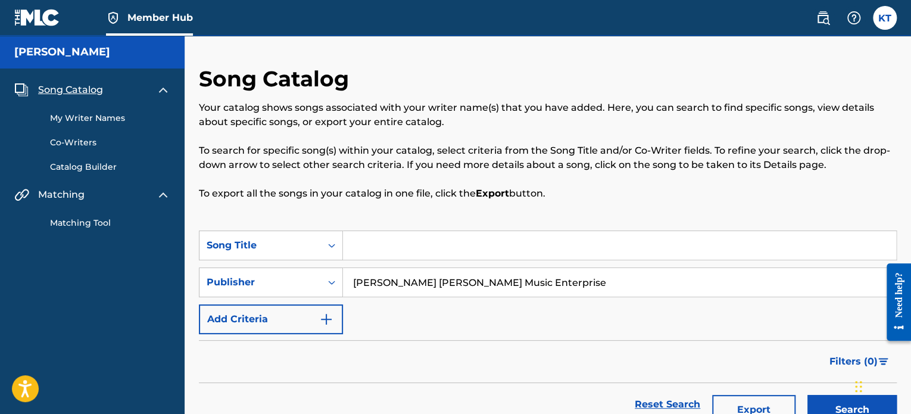
click at [71, 171] on link "Catalog Builder" at bounding box center [110, 167] width 120 height 13
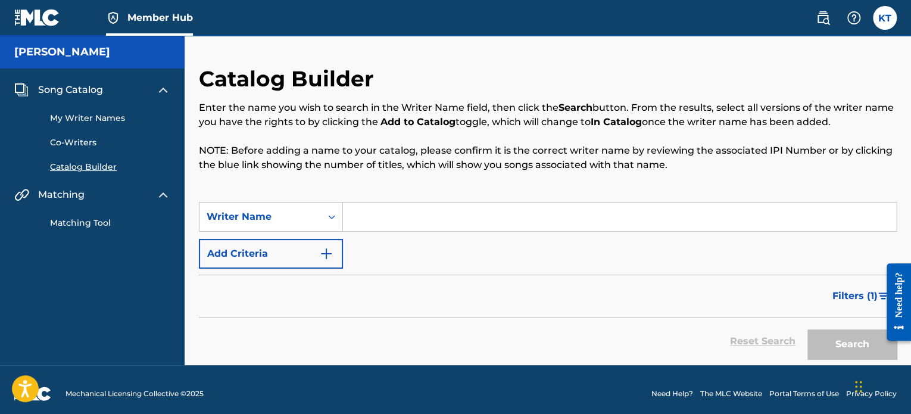
click at [79, 117] on link "My Writer Names" at bounding box center [110, 118] width 120 height 13
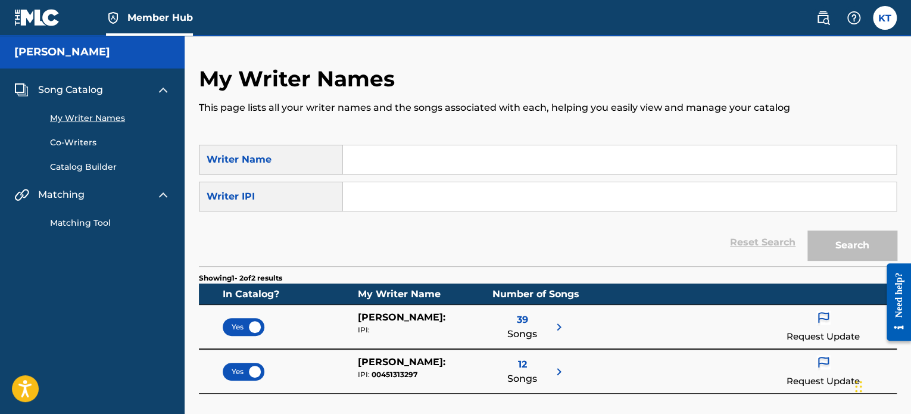
click at [60, 88] on span "Song Catalog" at bounding box center [70, 90] width 65 height 14
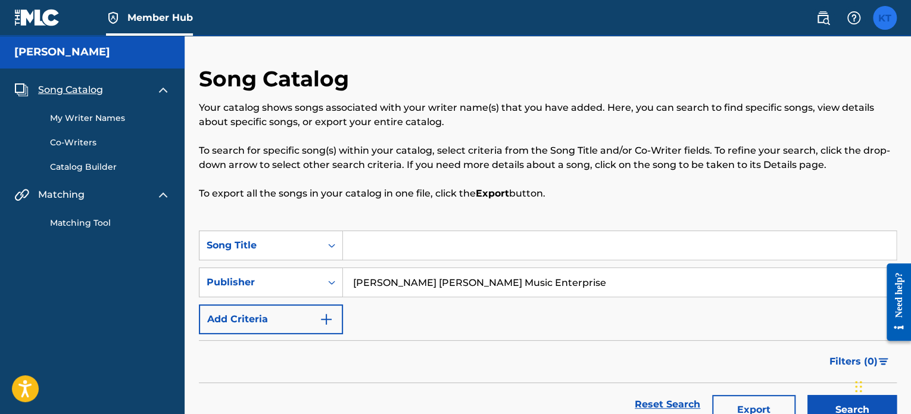
click at [886, 23] on label at bounding box center [885, 18] width 24 height 24
click at [885, 18] on input "KT [PERSON_NAME] [EMAIL_ADDRESS][DOMAIN_NAME] Notification Preferences Profile …" at bounding box center [885, 18] width 0 height 0
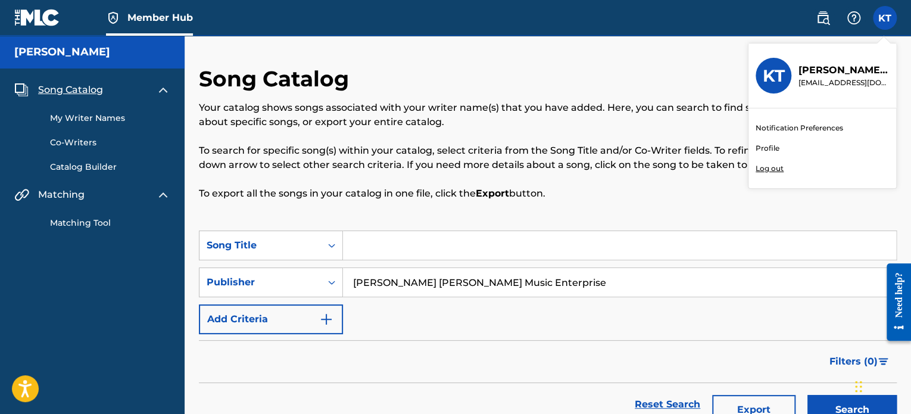
click at [774, 145] on link "Profile" at bounding box center [767, 148] width 24 height 11
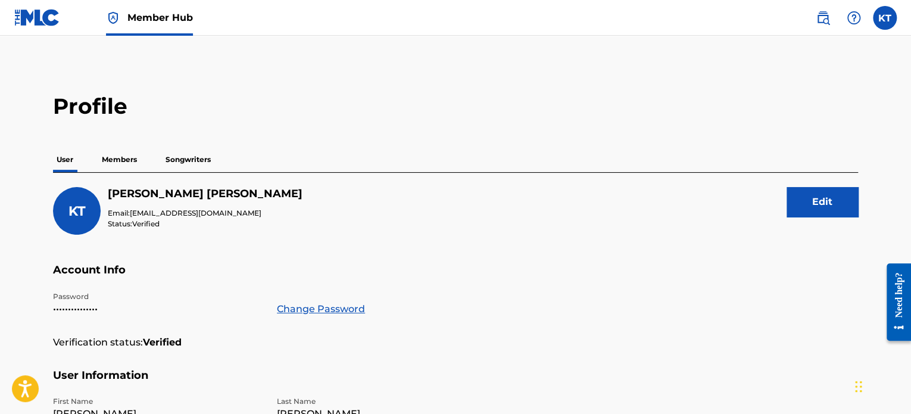
click at [189, 154] on p "Songwriters" at bounding box center [188, 159] width 52 height 25
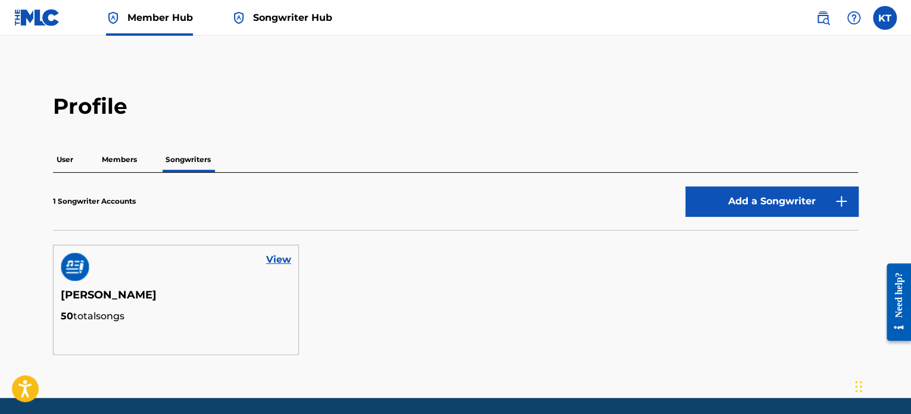
click at [110, 156] on p "Members" at bounding box center [119, 159] width 42 height 25
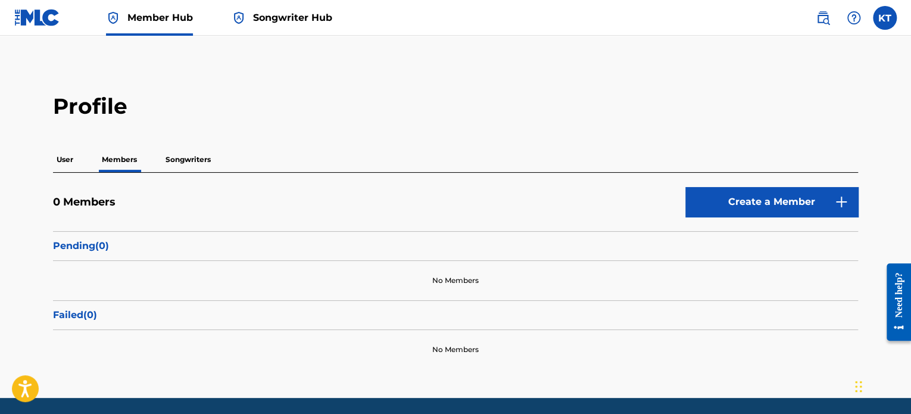
click at [63, 157] on p "User" at bounding box center [65, 159] width 24 height 25
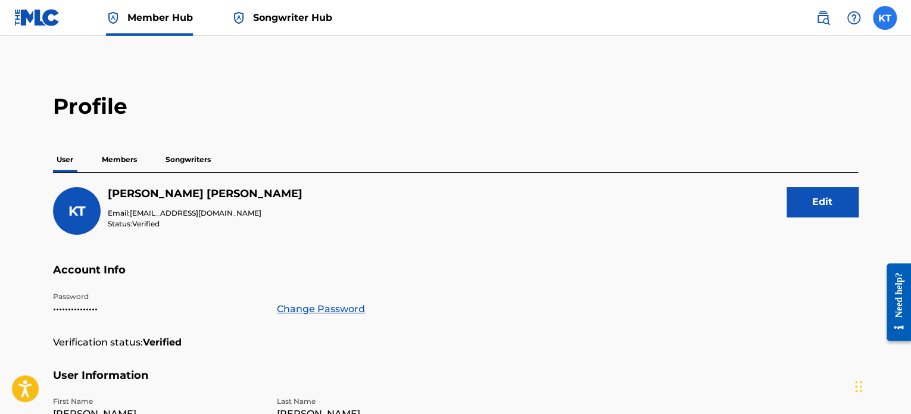
click at [878, 20] on label at bounding box center [885, 18] width 24 height 24
click at [885, 18] on input "KT [PERSON_NAME] [EMAIL_ADDRESS][DOMAIN_NAME] Notification Preferences Profile …" at bounding box center [885, 18] width 0 height 0
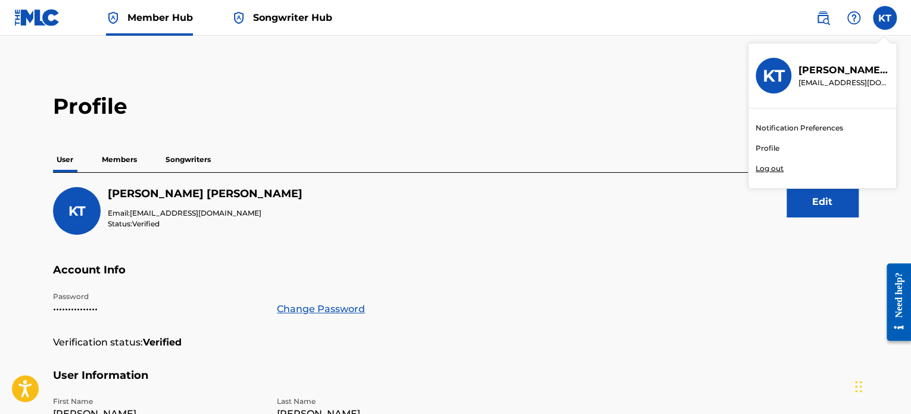
click at [757, 165] on p "Log out" at bounding box center [769, 168] width 28 height 11
click at [885, 18] on input "KT [PERSON_NAME] [EMAIL_ADDRESS][DOMAIN_NAME] Notification Preferences Profile …" at bounding box center [885, 18] width 0 height 0
